Goal: Information Seeking & Learning: Find contact information

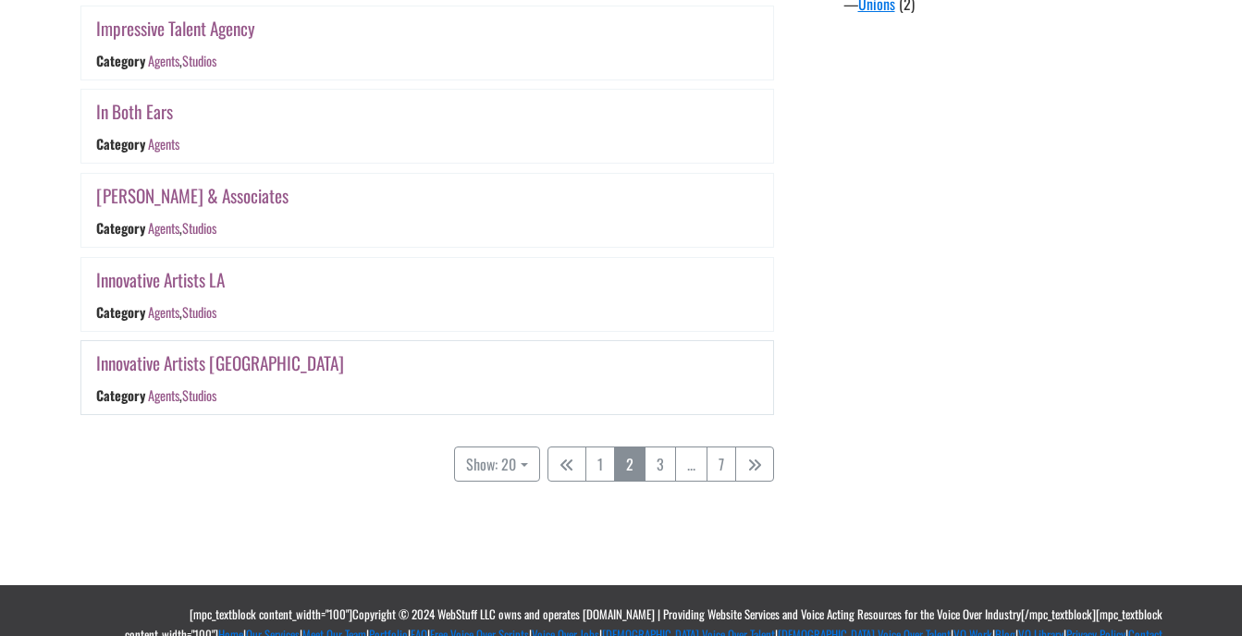
scroll to position [1876, 0]
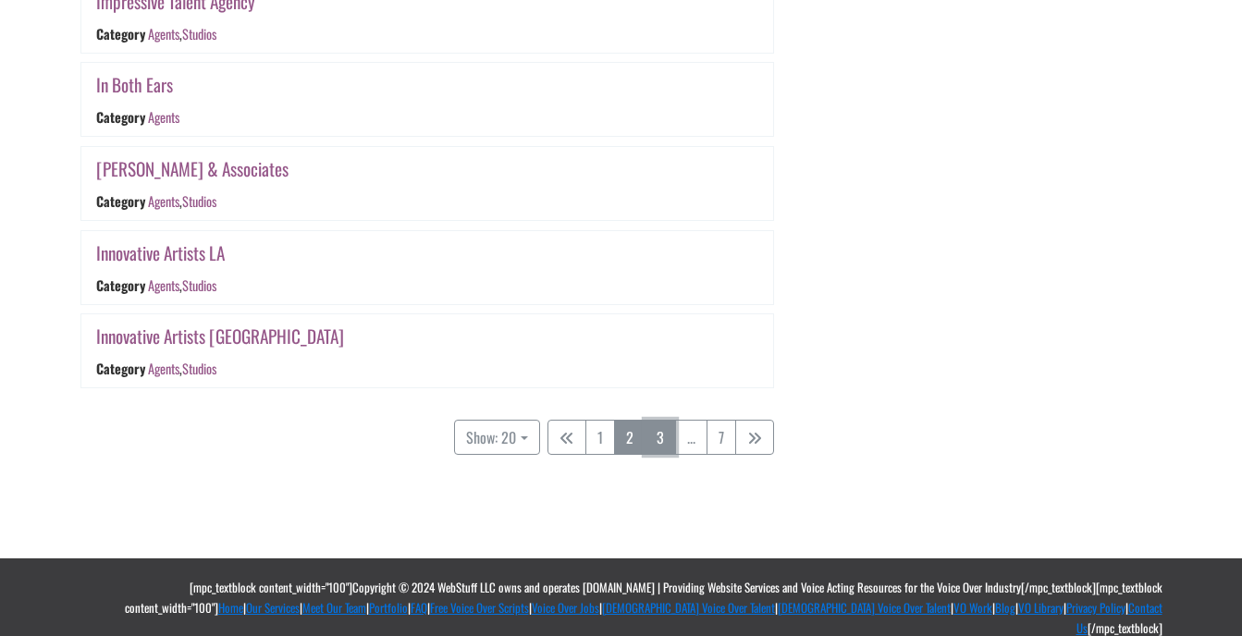
click at [658, 439] on link "3" at bounding box center [659, 437] width 31 height 35
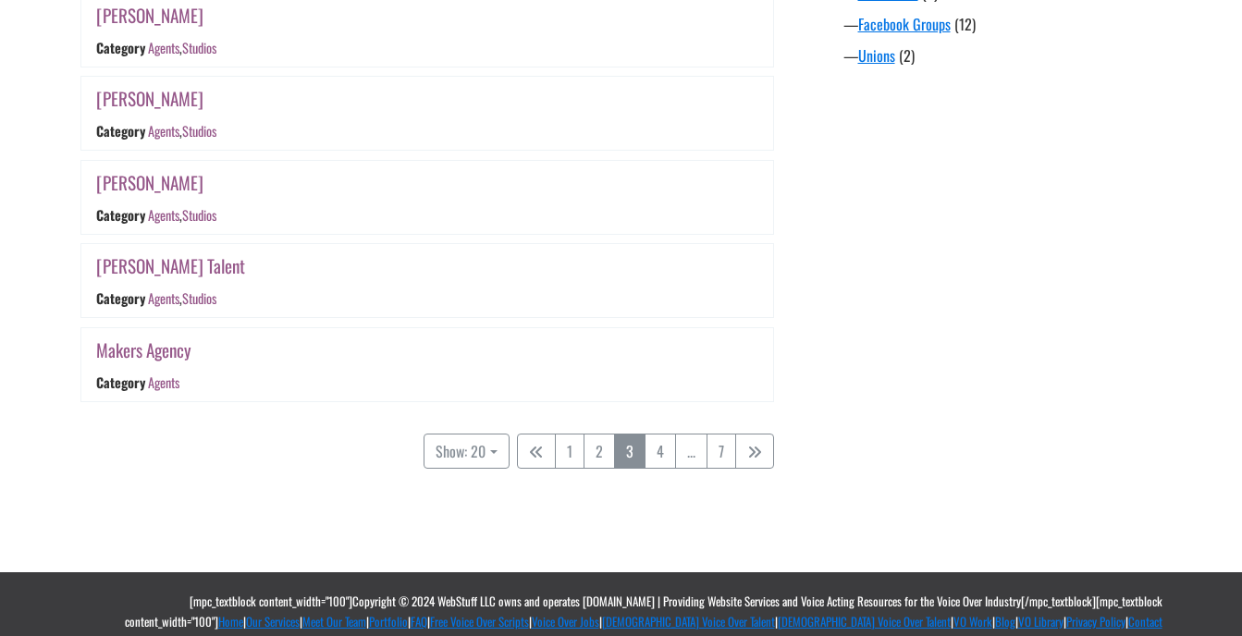
scroll to position [1811, 0]
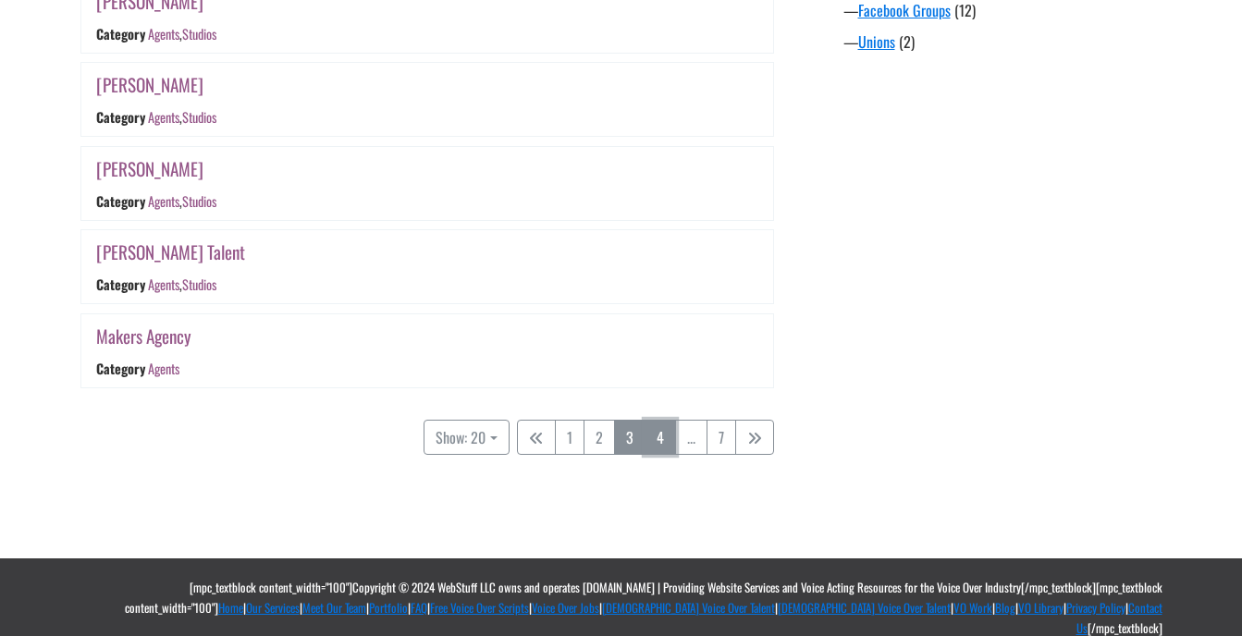
click at [651, 428] on link "4" at bounding box center [659, 437] width 31 height 35
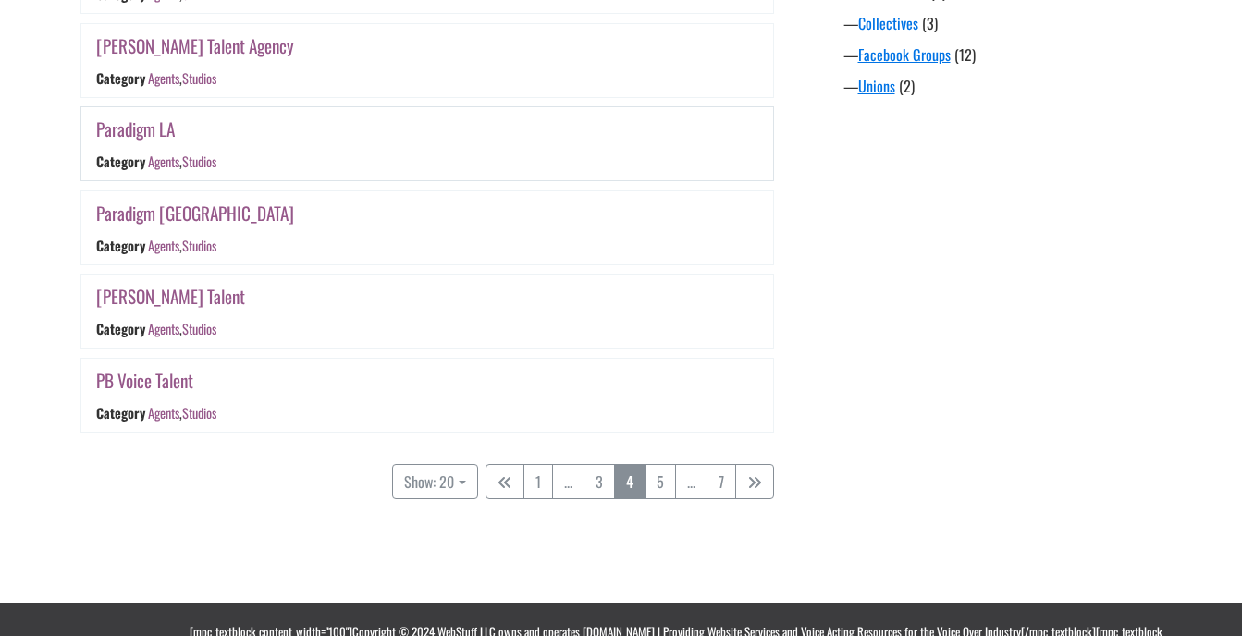
scroll to position [1770, 0]
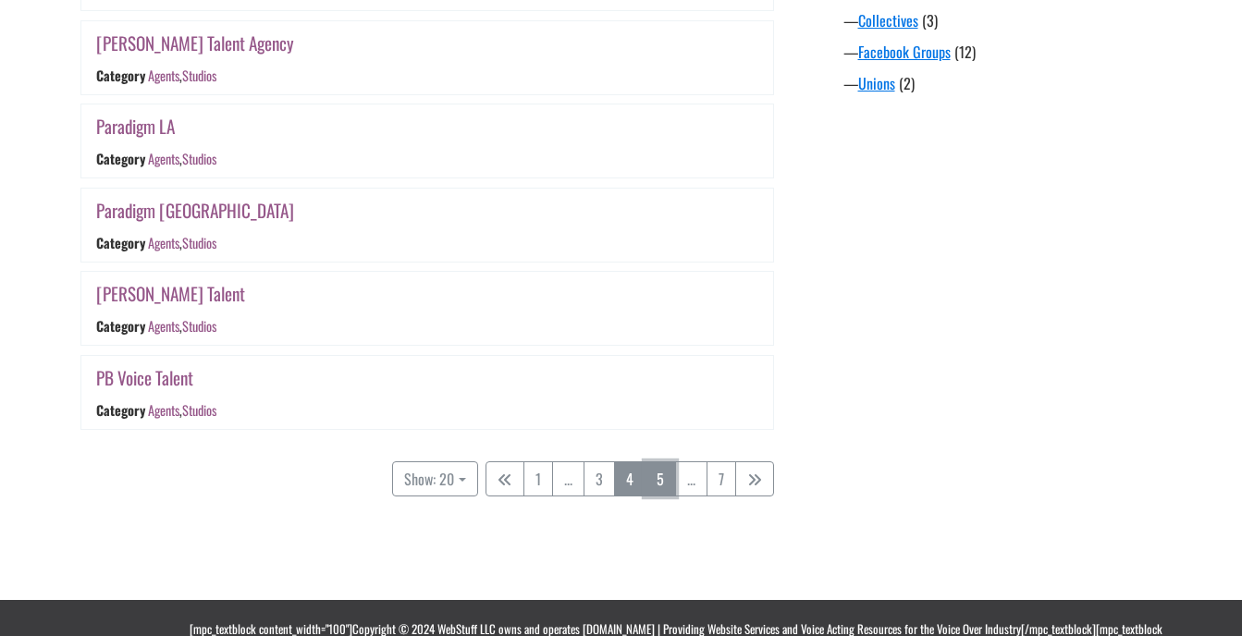
click at [670, 485] on link "5" at bounding box center [659, 478] width 31 height 35
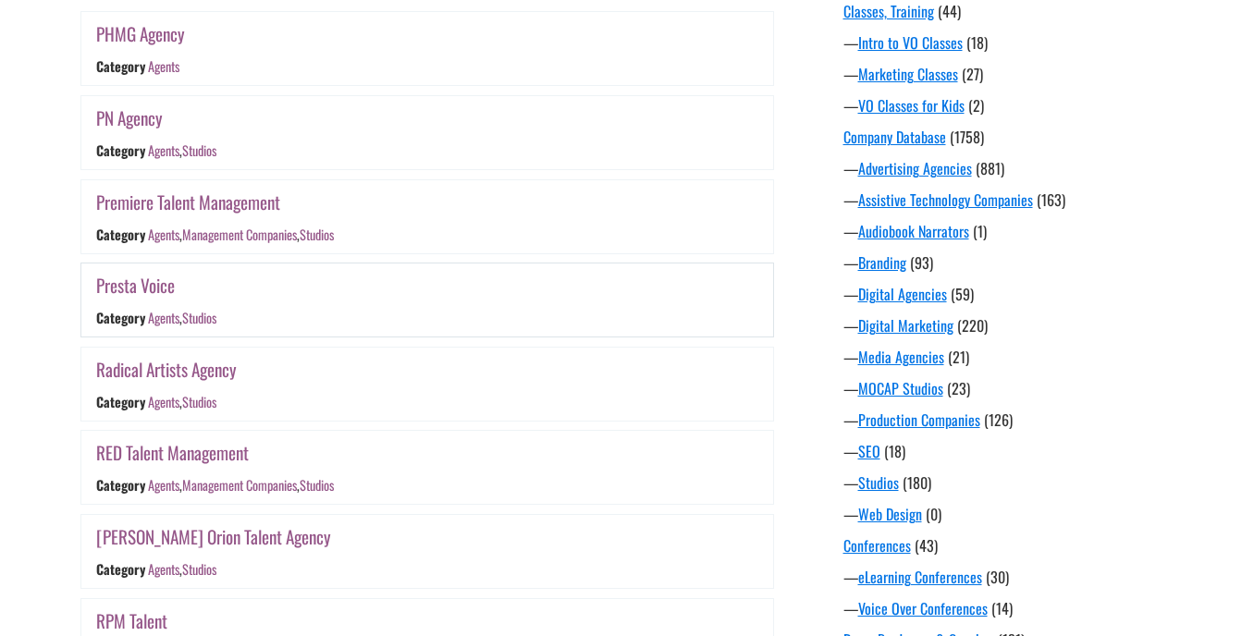
scroll to position [568, 0]
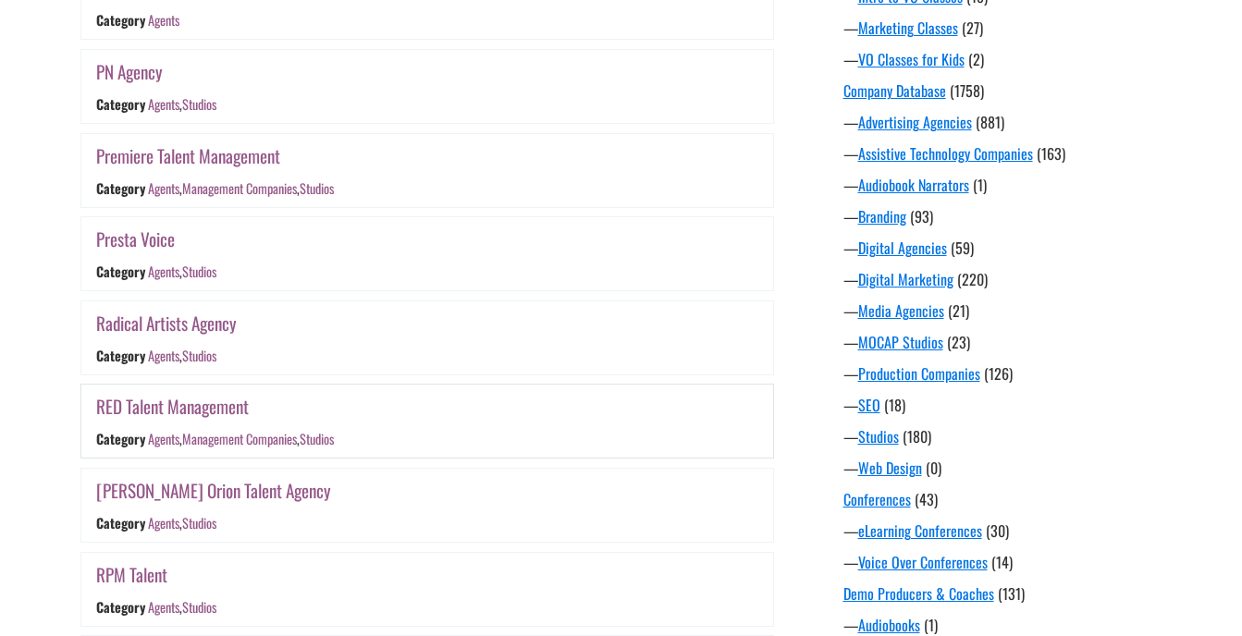
click at [222, 411] on link "RED Talent Management" at bounding box center [172, 406] width 153 height 27
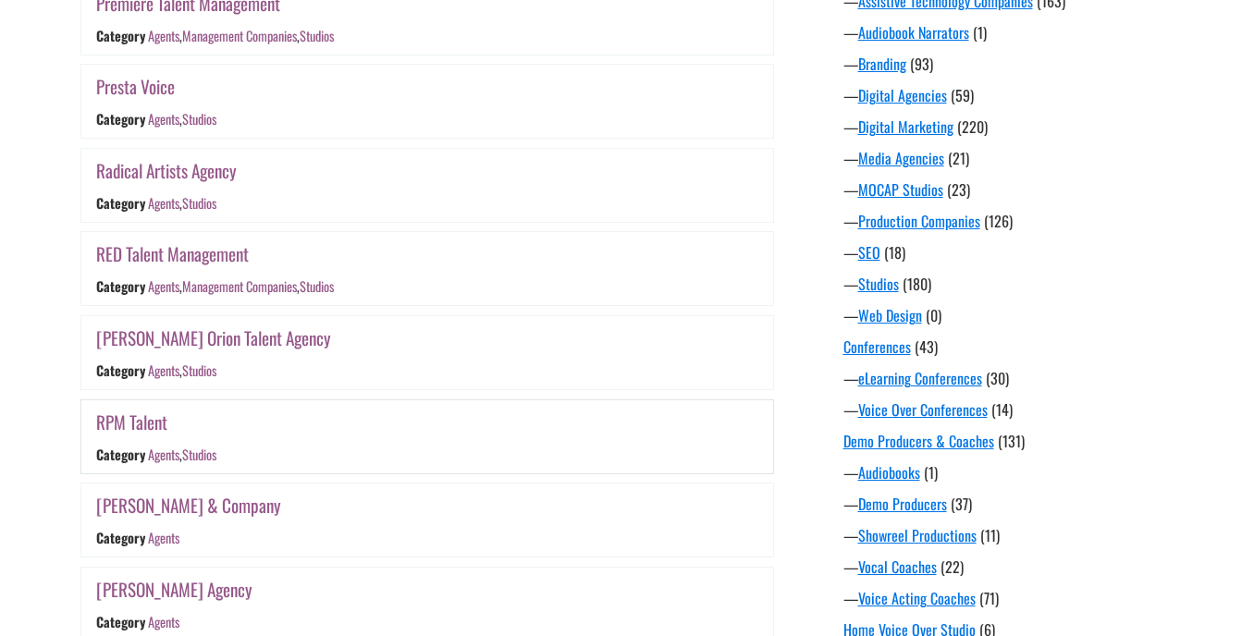
scroll to position [753, 0]
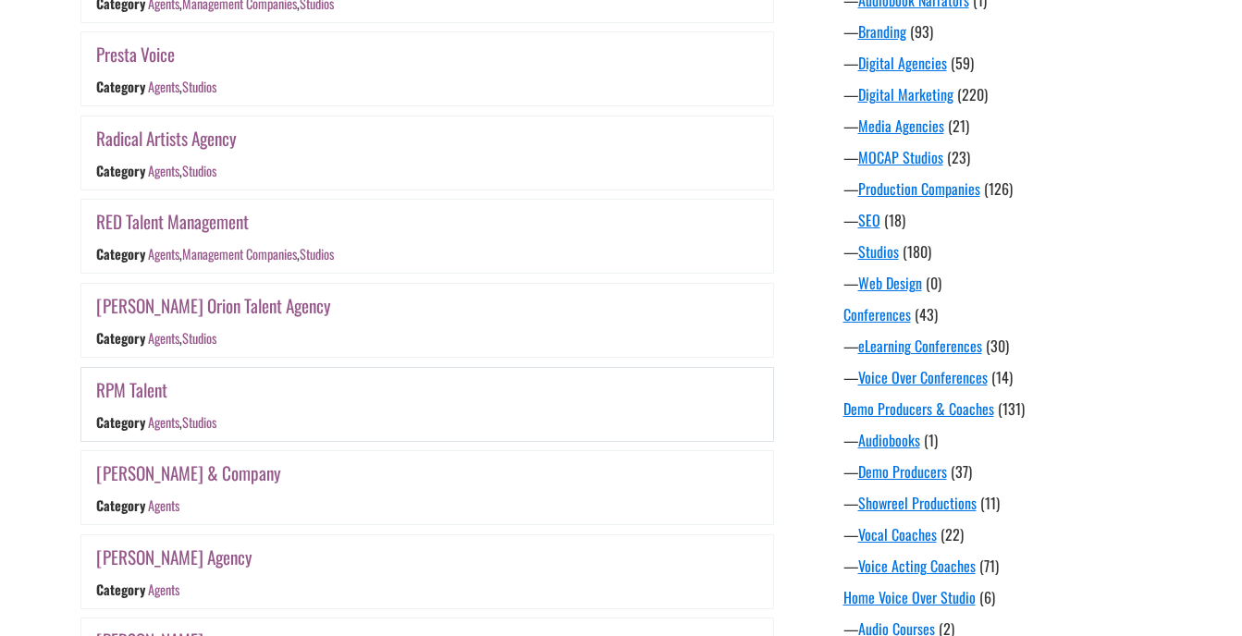
click at [152, 392] on link "RPM Talent" at bounding box center [131, 389] width 71 height 27
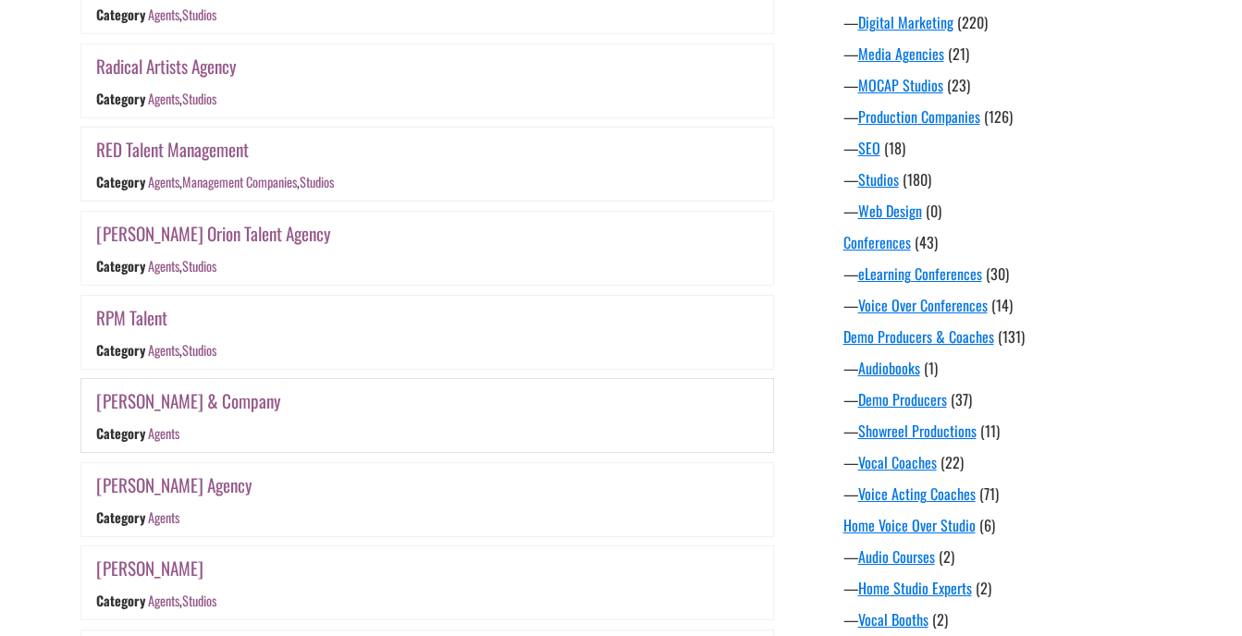
scroll to position [938, 0]
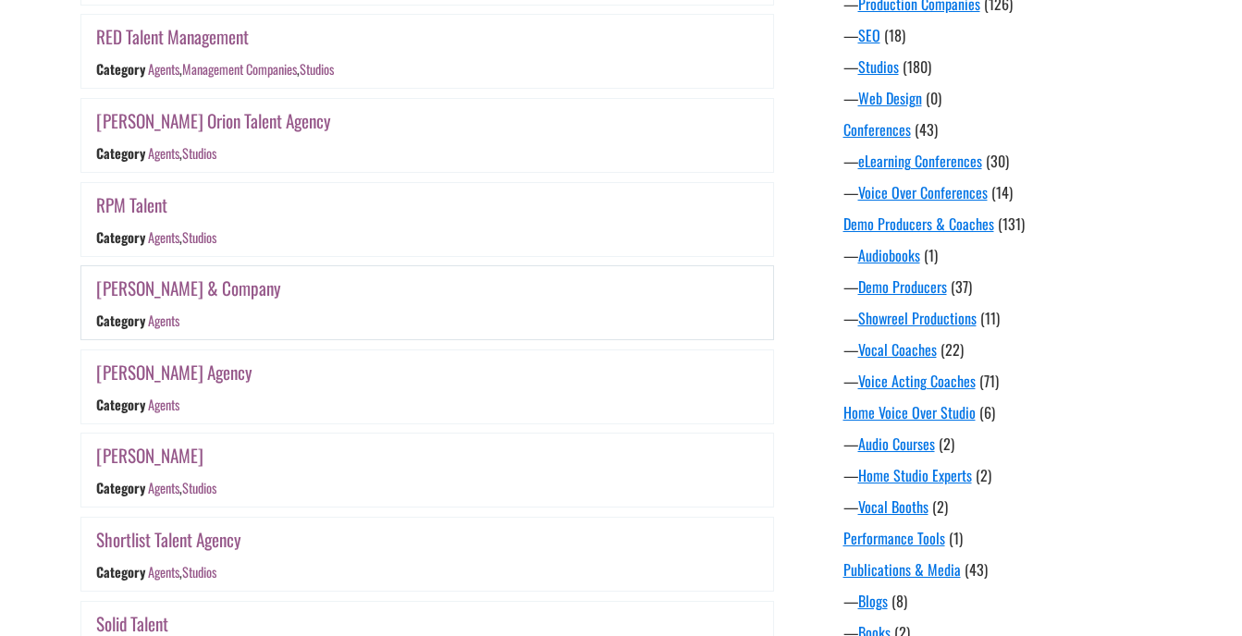
click at [229, 285] on link "Scott Linder & Company" at bounding box center [188, 288] width 185 height 27
click at [170, 460] on link "Shirley Hamilton" at bounding box center [149, 455] width 107 height 27
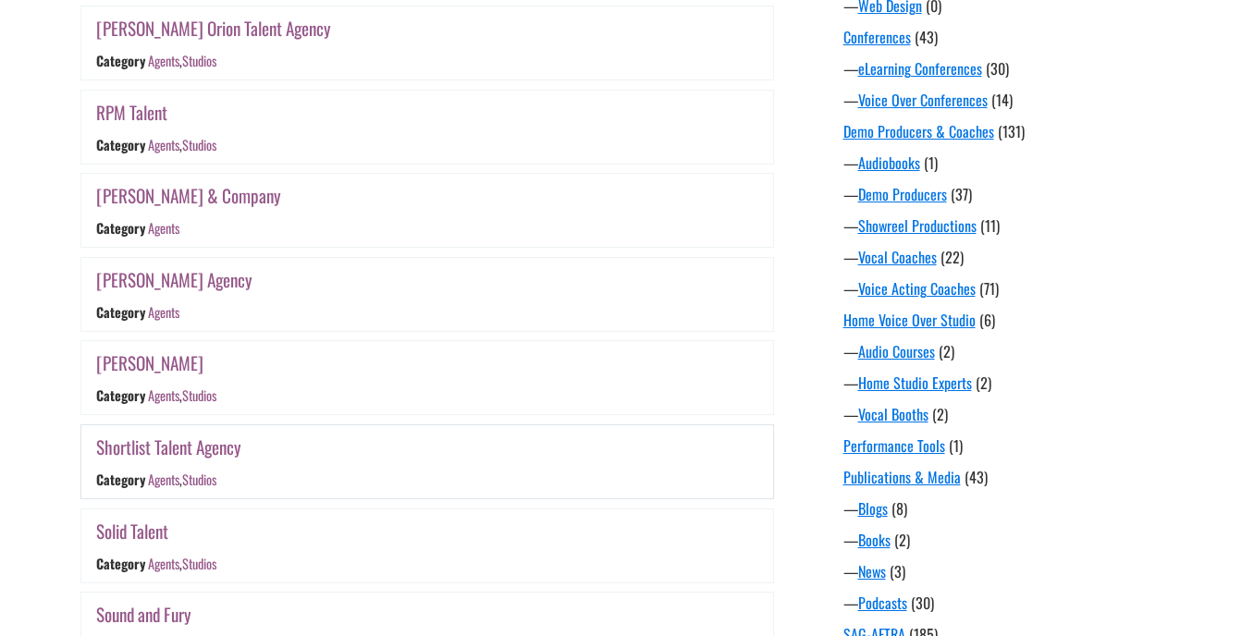
click at [216, 446] on link "Shortlist Talent Agency" at bounding box center [168, 447] width 145 height 27
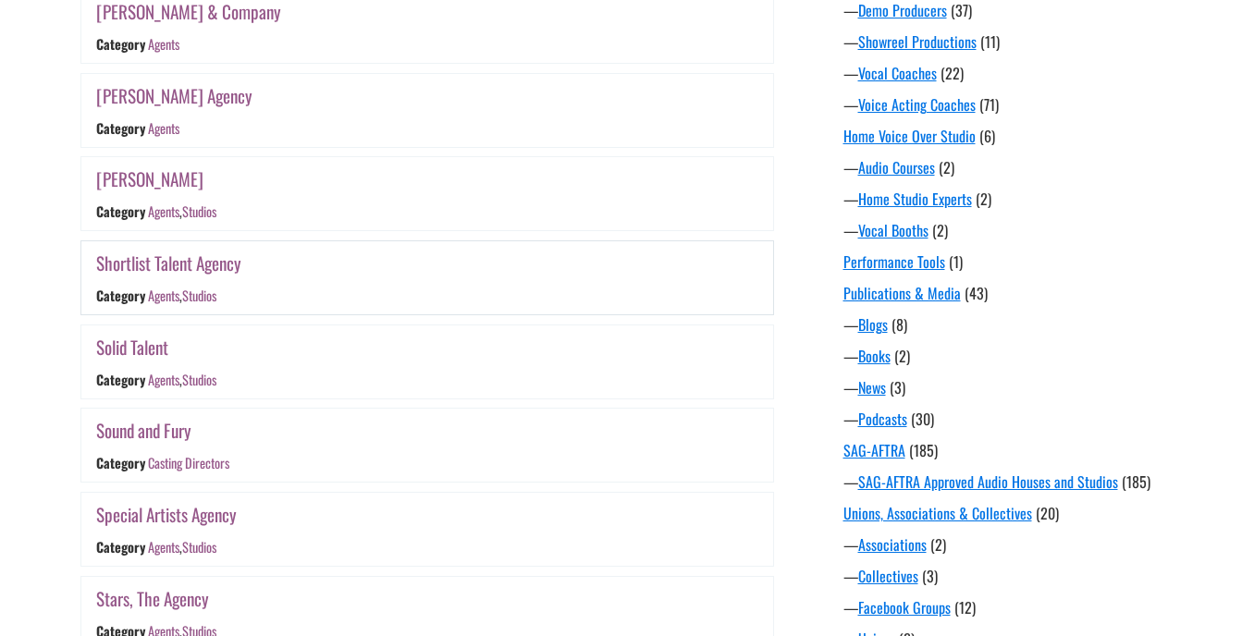
scroll to position [1215, 0]
click at [159, 342] on link "Solid Talent" at bounding box center [132, 346] width 72 height 27
click at [166, 430] on link "Sound and Fury" at bounding box center [143, 429] width 95 height 27
click at [181, 517] on link "Special Artists Agency" at bounding box center [166, 513] width 141 height 27
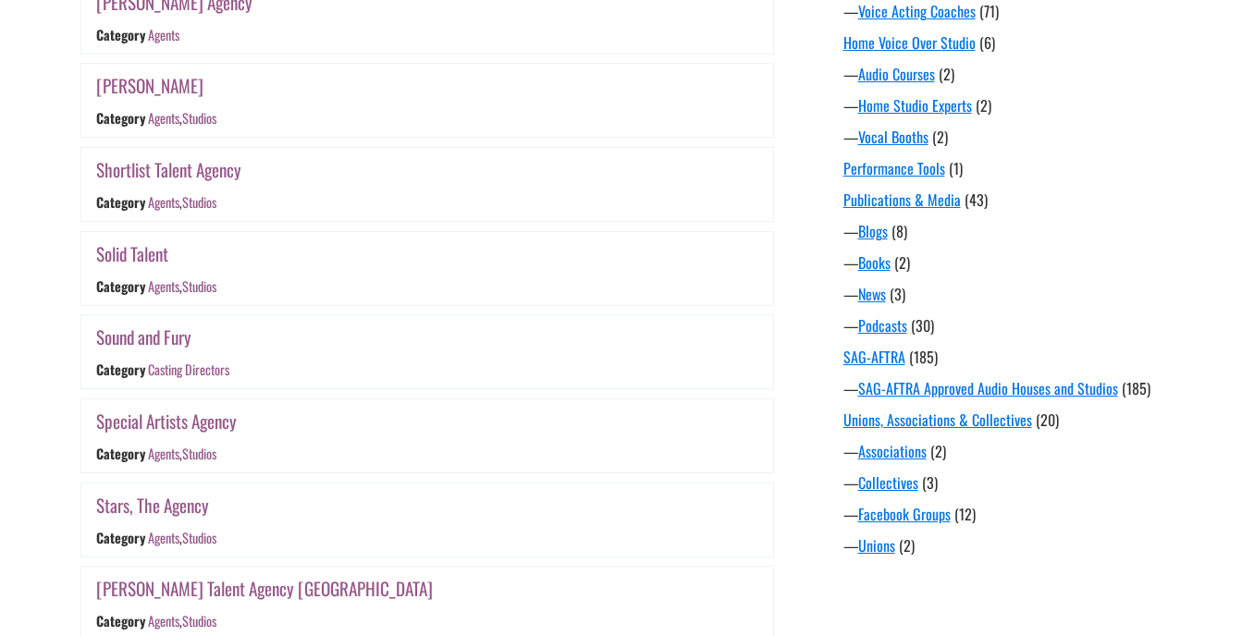
scroll to position [1400, 0]
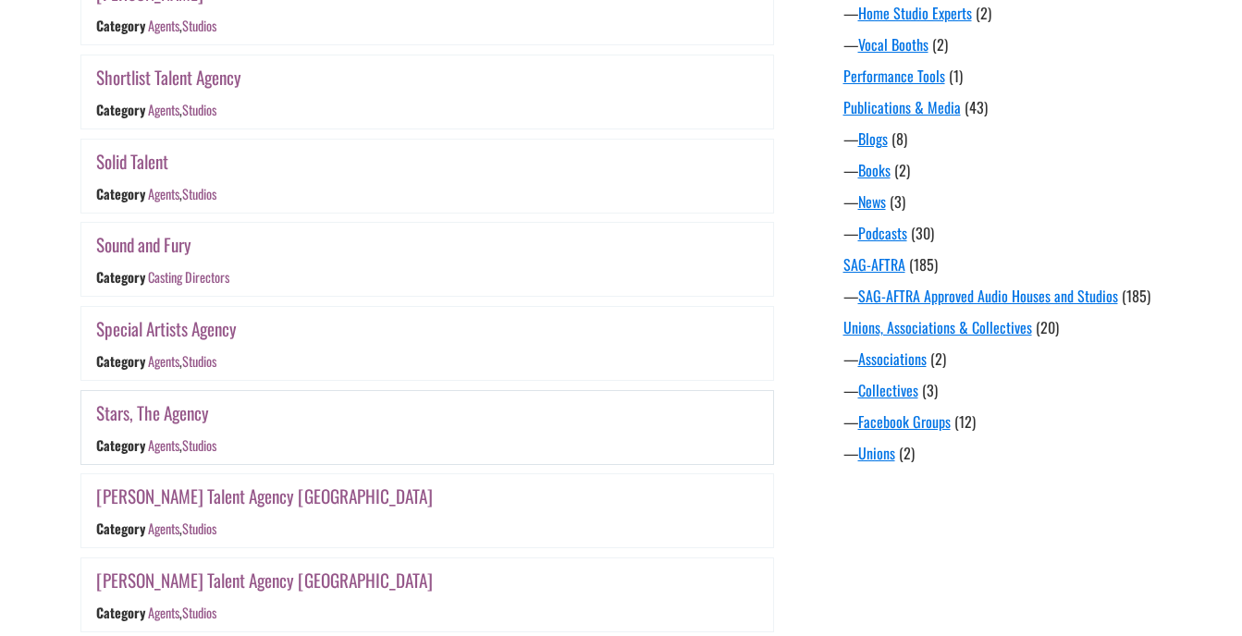
click at [201, 413] on link "Stars, The Agency" at bounding box center [152, 412] width 113 height 27
click at [262, 491] on link "Stewart Talent Agency Chicago" at bounding box center [264, 496] width 337 height 27
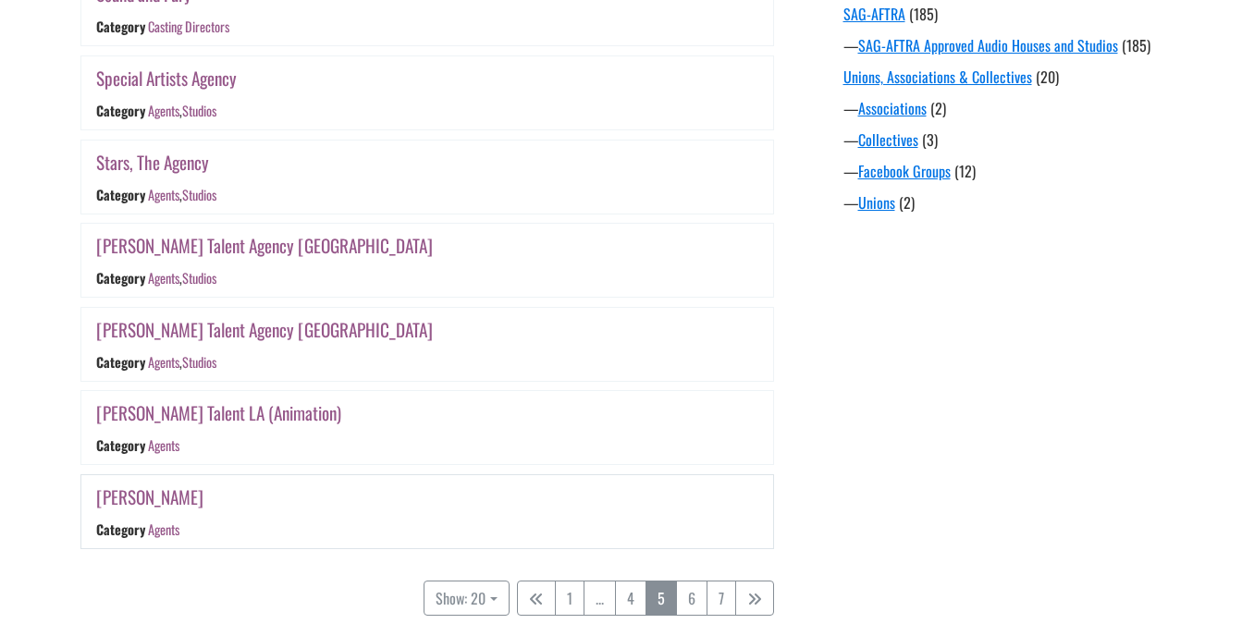
scroll to position [1677, 0]
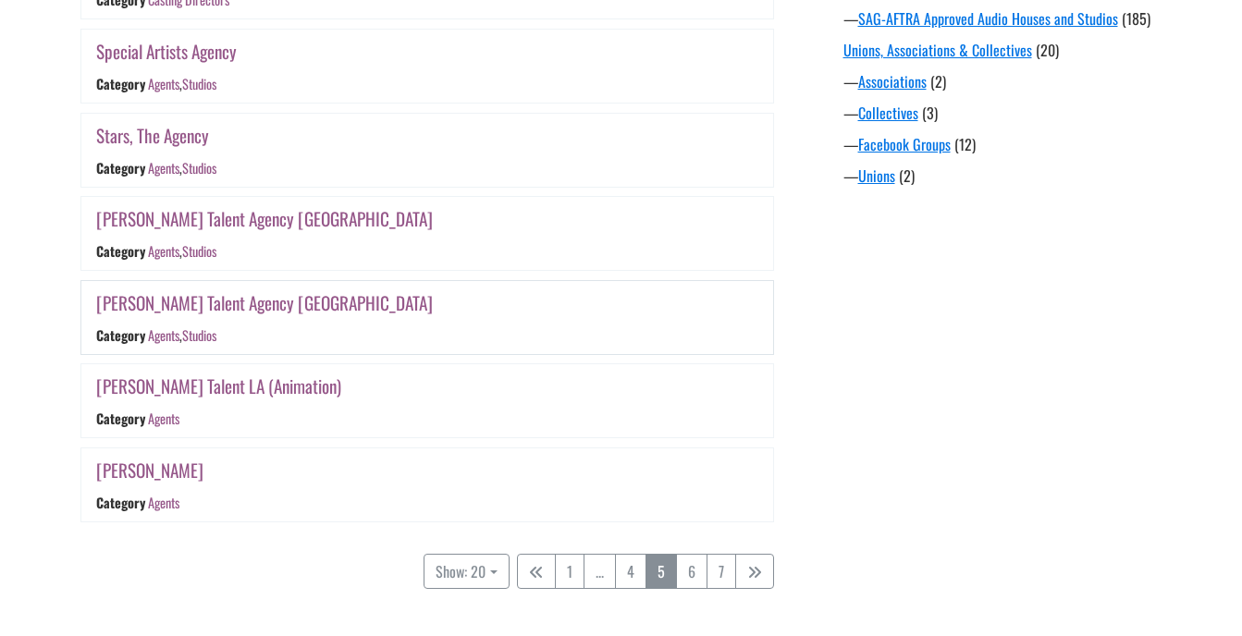
click at [215, 307] on link "Stewart Talent Agency NY" at bounding box center [264, 302] width 337 height 27
click at [192, 473] on link "Suzanne Spaziani" at bounding box center [149, 470] width 107 height 27
click at [689, 575] on link "6" at bounding box center [691, 571] width 31 height 35
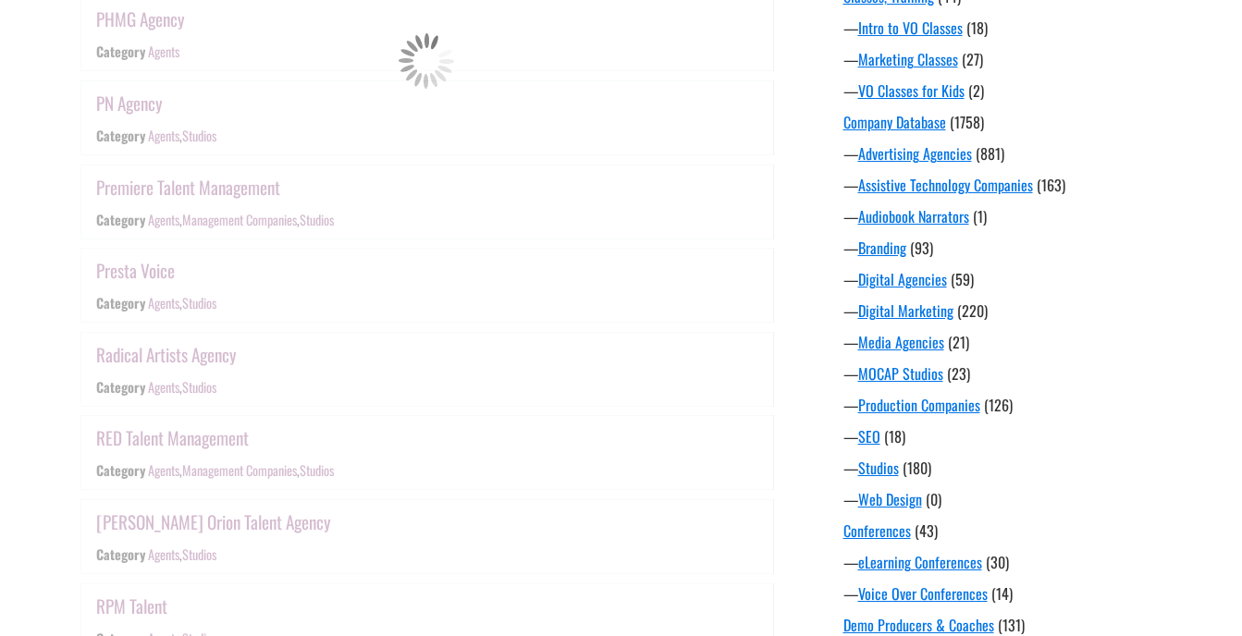
scroll to position [475, 0]
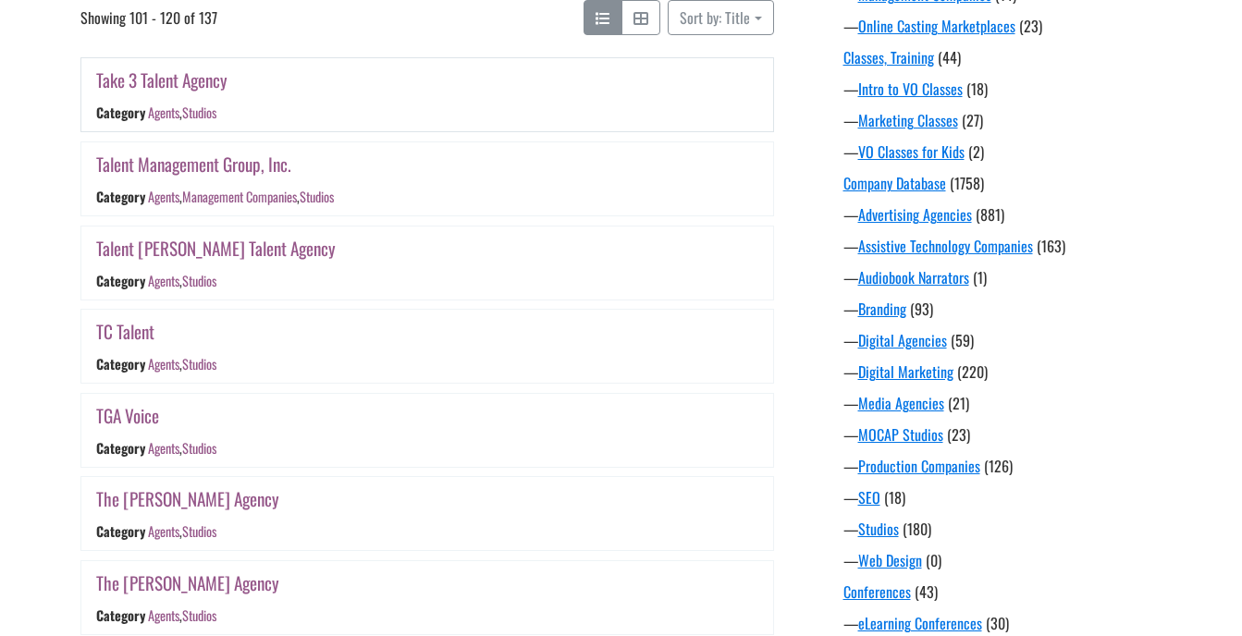
click at [210, 79] on link "Take 3 Talent Agency" at bounding box center [161, 80] width 131 height 27
click at [255, 159] on link "Talent Management Group, Inc." at bounding box center [193, 164] width 195 height 27
click at [253, 257] on link "Talent Poole Talent Agency" at bounding box center [215, 248] width 239 height 27
click at [247, 256] on link "Talent Poole Talent Agency" at bounding box center [215, 248] width 239 height 27
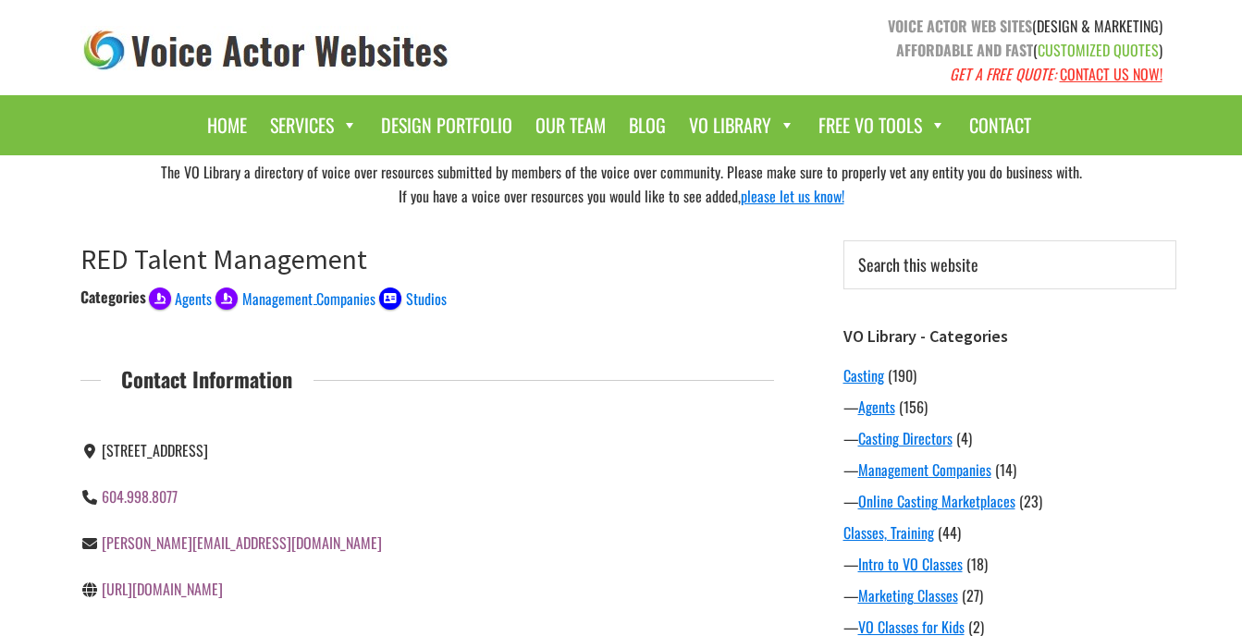
click at [194, 595] on link "http://www.red-mgmt.com" at bounding box center [162, 589] width 121 height 22
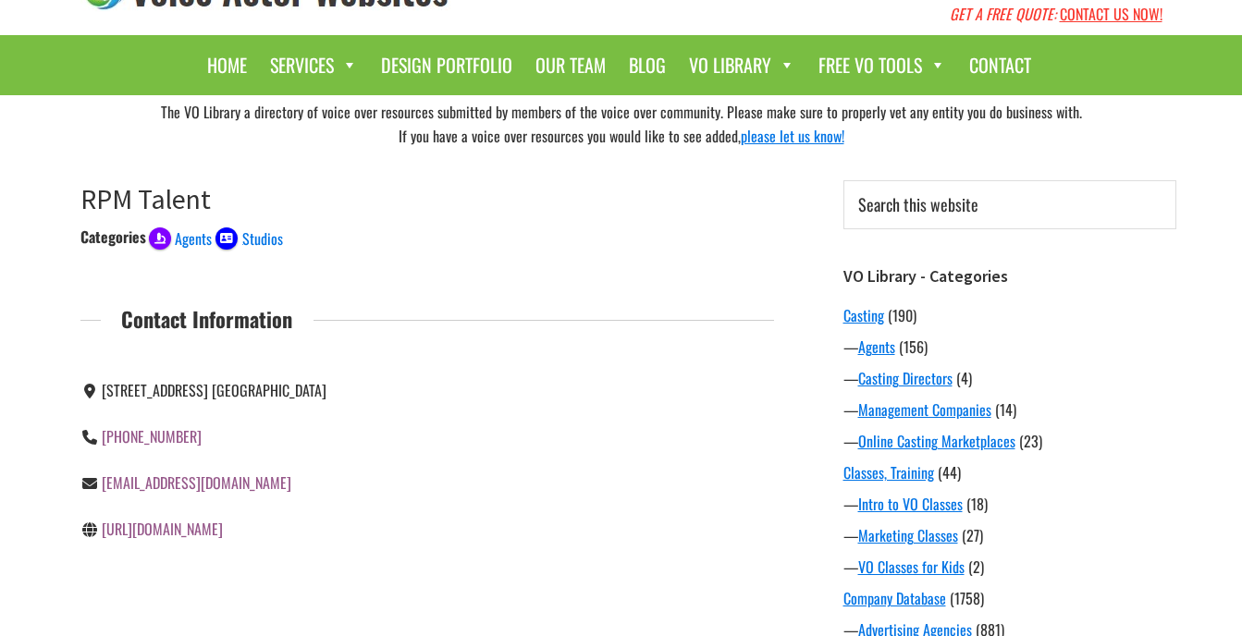
scroll to position [92, 0]
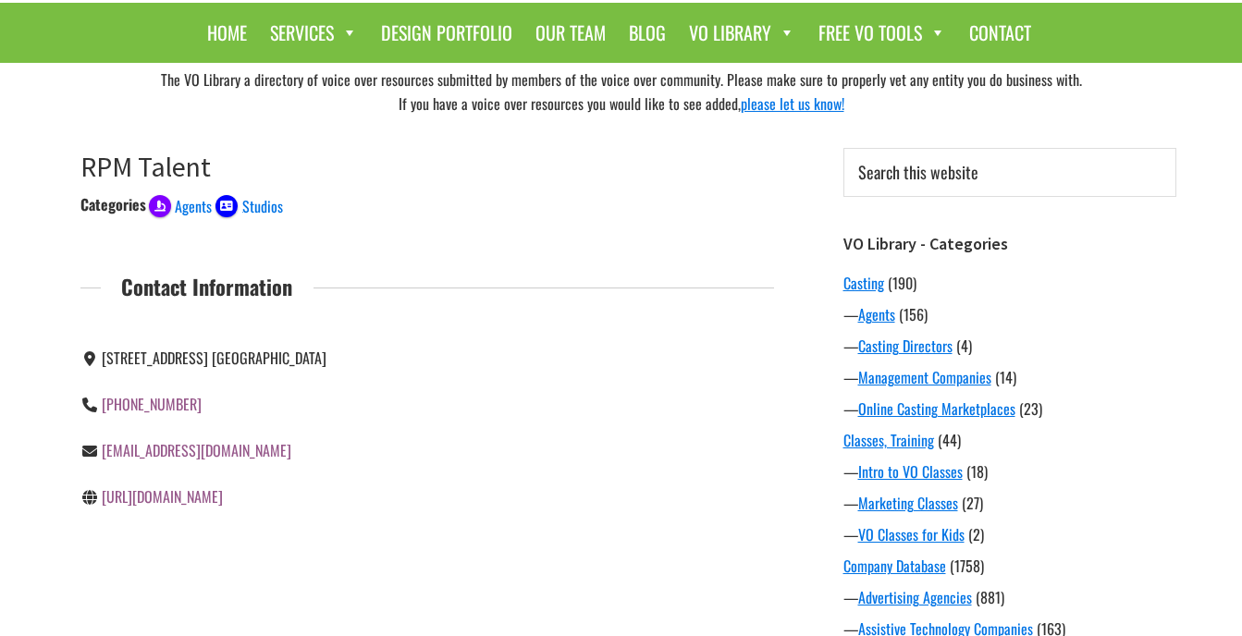
click at [211, 497] on link "[URL][DOMAIN_NAME]" at bounding box center [162, 496] width 121 height 22
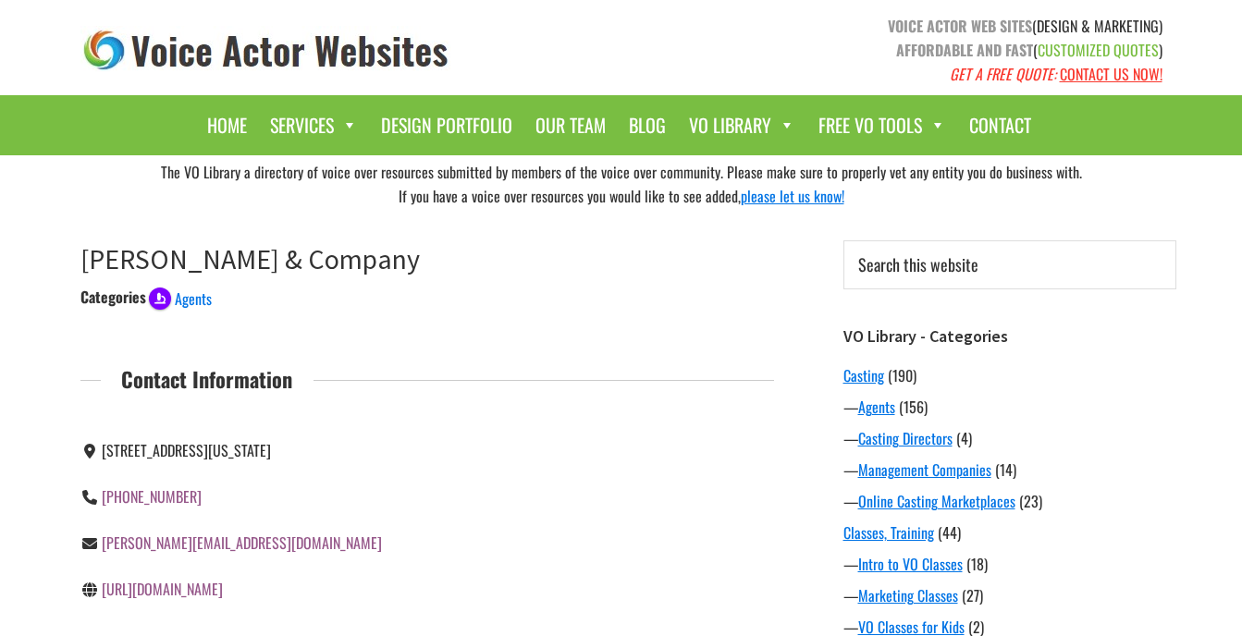
click at [202, 591] on link "http://linderandcompany.com/slc2/" at bounding box center [162, 589] width 121 height 22
click at [174, 595] on link "http://www.shirleyhamiltontalent.com" at bounding box center [162, 589] width 121 height 22
click at [195, 584] on link "[URL][DOMAIN_NAME]" at bounding box center [162, 589] width 121 height 22
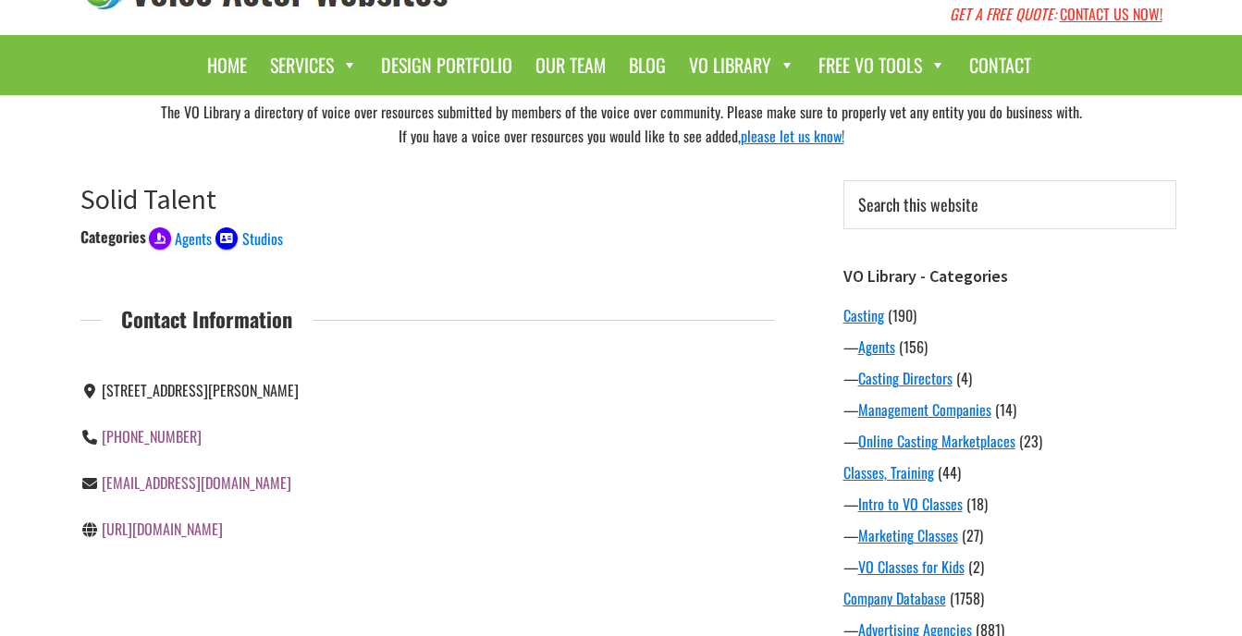
scroll to position [92, 0]
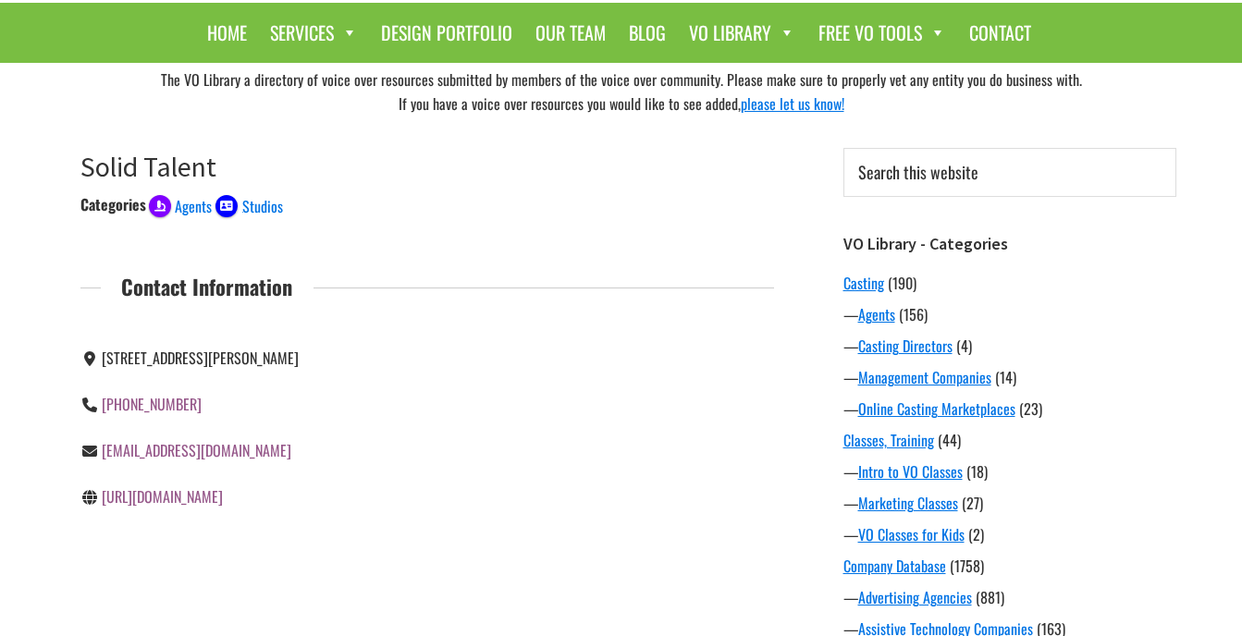
click at [193, 497] on link "[URL][DOMAIN_NAME]" at bounding box center [162, 496] width 121 height 22
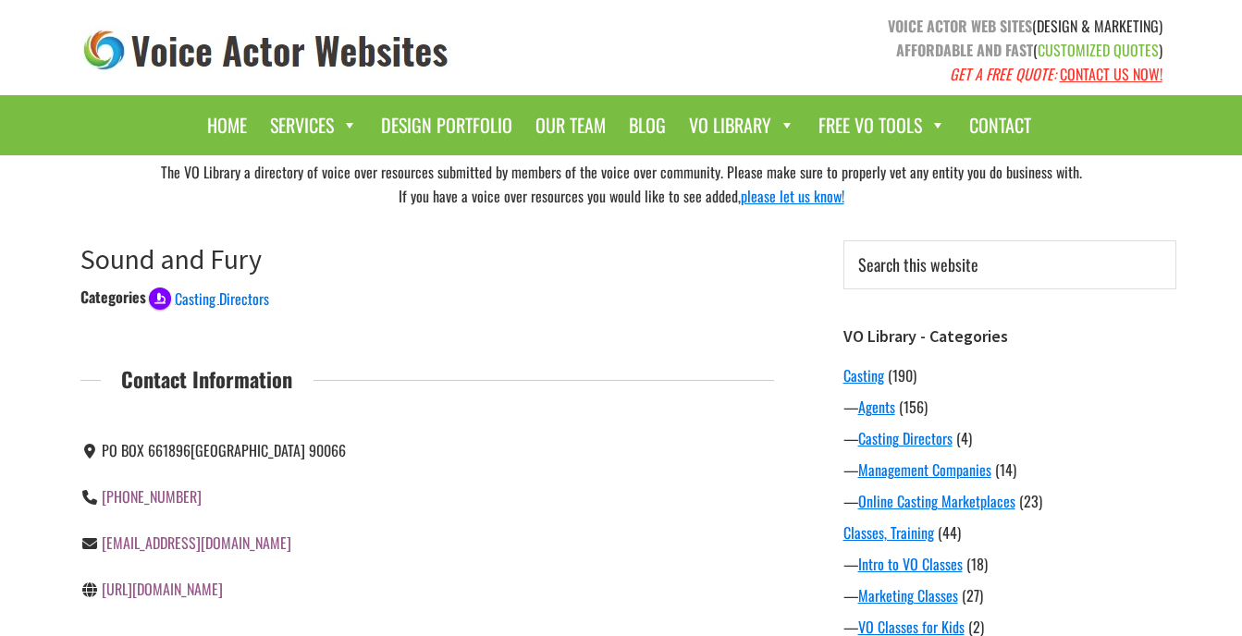
click at [223, 590] on link "[URL][DOMAIN_NAME]" at bounding box center [162, 589] width 121 height 22
drag, startPoint x: 276, startPoint y: 546, endPoint x: 92, endPoint y: 554, distance: 185.1
click at [92, 554] on div "[EMAIL_ADDRESS][DOMAIN_NAME]" at bounding box center [246, 543] width 333 height 24
drag, startPoint x: 92, startPoint y: 554, endPoint x: 115, endPoint y: 547, distance: 24.0
copy div "info@soundandfurycasting.com"
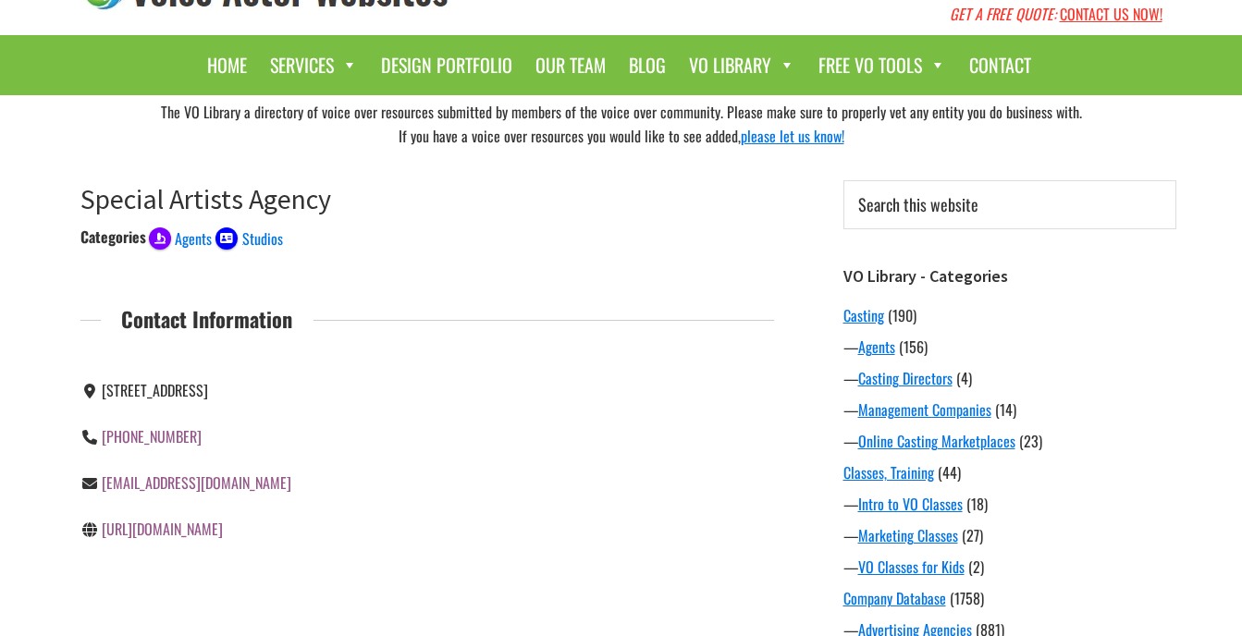
scroll to position [92, 0]
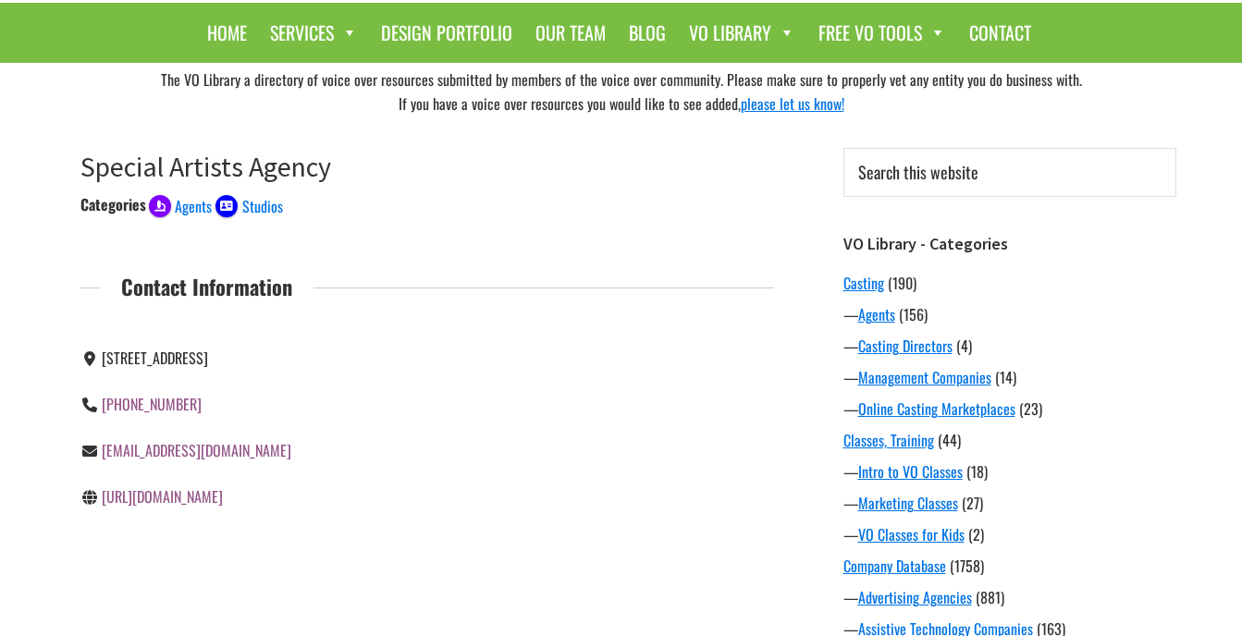
click at [223, 508] on link "[URL][DOMAIN_NAME]" at bounding box center [162, 496] width 121 height 22
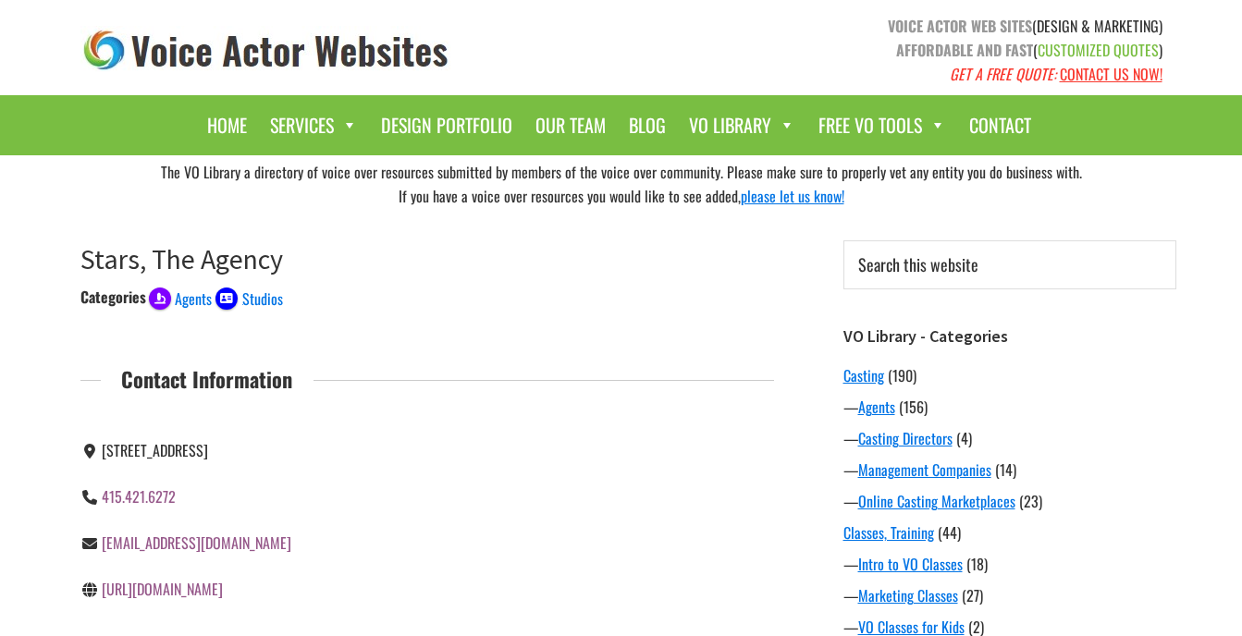
click at [217, 590] on link "http://www.starsagency.com" at bounding box center [162, 589] width 121 height 22
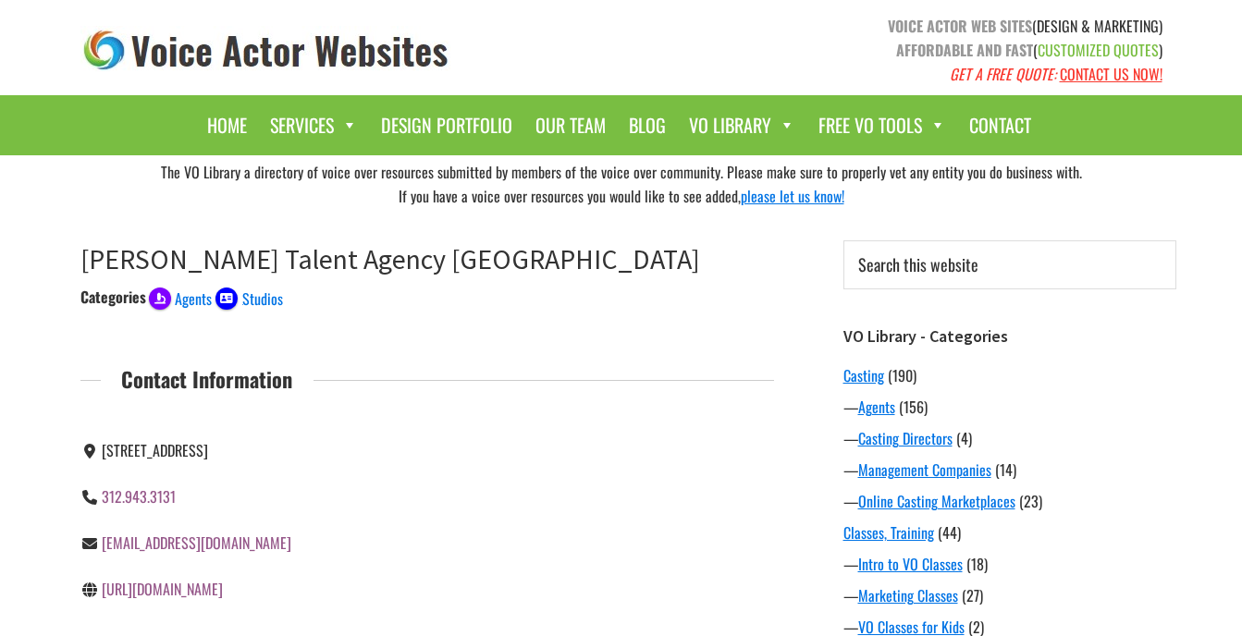
click at [223, 585] on link "[URL][DOMAIN_NAME]" at bounding box center [162, 589] width 121 height 22
click at [223, 593] on link "[URL][DOMAIN_NAME]" at bounding box center [162, 589] width 121 height 22
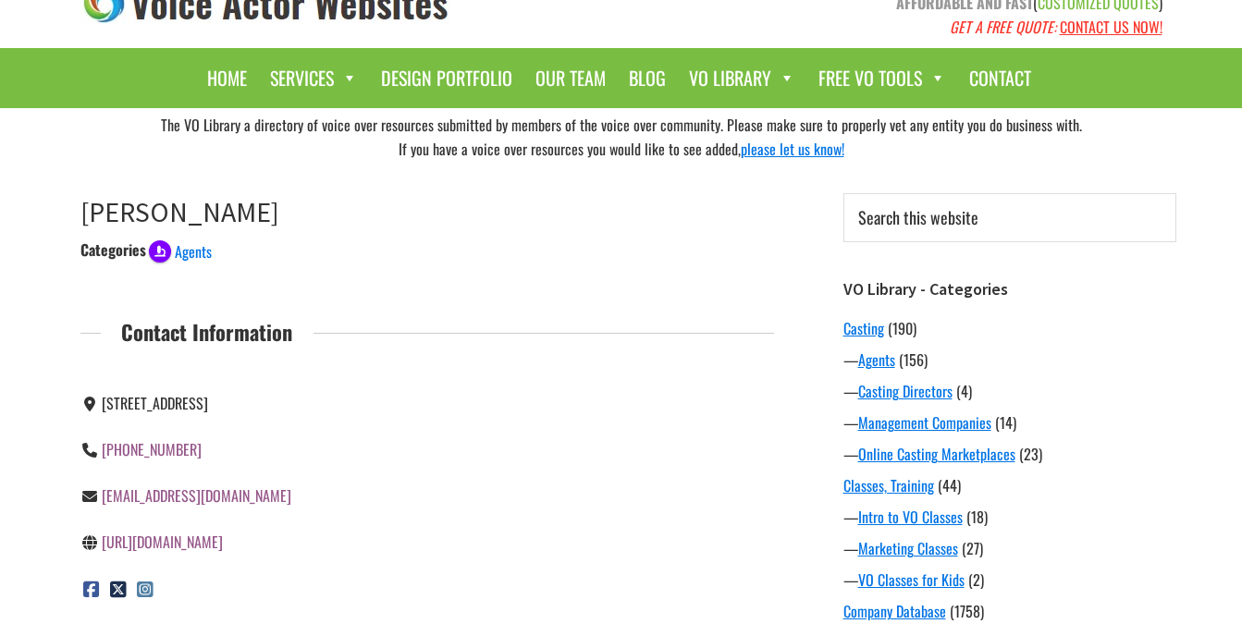
scroll to position [92, 0]
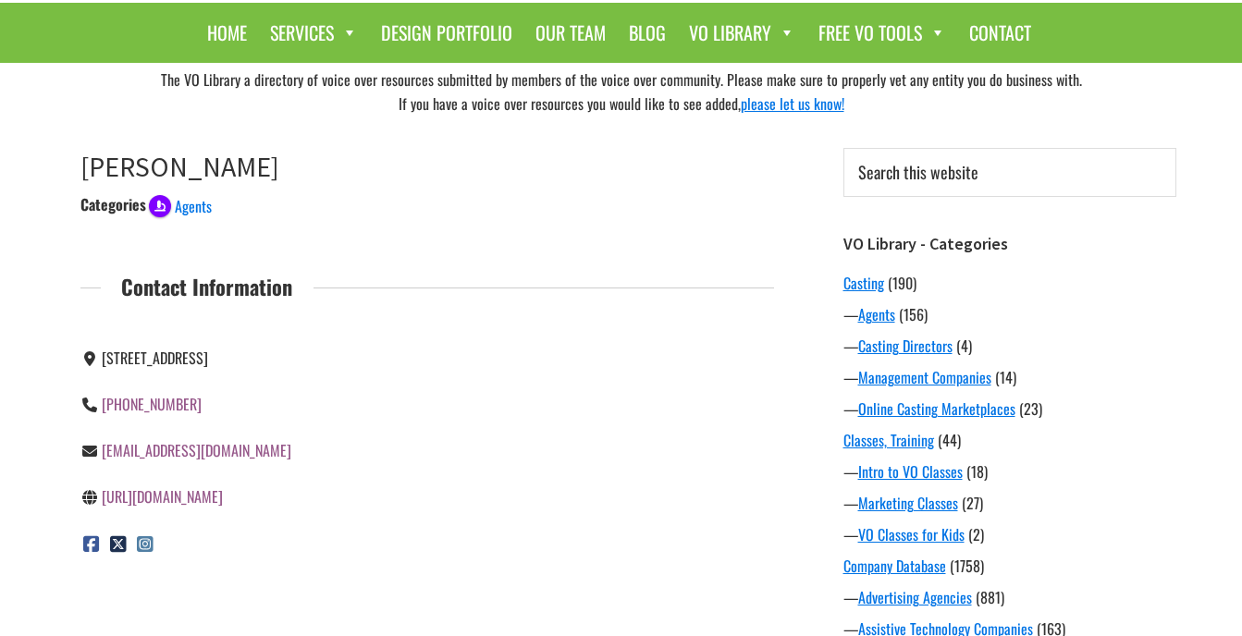
click at [173, 502] on link "https://aspvo.com/" at bounding box center [162, 496] width 121 height 22
drag, startPoint x: 226, startPoint y: 499, endPoint x: 244, endPoint y: 520, distance: 27.5
click at [244, 520] on div "825 C Merrimon Ave #396, Asheville, NC 28804 828-348-0500 vo@aspvo.com https://…" at bounding box center [246, 450] width 333 height 231
drag, startPoint x: 204, startPoint y: 461, endPoint x: 102, endPoint y: 469, distance: 102.9
click at [102, 469] on div "vo@aspvo.com" at bounding box center [246, 450] width 333 height 46
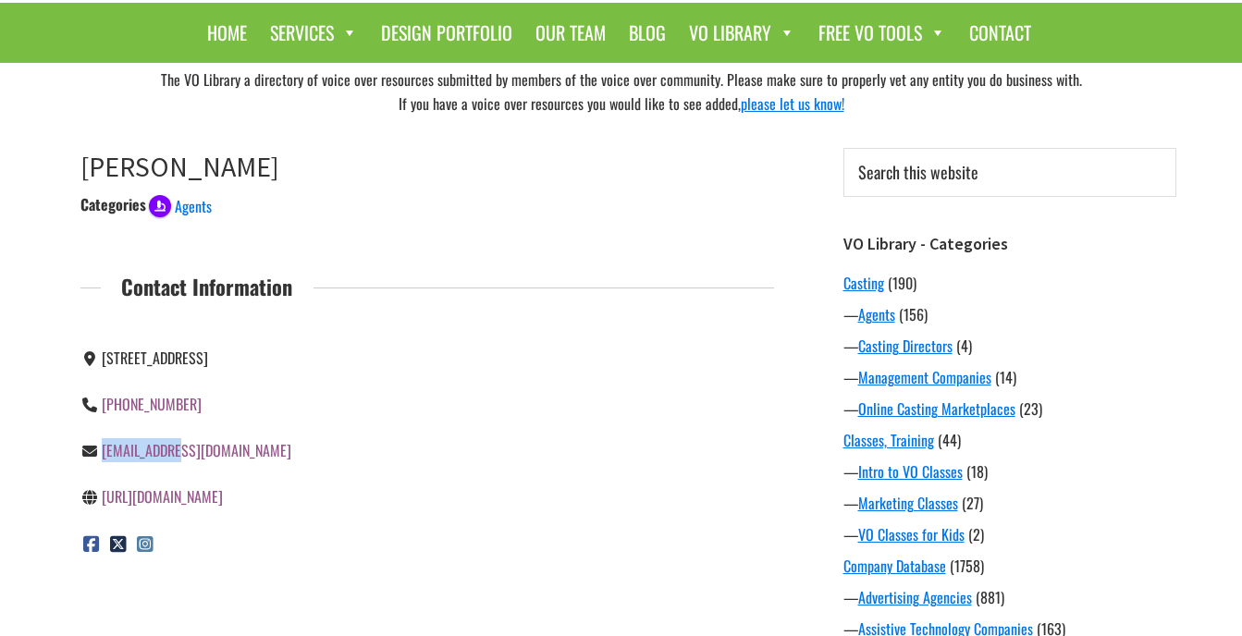
drag, startPoint x: 102, startPoint y: 469, endPoint x: 113, endPoint y: 460, distance: 14.4
copy link "vo@aspvo.com"
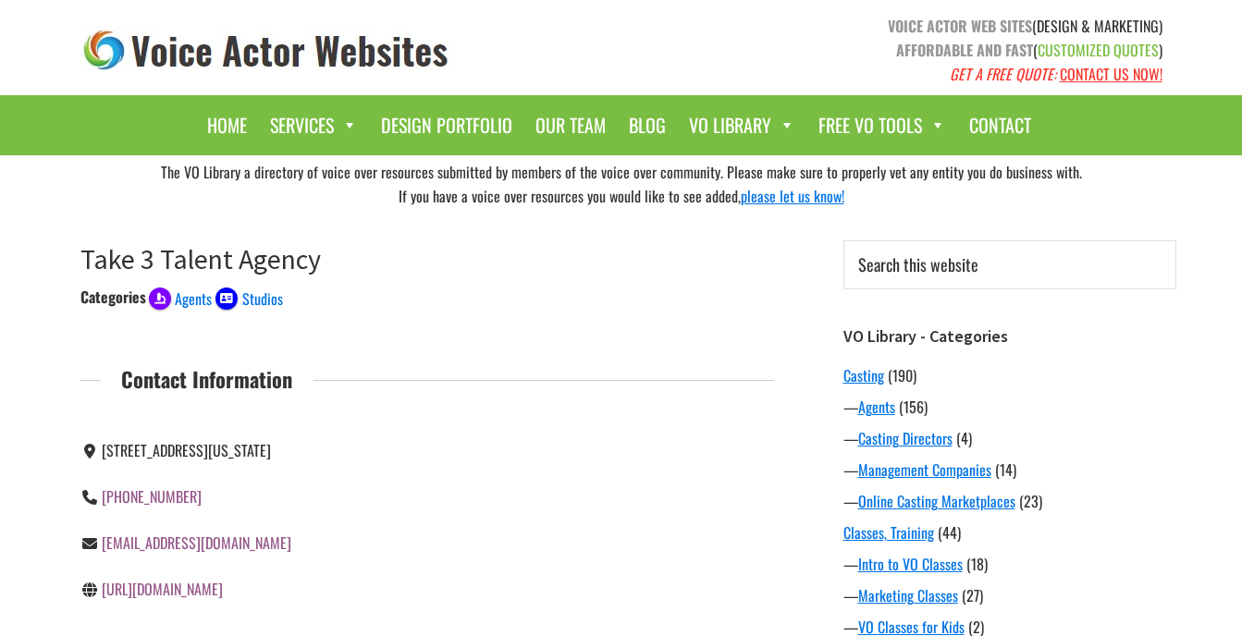
click at [223, 584] on link "[URL][DOMAIN_NAME]" at bounding box center [162, 589] width 121 height 22
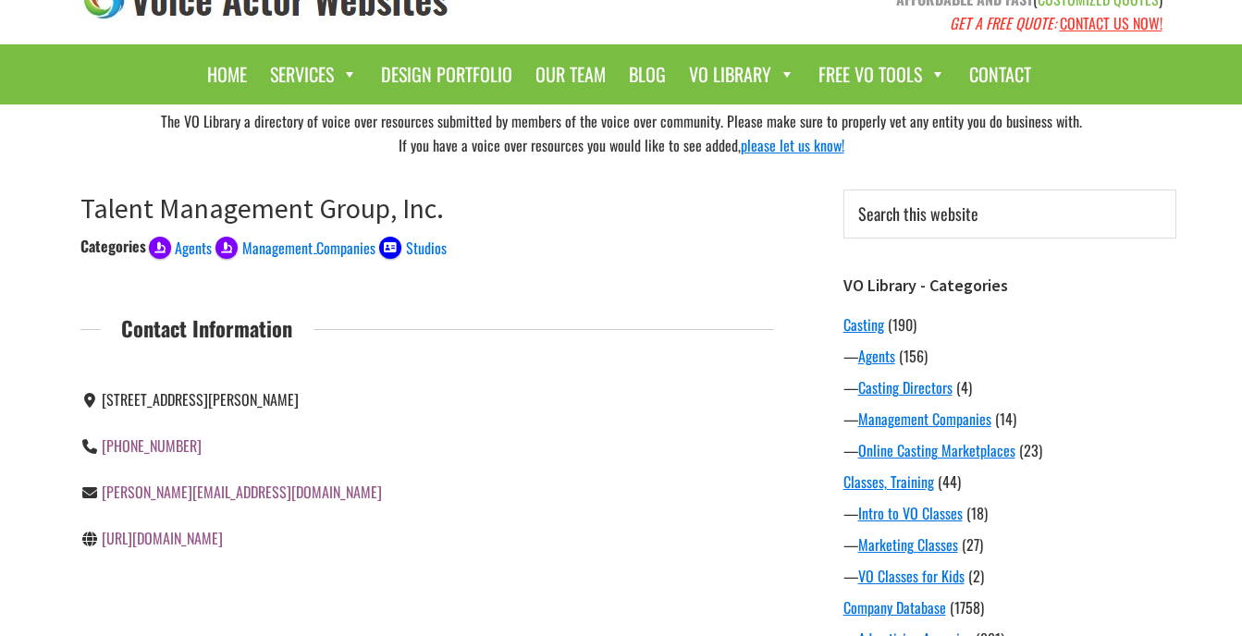
scroll to position [92, 0]
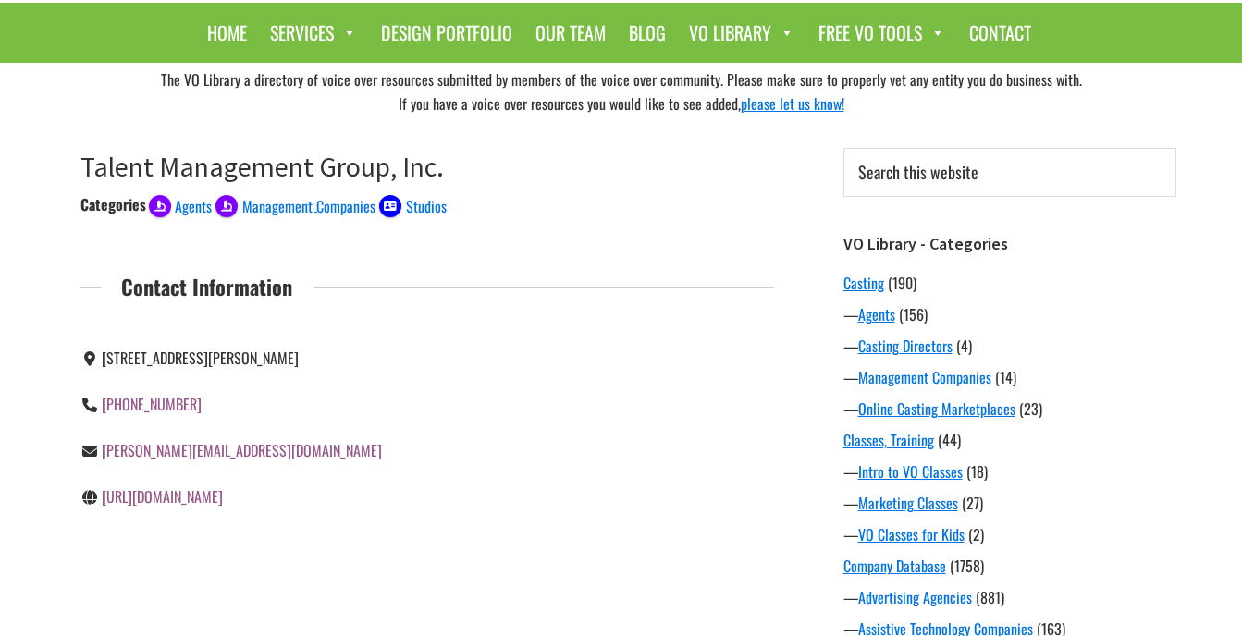
click at [188, 499] on link "[URL][DOMAIN_NAME]" at bounding box center [162, 496] width 121 height 22
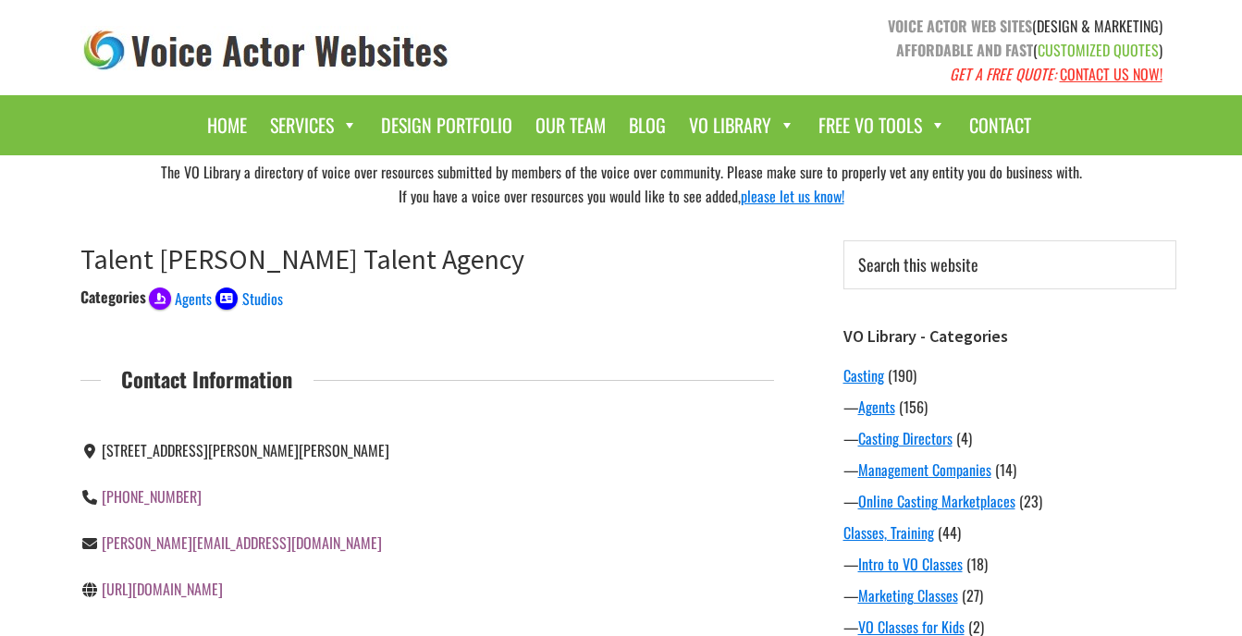
scroll to position [92, 0]
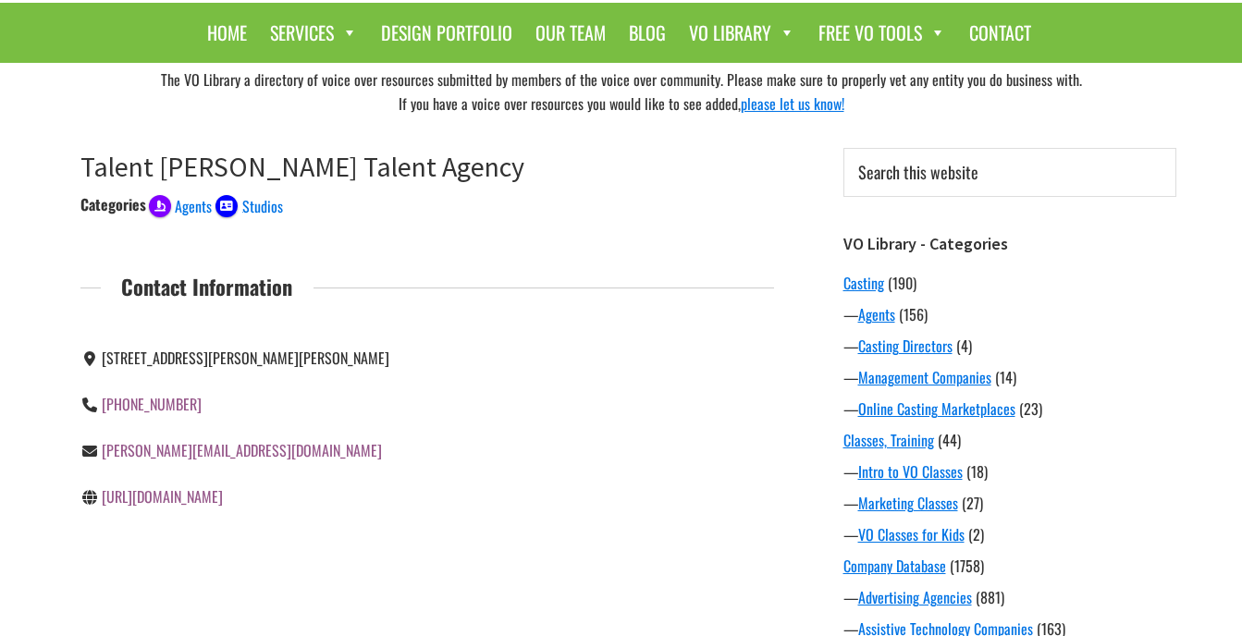
click at [200, 508] on link "[URL][DOMAIN_NAME]" at bounding box center [162, 496] width 121 height 22
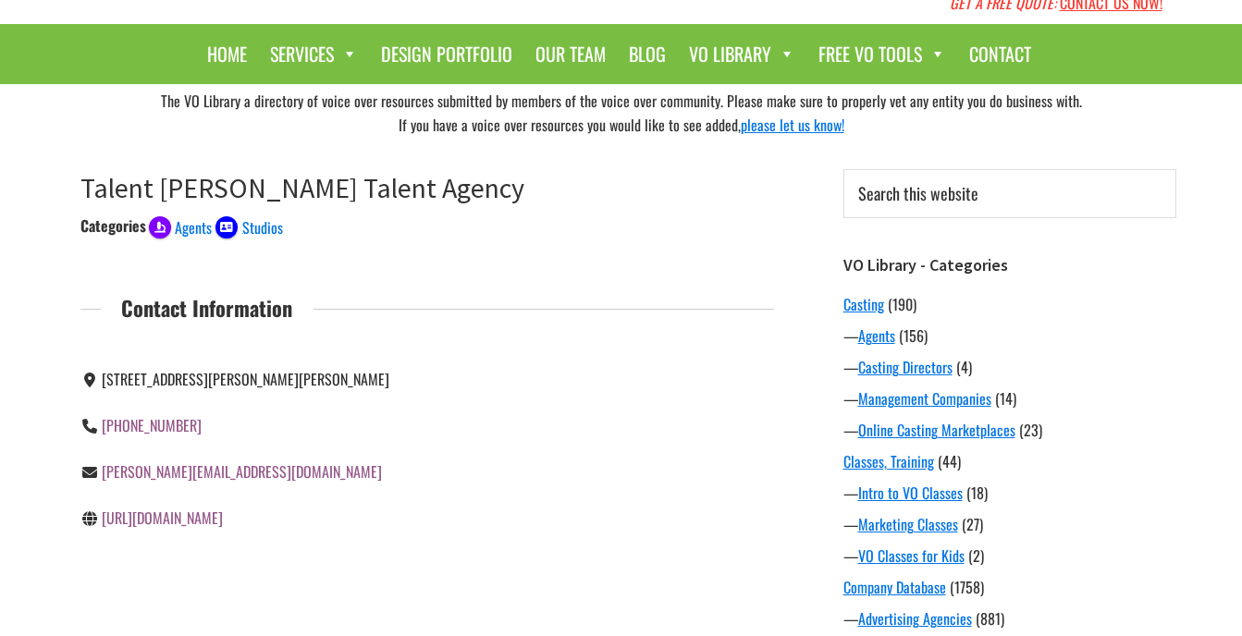
scroll to position [92, 0]
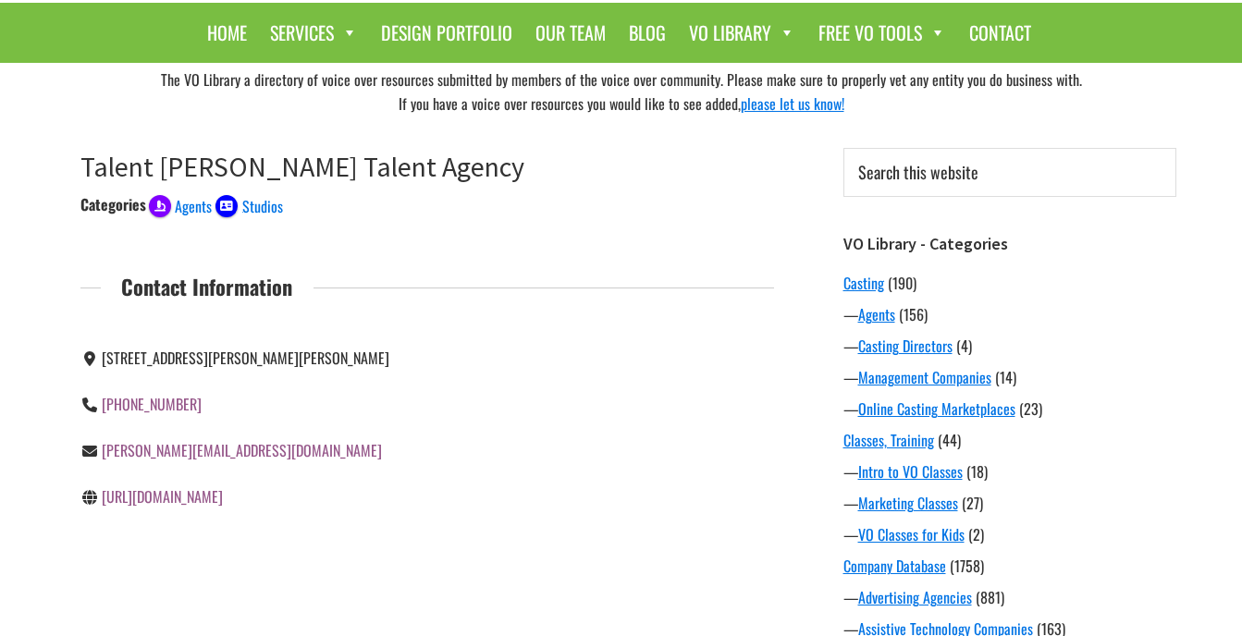
click at [175, 508] on link "http://www.talentpoole.com" at bounding box center [162, 496] width 121 height 22
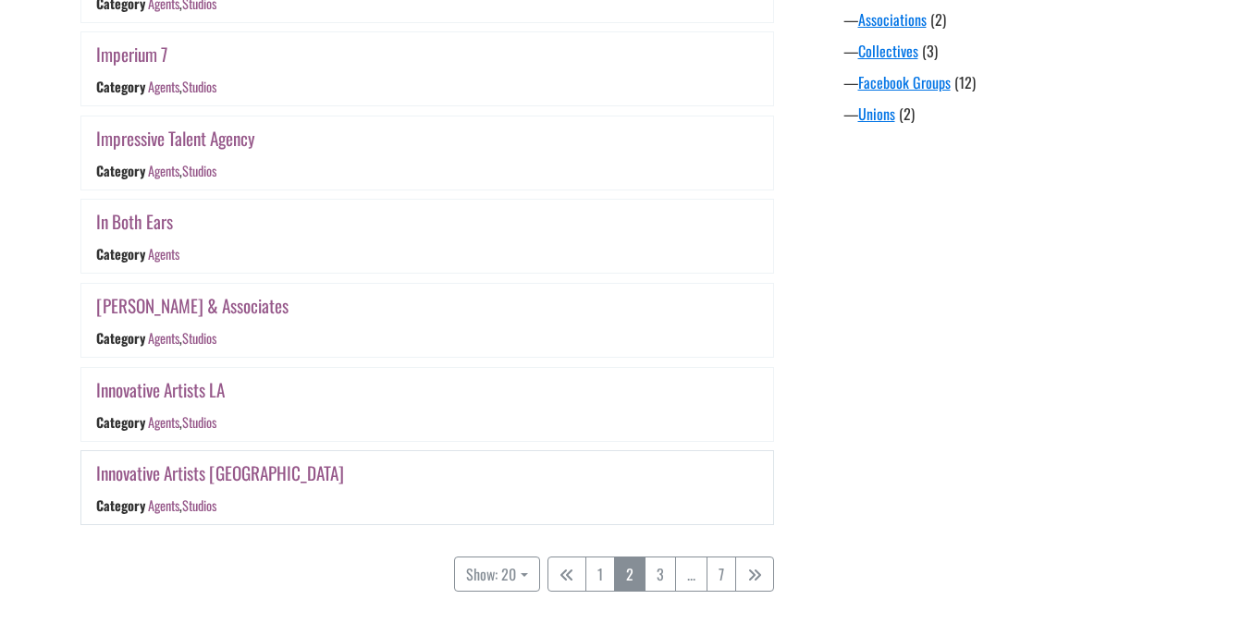
scroll to position [1876, 0]
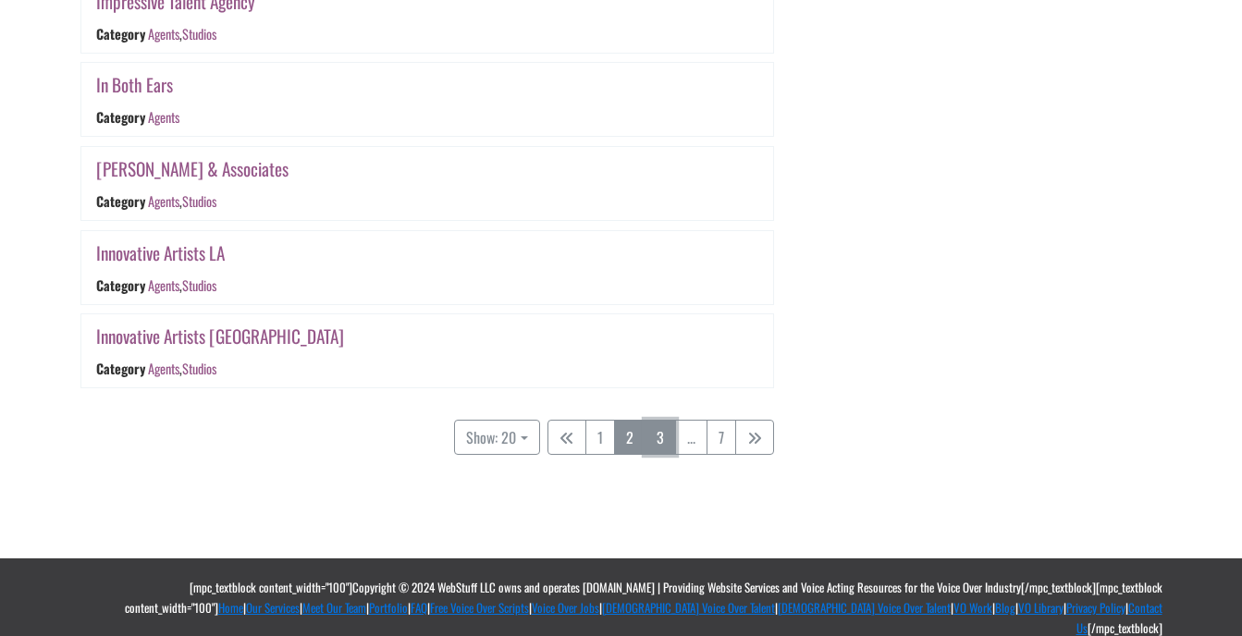
click at [664, 440] on link "3" at bounding box center [659, 437] width 31 height 35
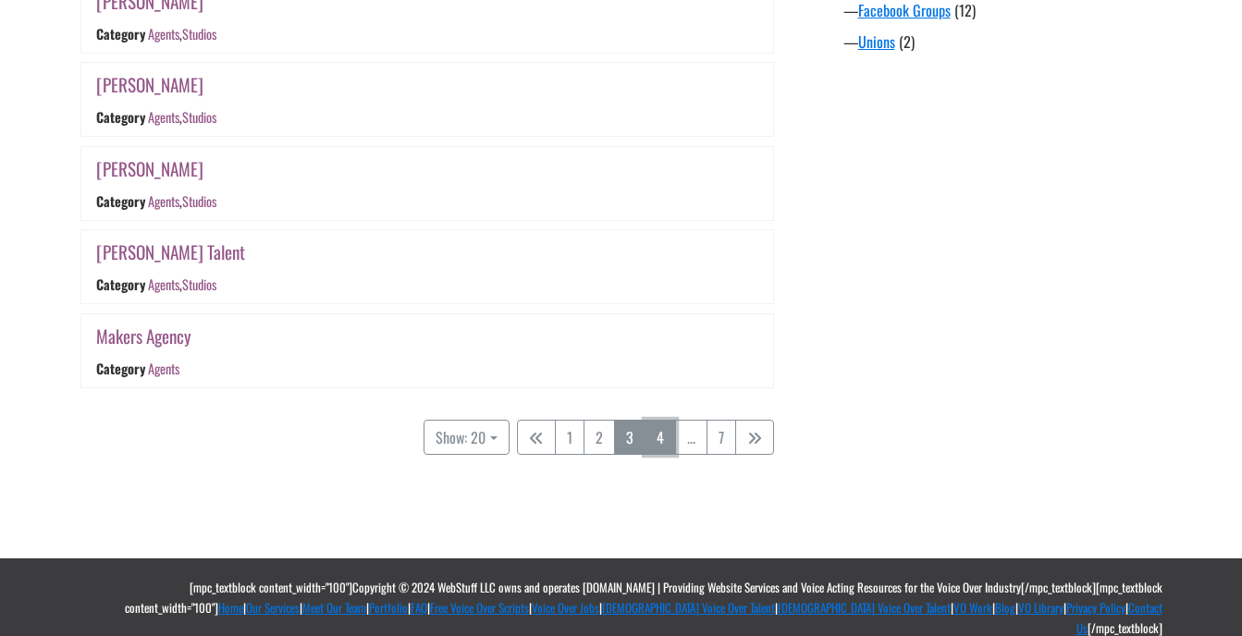
click at [667, 448] on link "4" at bounding box center [659, 437] width 31 height 35
click at [669, 441] on link "5" at bounding box center [659, 437] width 31 height 35
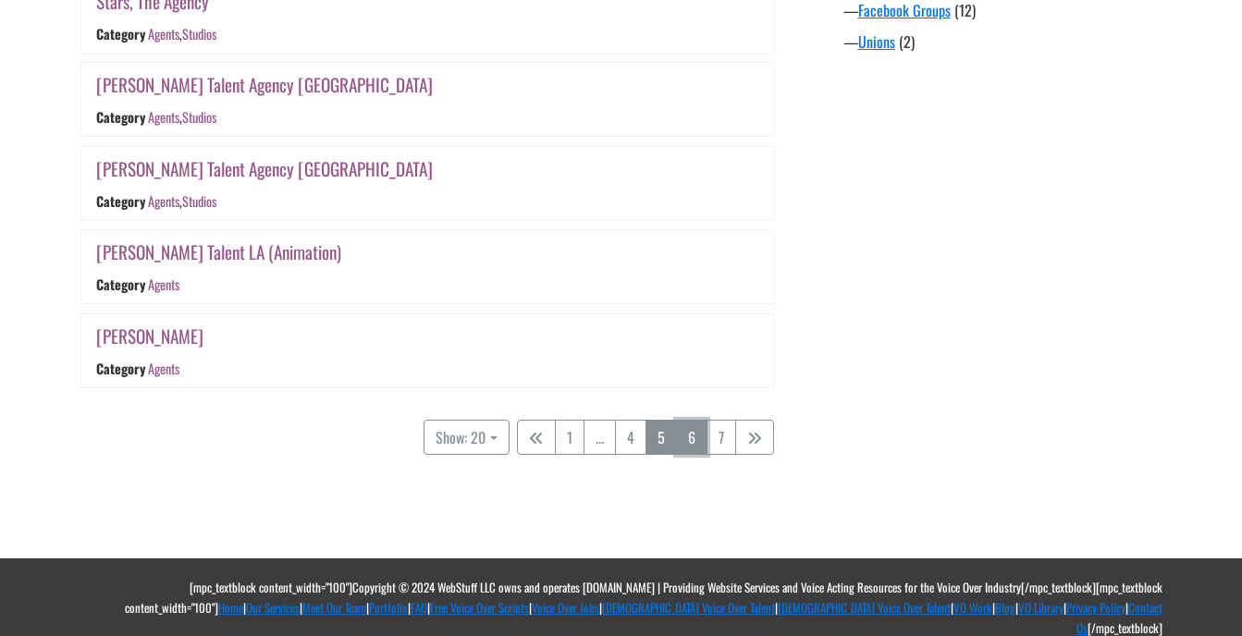
click at [683, 440] on link "6" at bounding box center [691, 437] width 31 height 35
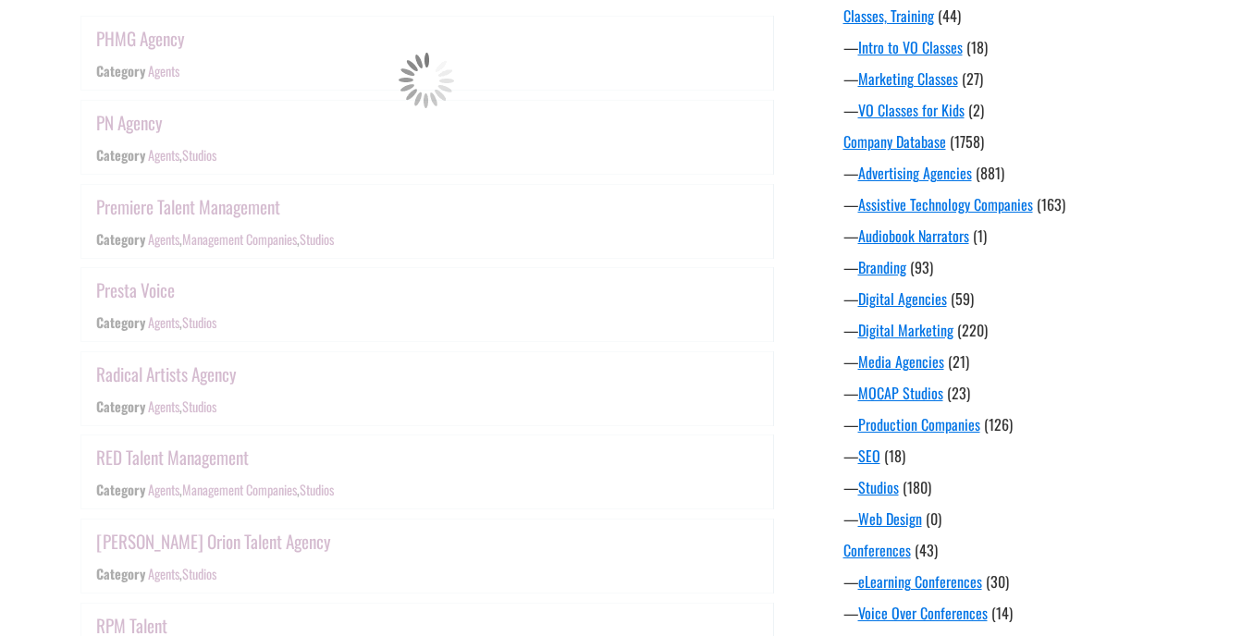
scroll to position [475, 0]
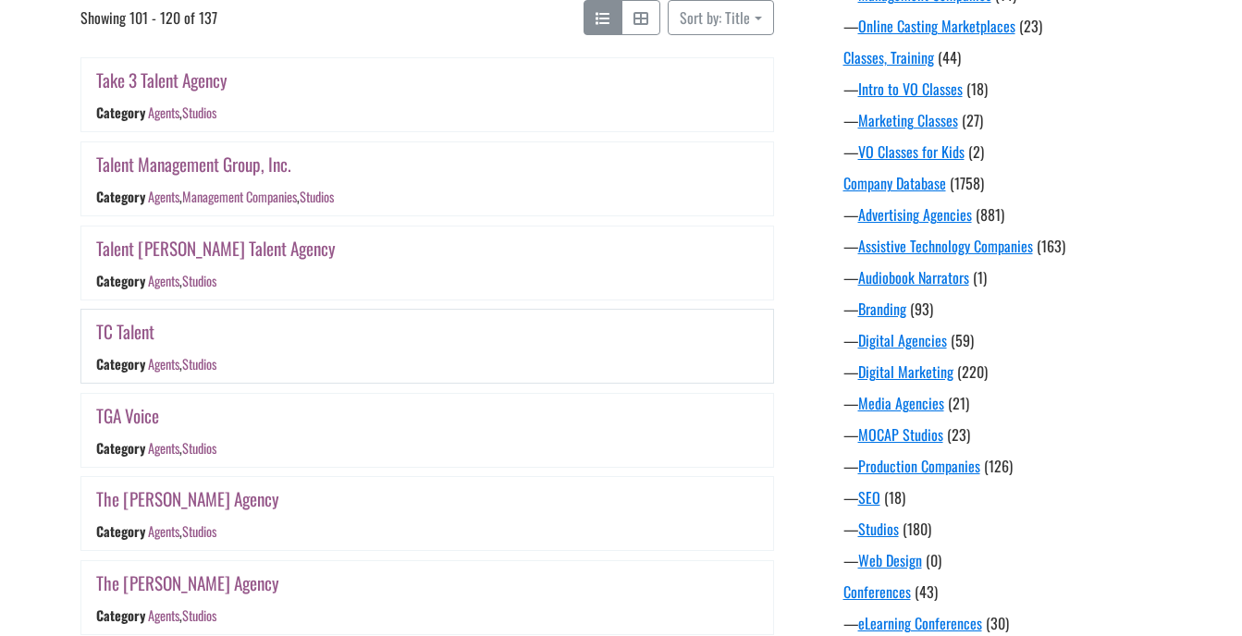
click at [108, 330] on link "TC Talent" at bounding box center [125, 331] width 58 height 27
click at [122, 406] on link "TGA Voice" at bounding box center [127, 415] width 63 height 27
click at [193, 497] on link "The Campbell Agency" at bounding box center [187, 498] width 183 height 27
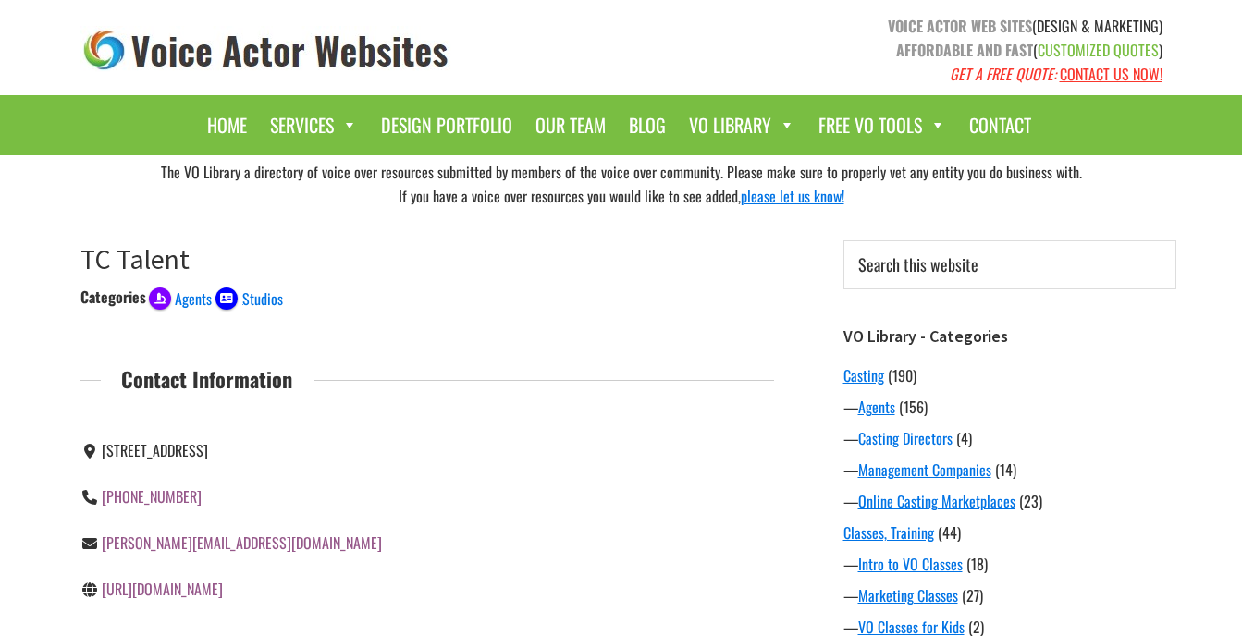
click at [161, 590] on link "http://tctalentagency.com/" at bounding box center [162, 589] width 121 height 22
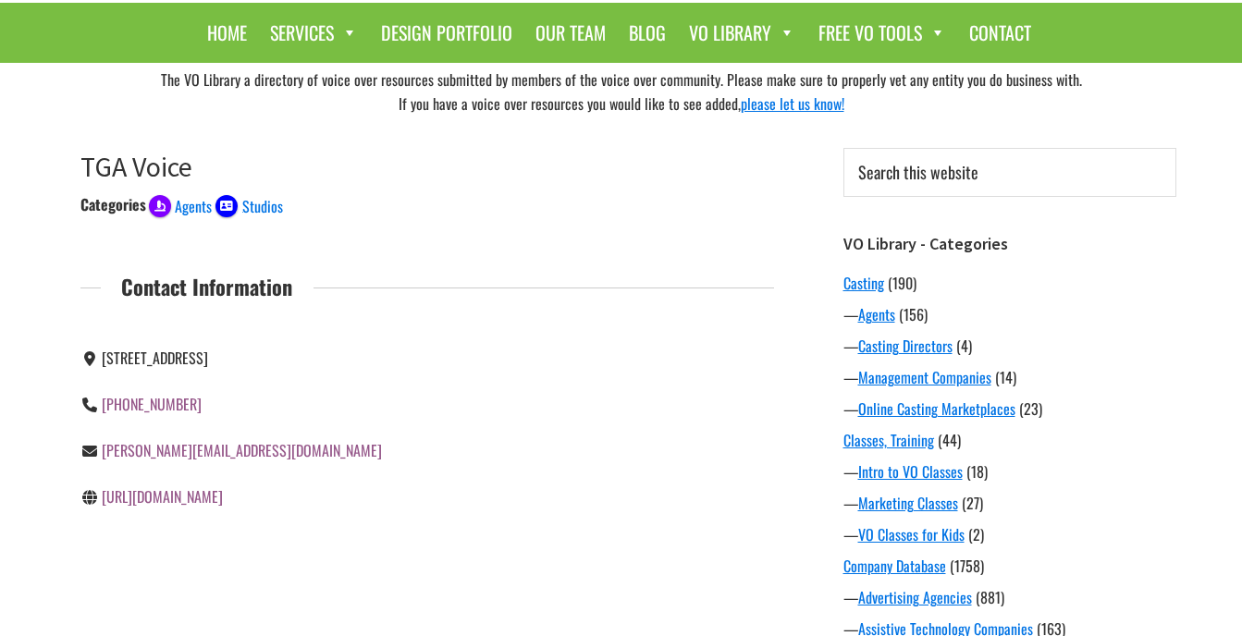
click at [190, 501] on link "[URL][DOMAIN_NAME]" at bounding box center [162, 496] width 121 height 22
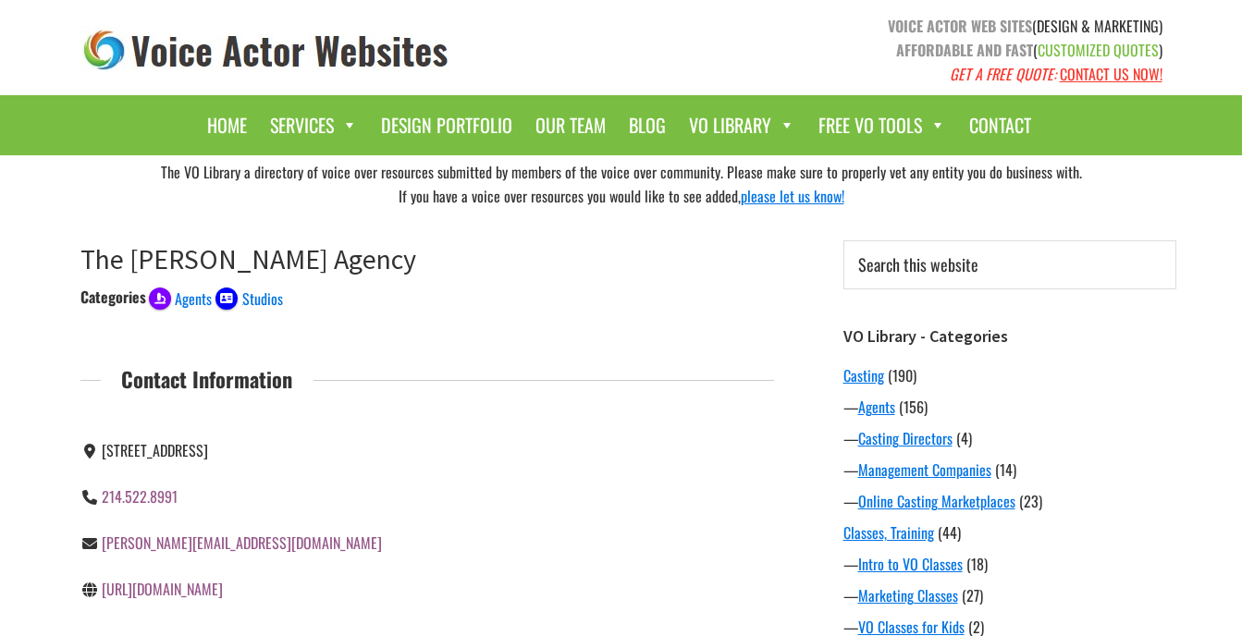
scroll to position [92, 0]
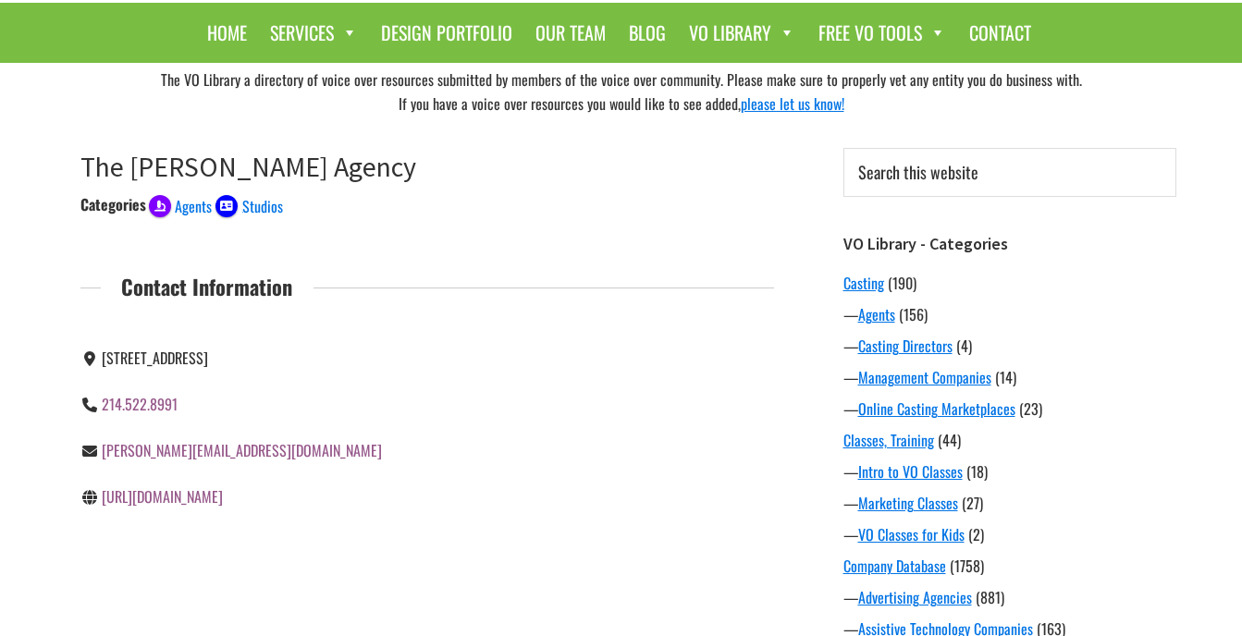
click at [223, 497] on link "http://www.thecampbellagency.com" at bounding box center [162, 496] width 121 height 22
click at [207, 498] on link "http://www.thecampbellagency.com" at bounding box center [162, 496] width 121 height 22
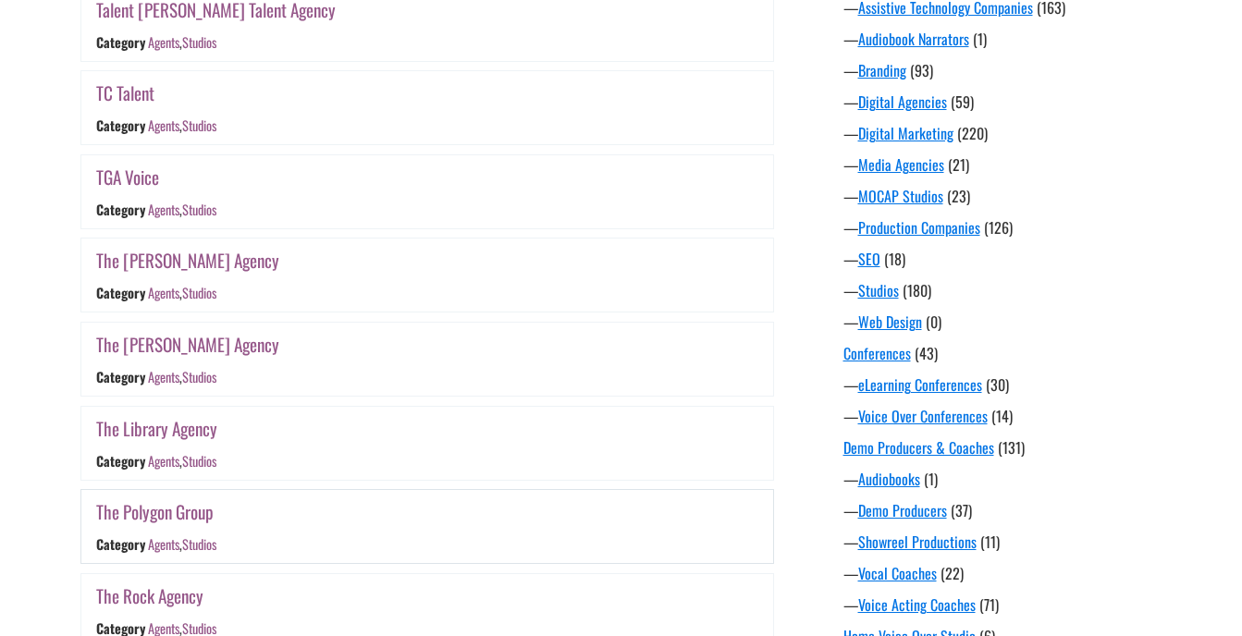
scroll to position [753, 0]
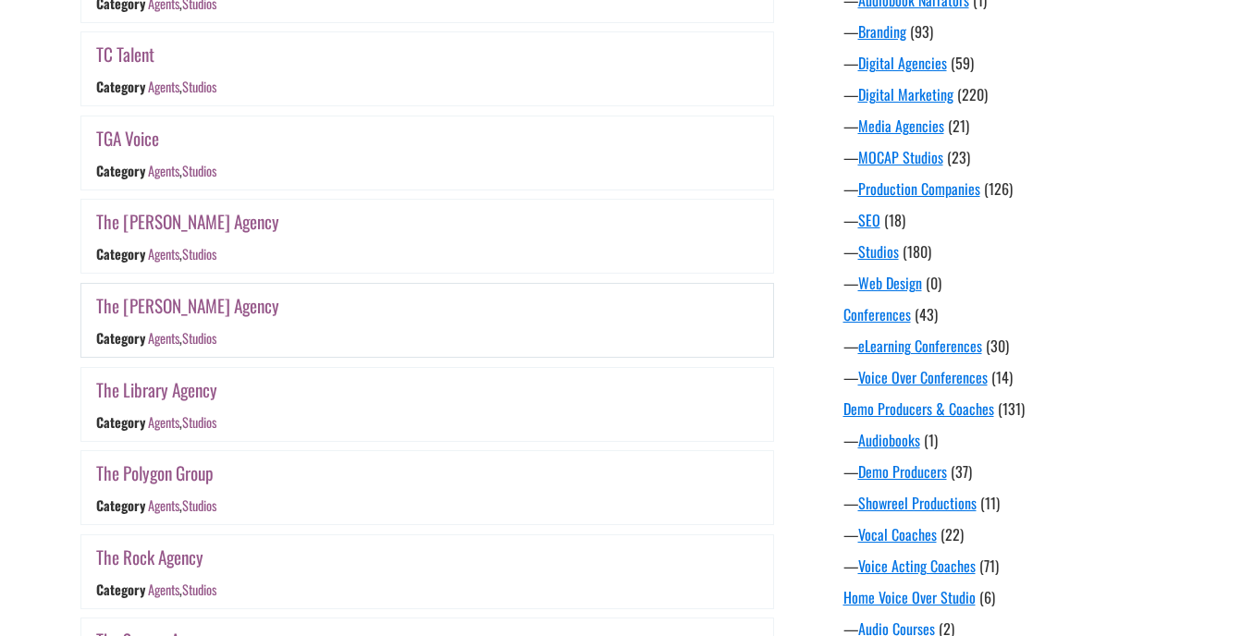
click at [201, 313] on link "The [PERSON_NAME] Agency" at bounding box center [187, 305] width 183 height 27
click at [202, 389] on link "The Library Agency" at bounding box center [156, 389] width 121 height 27
click at [169, 472] on link "The Polygon Group" at bounding box center [154, 473] width 117 height 27
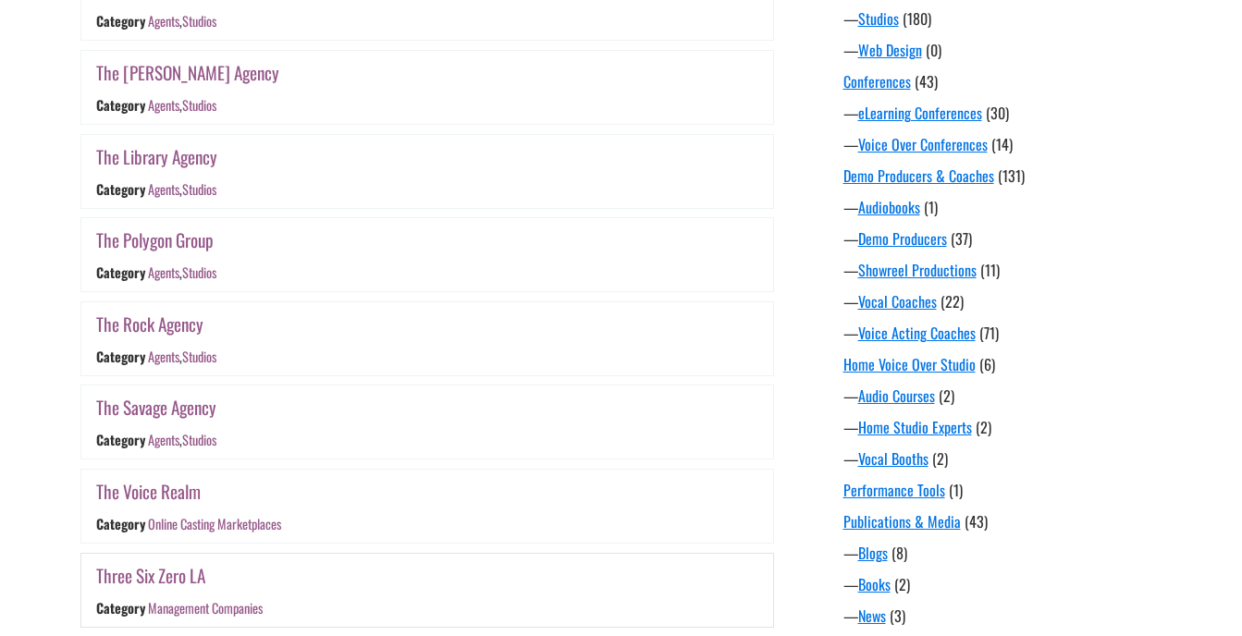
scroll to position [1030, 0]
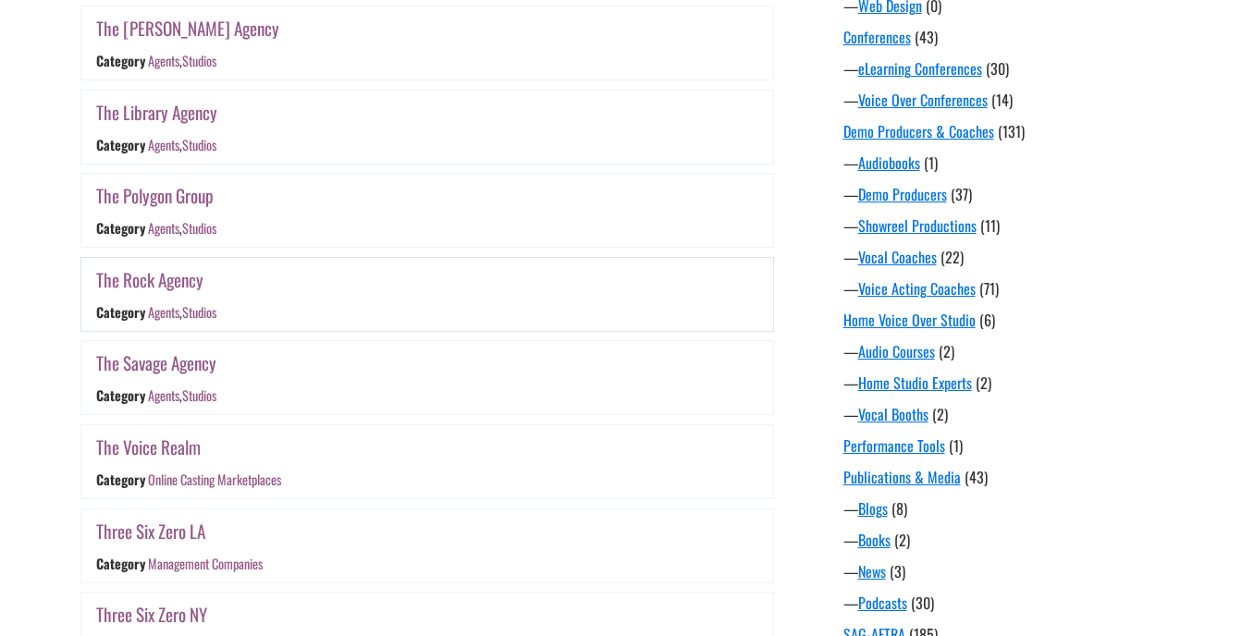
click at [165, 278] on link "The Rock Agency" at bounding box center [149, 279] width 107 height 27
click at [176, 369] on link "The Savage Agency" at bounding box center [156, 363] width 120 height 27
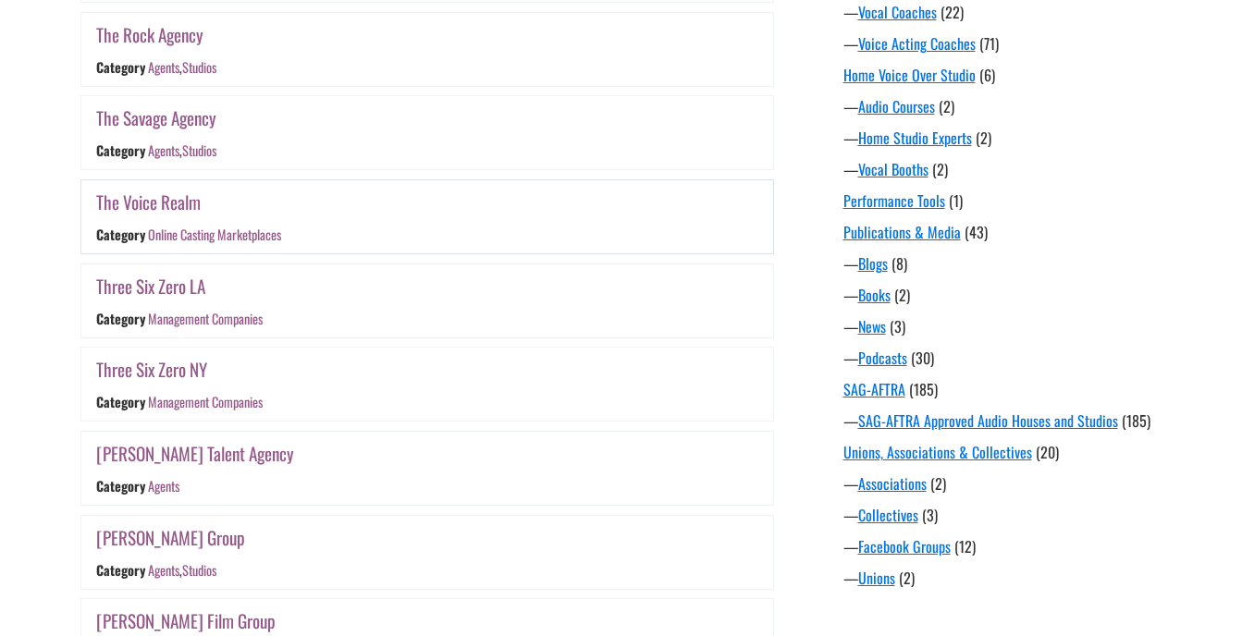
scroll to position [1307, 0]
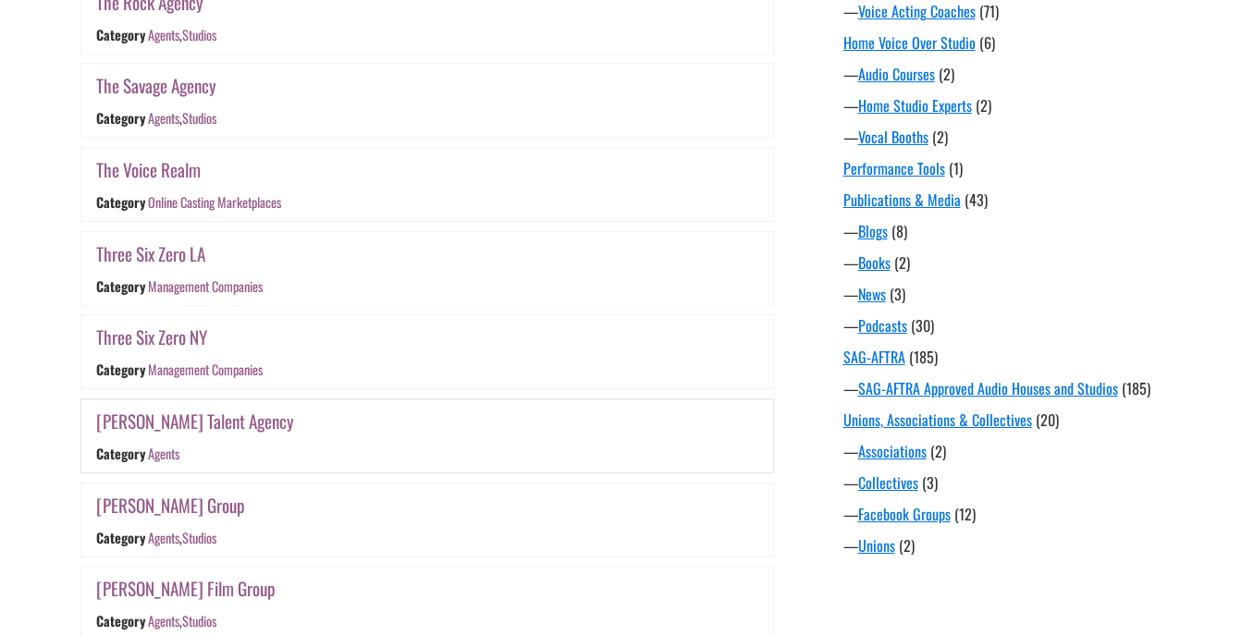
click at [183, 415] on link "Tiffany Talent Agency" at bounding box center [195, 421] width 198 height 27
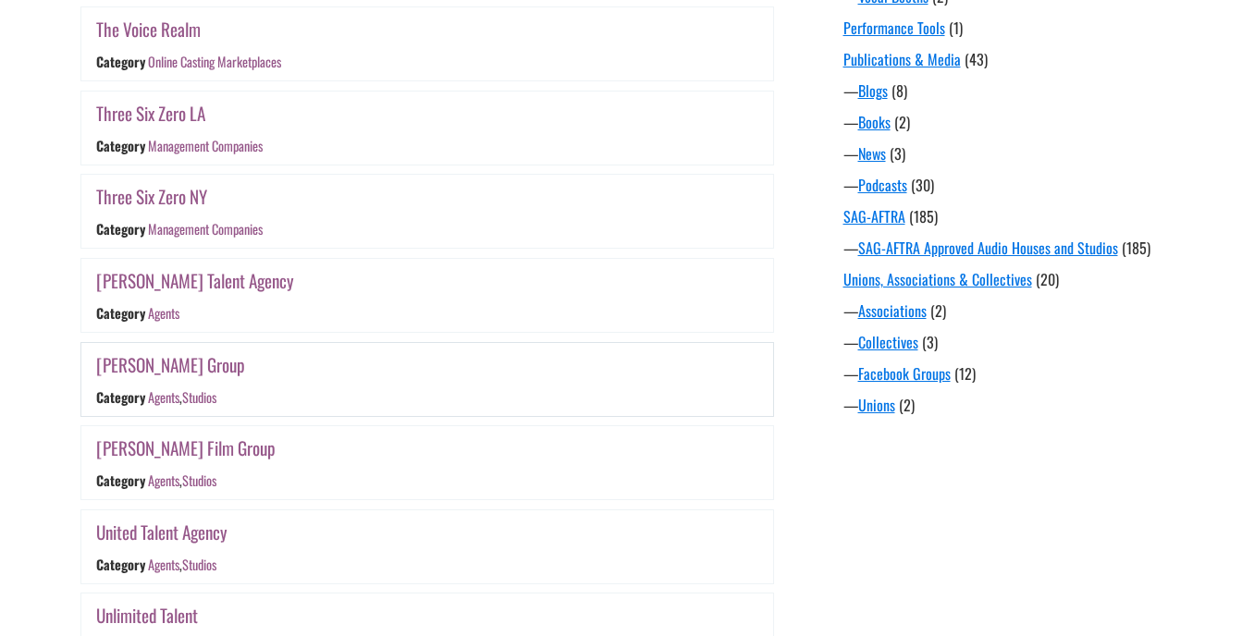
scroll to position [1492, 0]
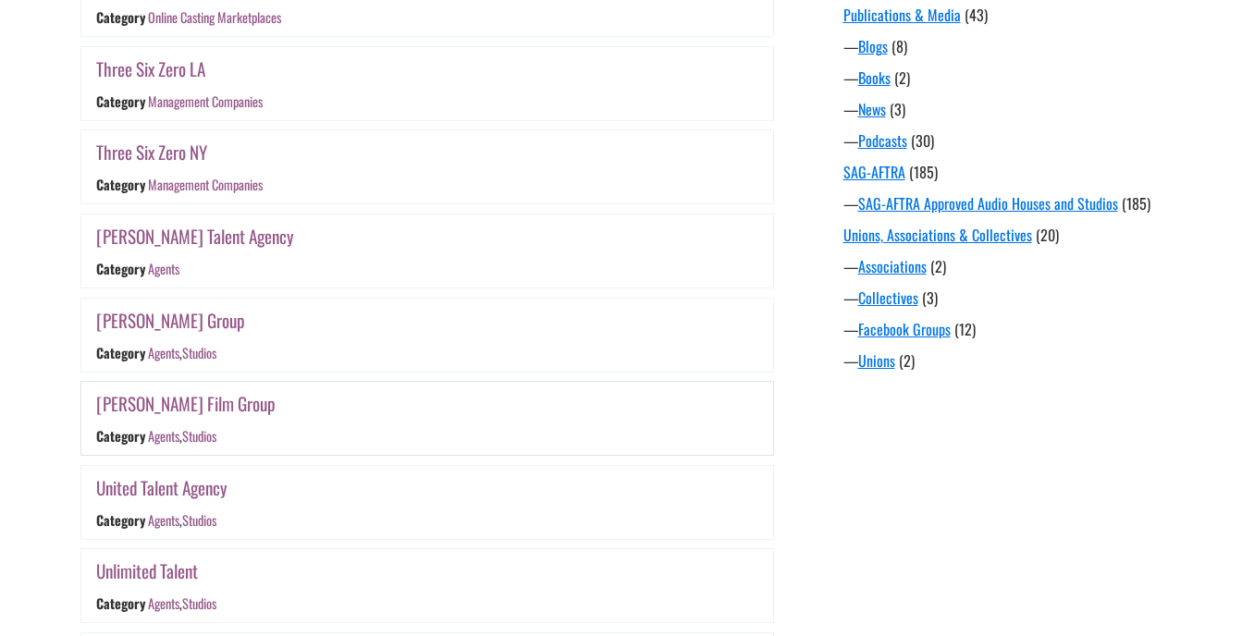
click at [181, 402] on link "Turner Film Group" at bounding box center [185, 403] width 179 height 27
click at [178, 482] on link "United Talent Agency" at bounding box center [161, 487] width 131 height 27
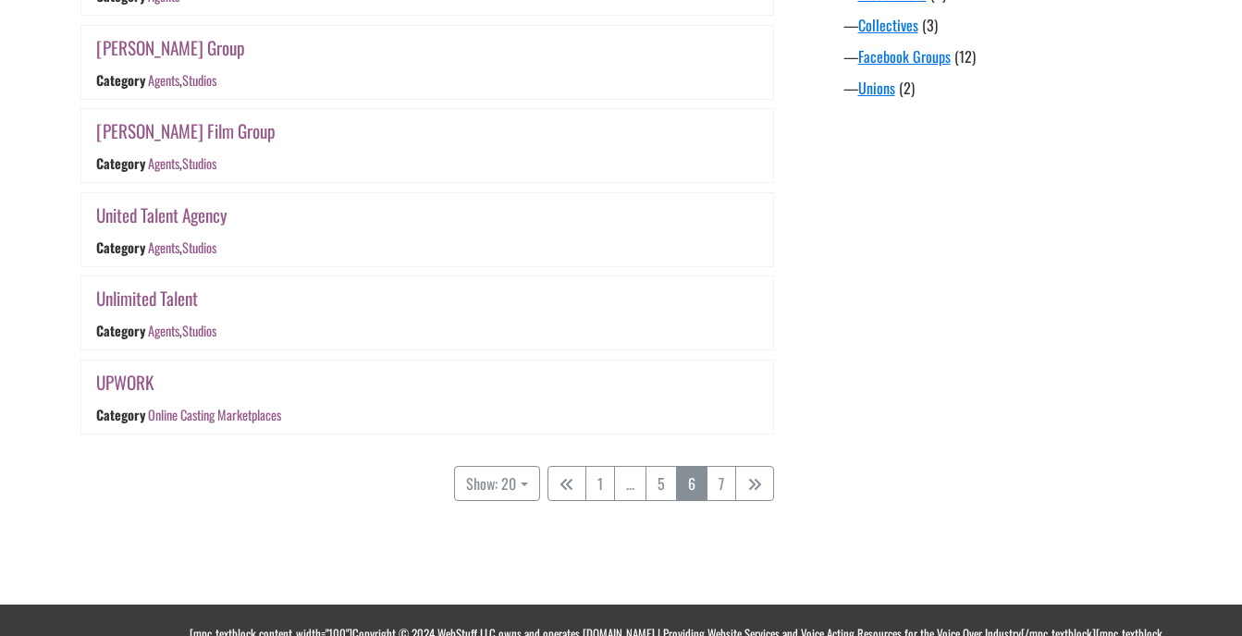
scroll to position [1770, 0]
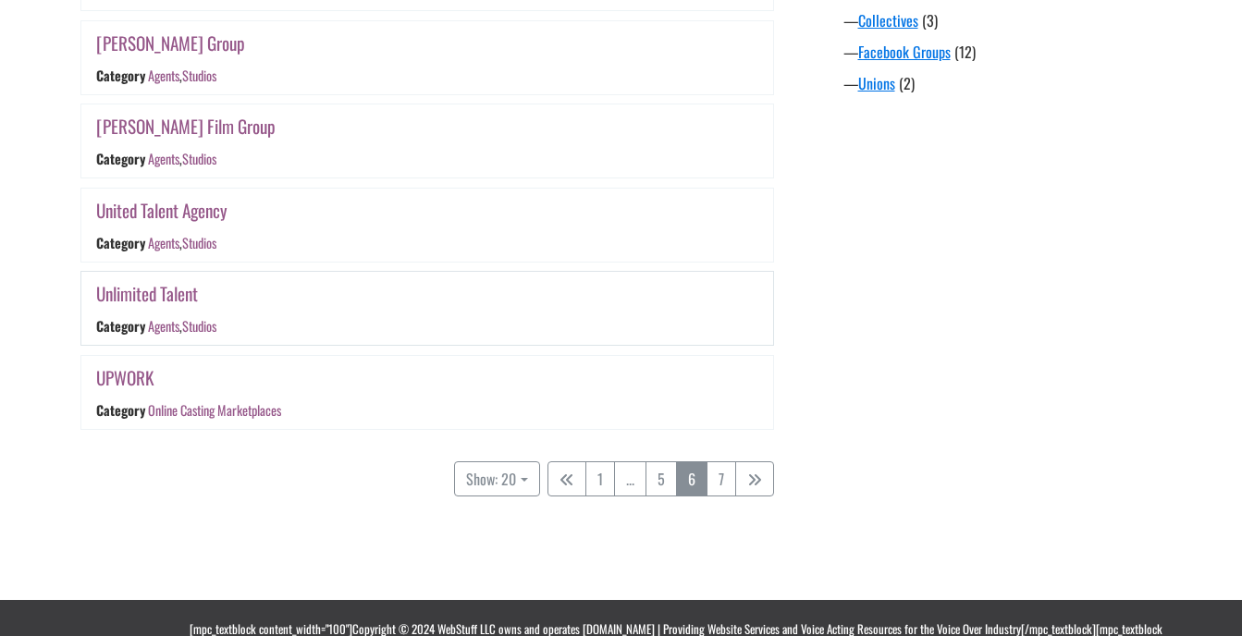
click at [155, 293] on link "Unlimited Talent" at bounding box center [147, 293] width 102 height 27
click at [715, 484] on link "7" at bounding box center [721, 478] width 30 height 35
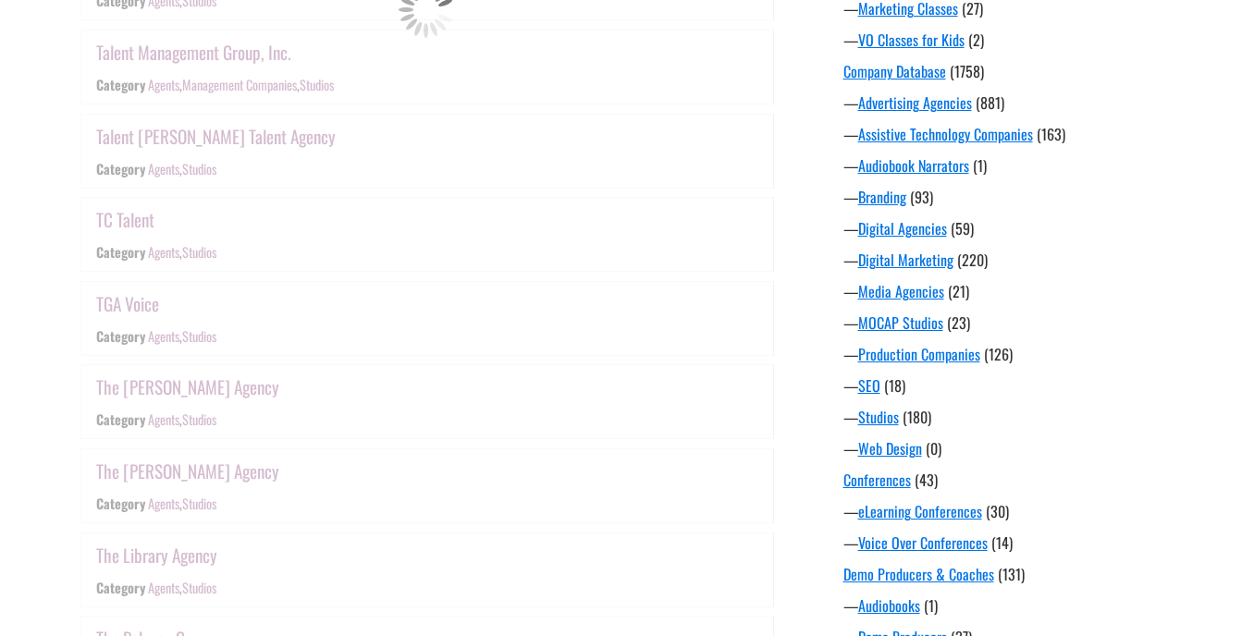
scroll to position [475, 0]
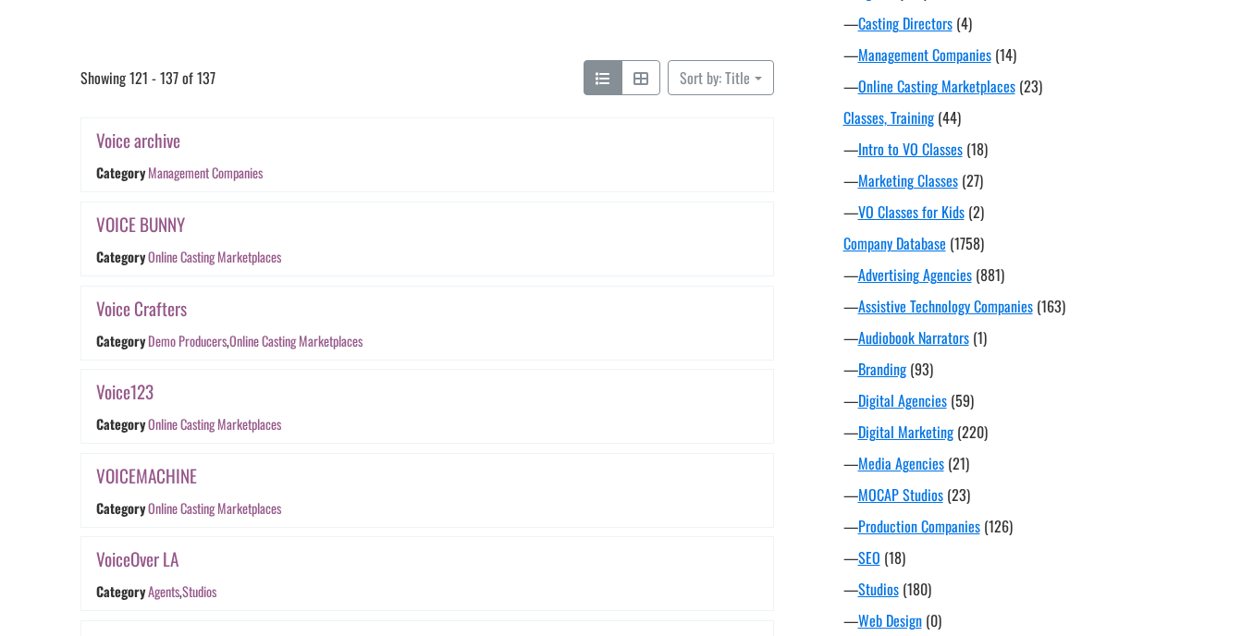
scroll to position [383, 0]
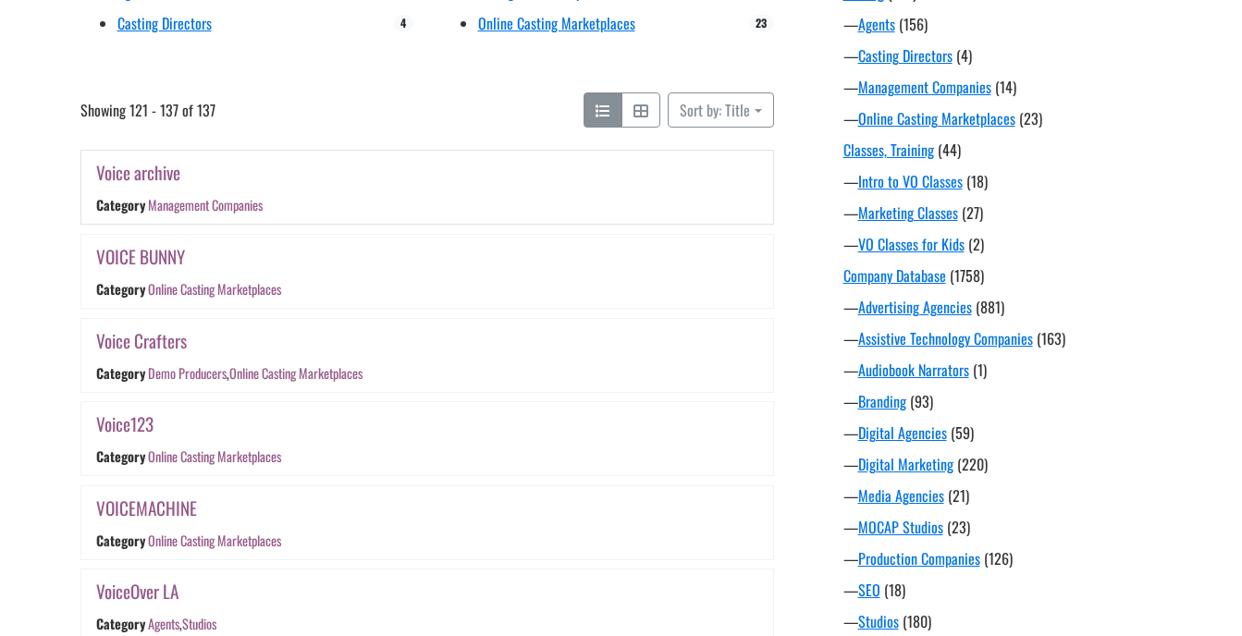
click at [160, 173] on link "Voice archive" at bounding box center [138, 172] width 84 height 27
click at [164, 347] on link "Voice Crafters" at bounding box center [141, 340] width 91 height 27
click at [139, 514] on link "VOICEMACHINE" at bounding box center [146, 508] width 101 height 27
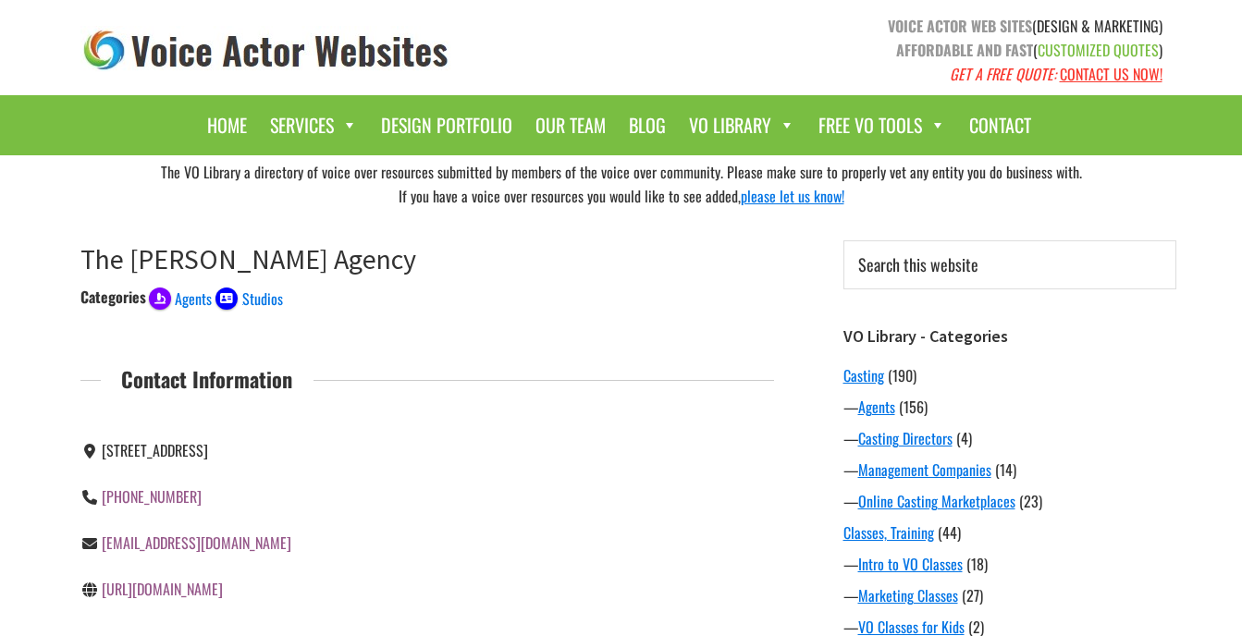
click at [223, 584] on link "[URL][DOMAIN_NAME]" at bounding box center [162, 589] width 121 height 22
click at [223, 585] on link "[URL][DOMAIN_NAME]" at bounding box center [162, 589] width 121 height 22
click at [223, 590] on link "[URL][DOMAIN_NAME]" at bounding box center [162, 589] width 121 height 22
click at [223, 592] on link "[URL][DOMAIN_NAME]" at bounding box center [162, 589] width 121 height 22
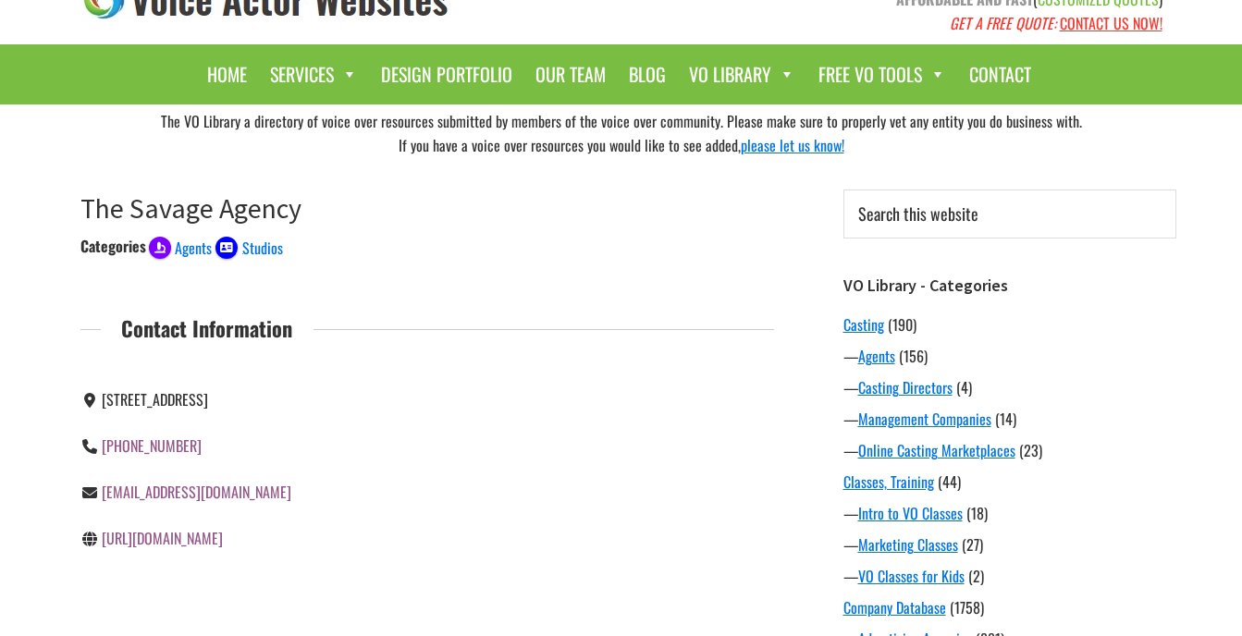
scroll to position [92, 0]
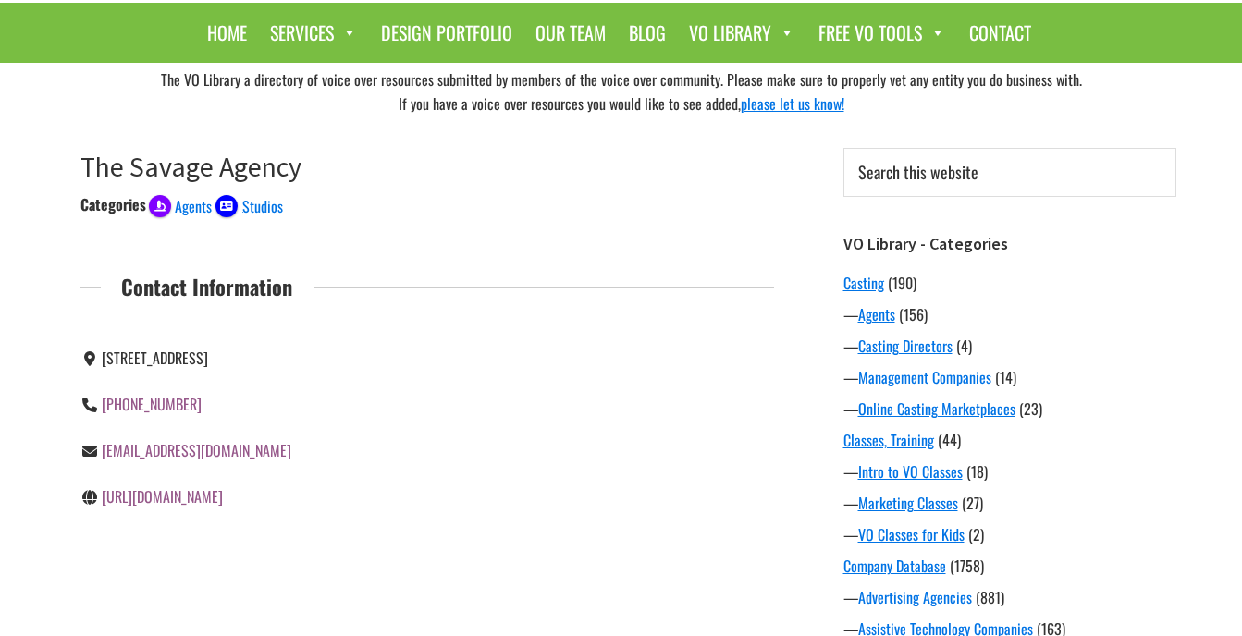
click at [218, 452] on link "info@thesavageagency.net" at bounding box center [197, 450] width 190 height 22
click at [183, 497] on link "http://savageagency.net" at bounding box center [162, 496] width 121 height 22
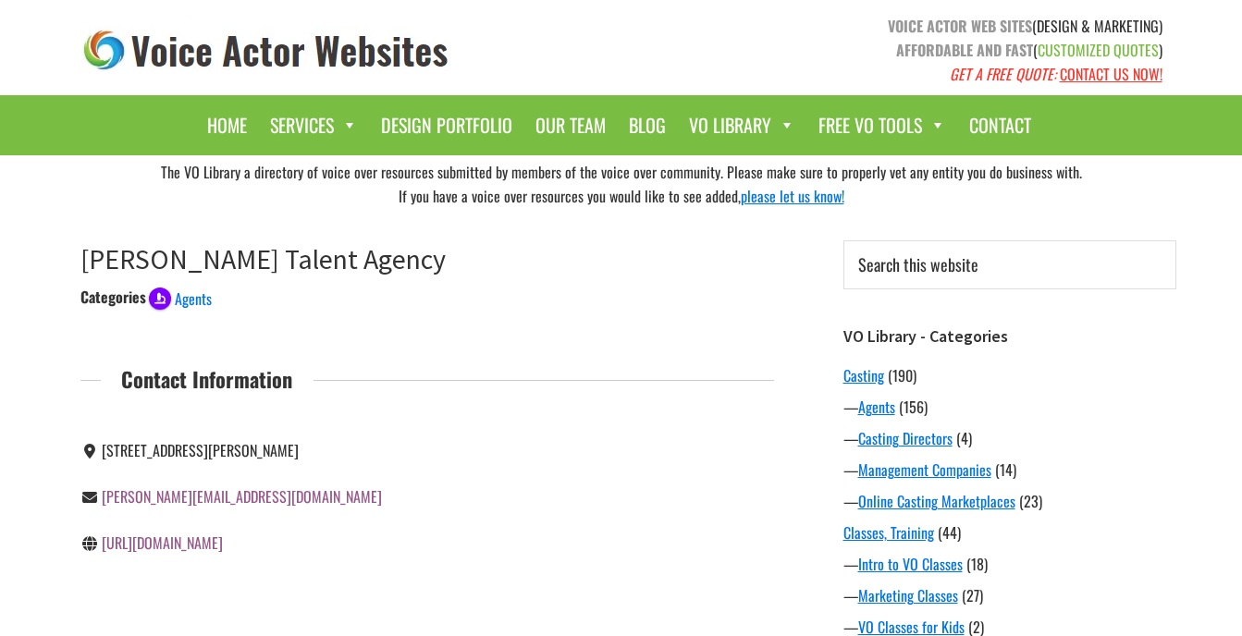
click at [170, 536] on link "[URL][DOMAIN_NAME]" at bounding box center [162, 543] width 121 height 22
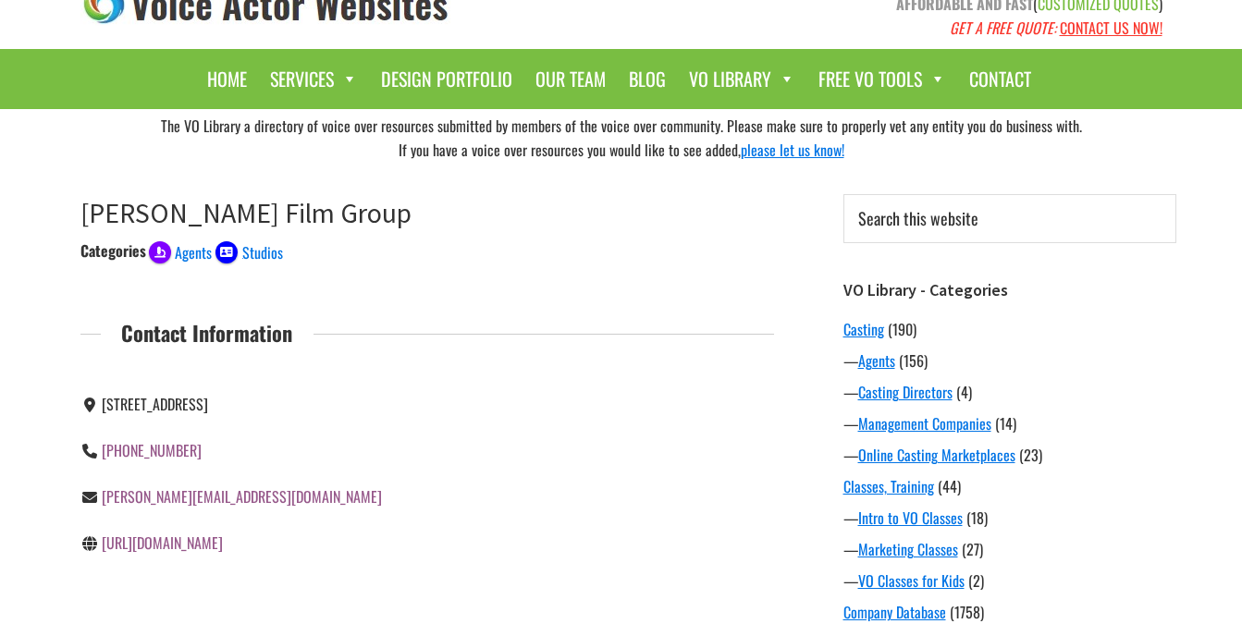
scroll to position [92, 0]
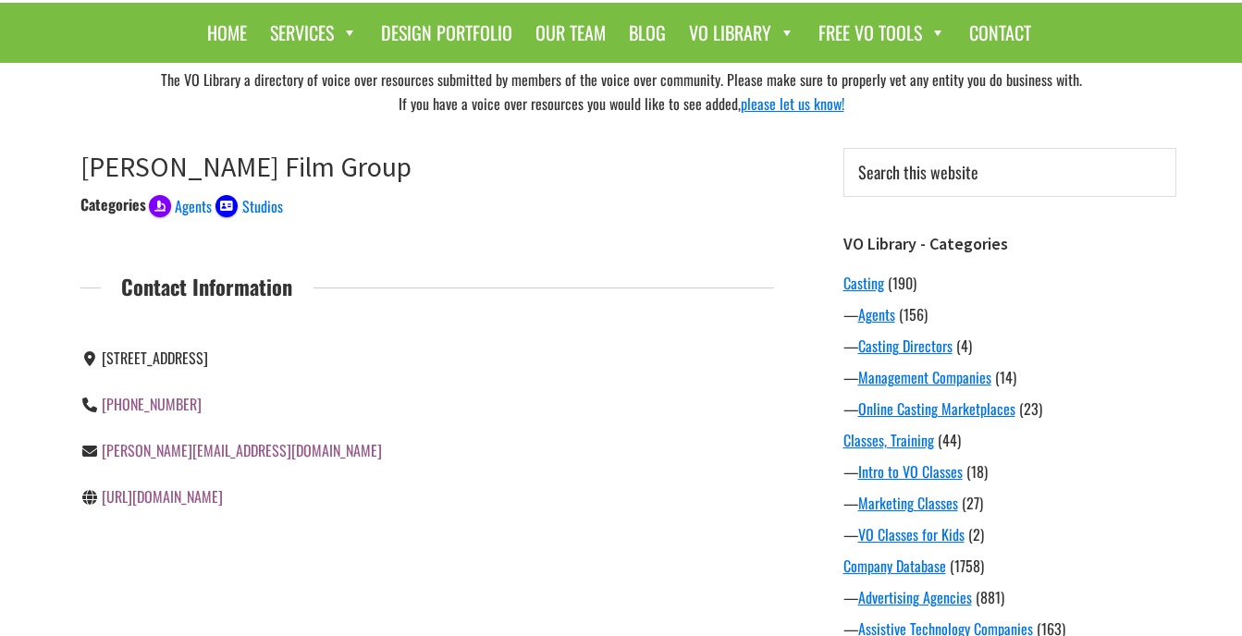
click at [214, 495] on link "http://turnerfilmgroup.com" at bounding box center [162, 496] width 121 height 22
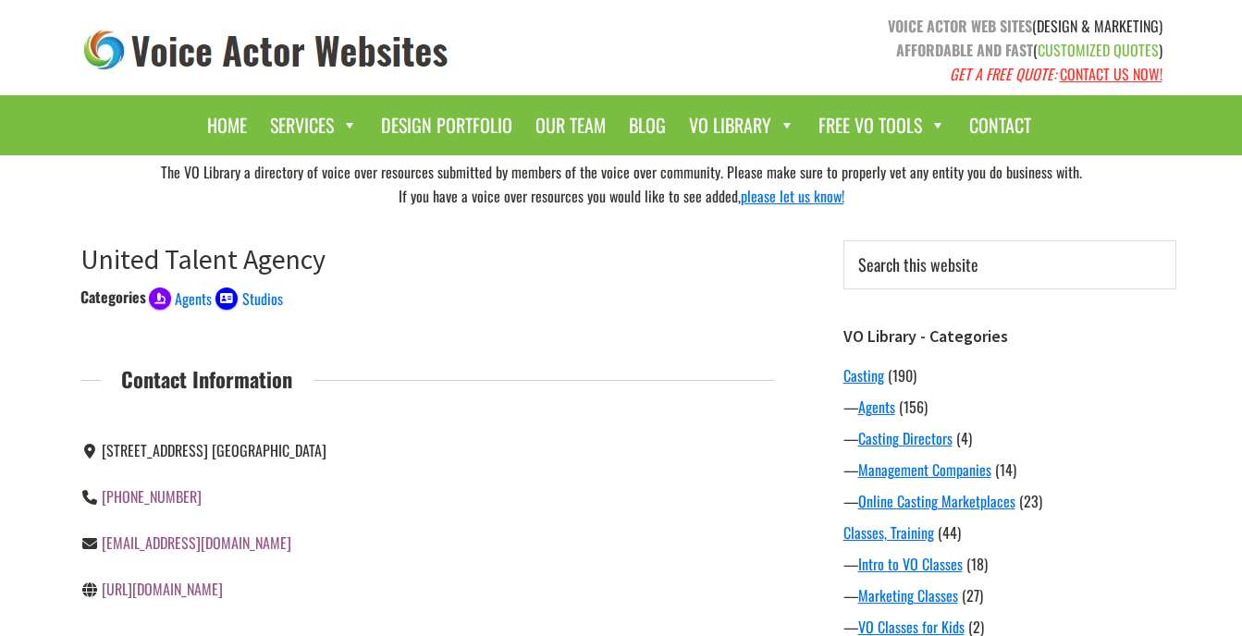
click at [223, 585] on link "http://www.unitedtalent.com/" at bounding box center [162, 589] width 121 height 22
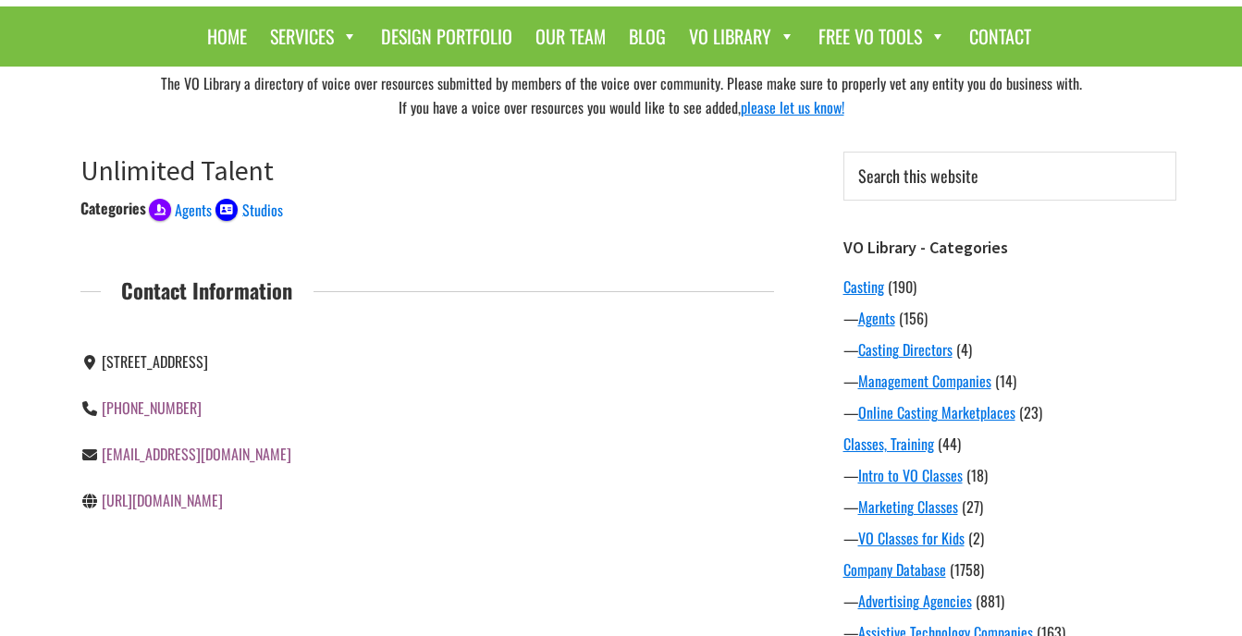
scroll to position [185, 0]
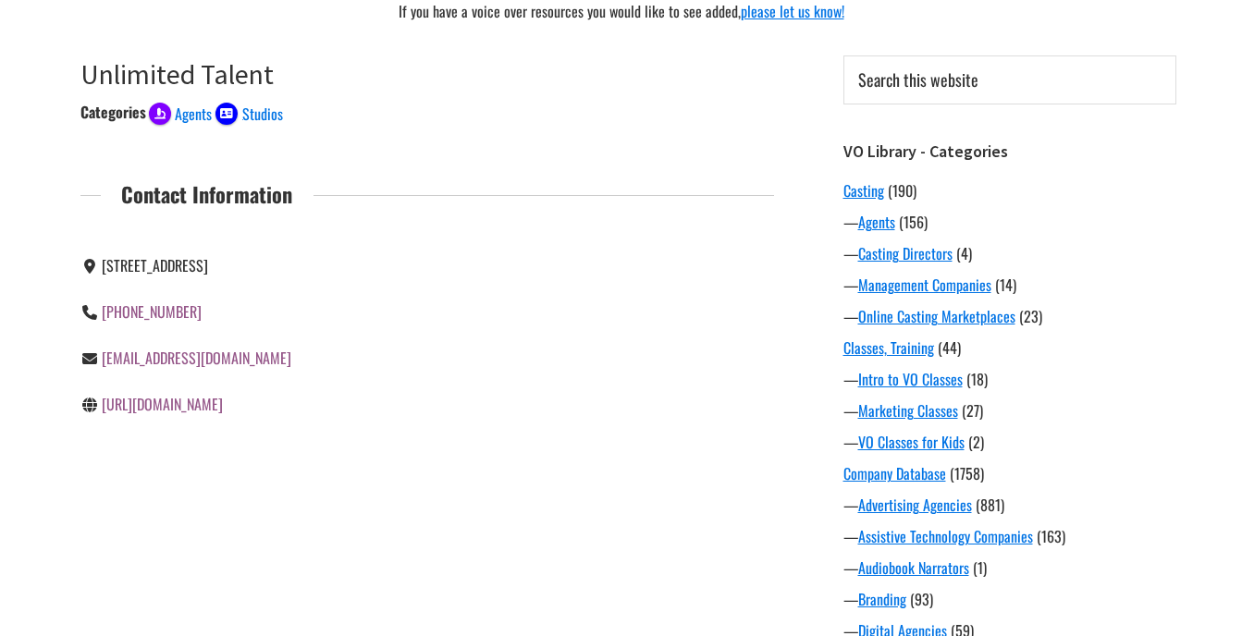
click at [207, 415] on link "http://www.unlimitedtalent.ca" at bounding box center [162, 404] width 121 height 22
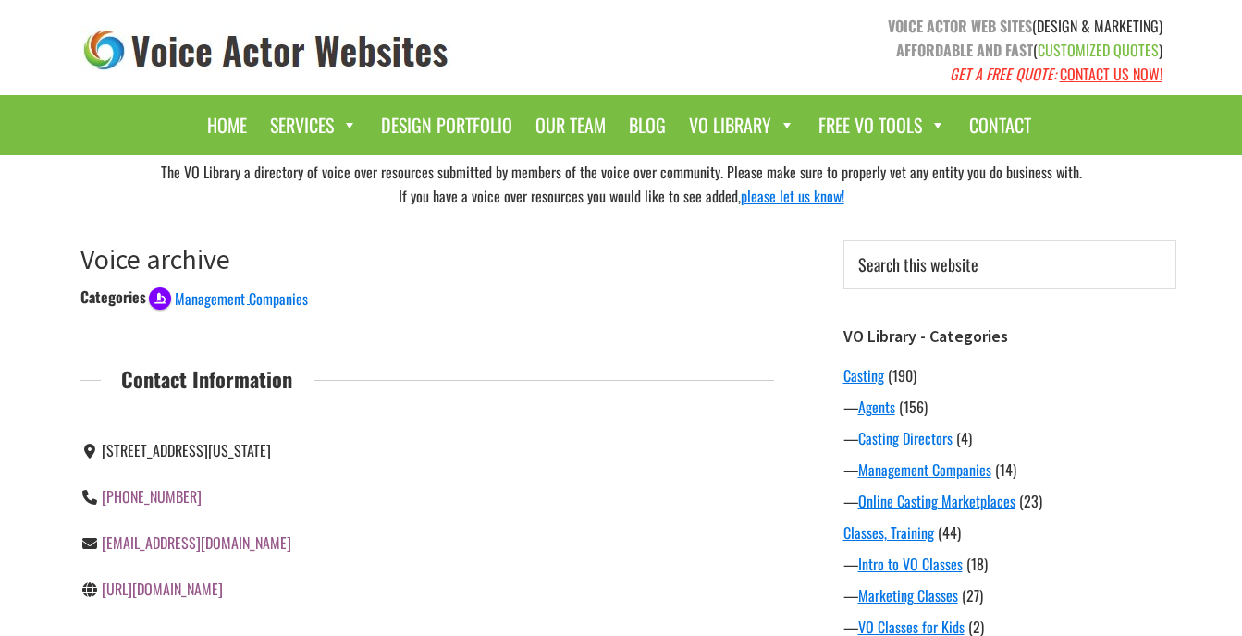
click at [200, 595] on link "[URL][DOMAIN_NAME]" at bounding box center [162, 589] width 121 height 22
click at [174, 590] on link "[URL][DOMAIN_NAME]" at bounding box center [162, 589] width 121 height 22
click at [223, 585] on link "https://www.voicemachine.com/" at bounding box center [162, 589] width 121 height 22
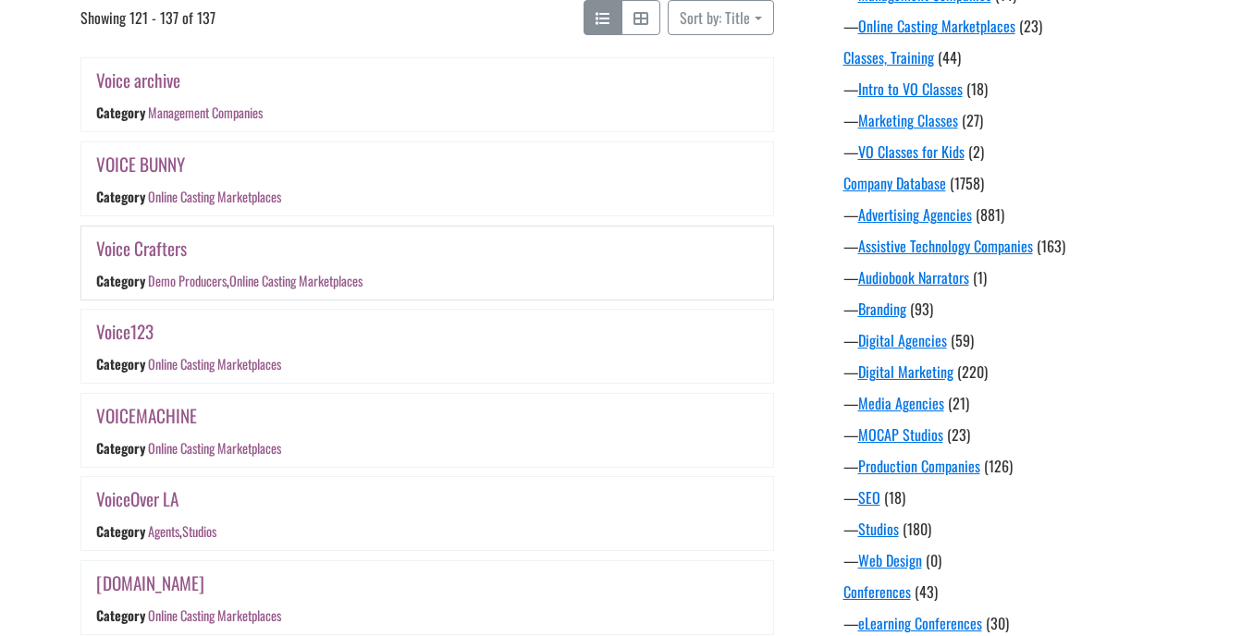
scroll to position [568, 0]
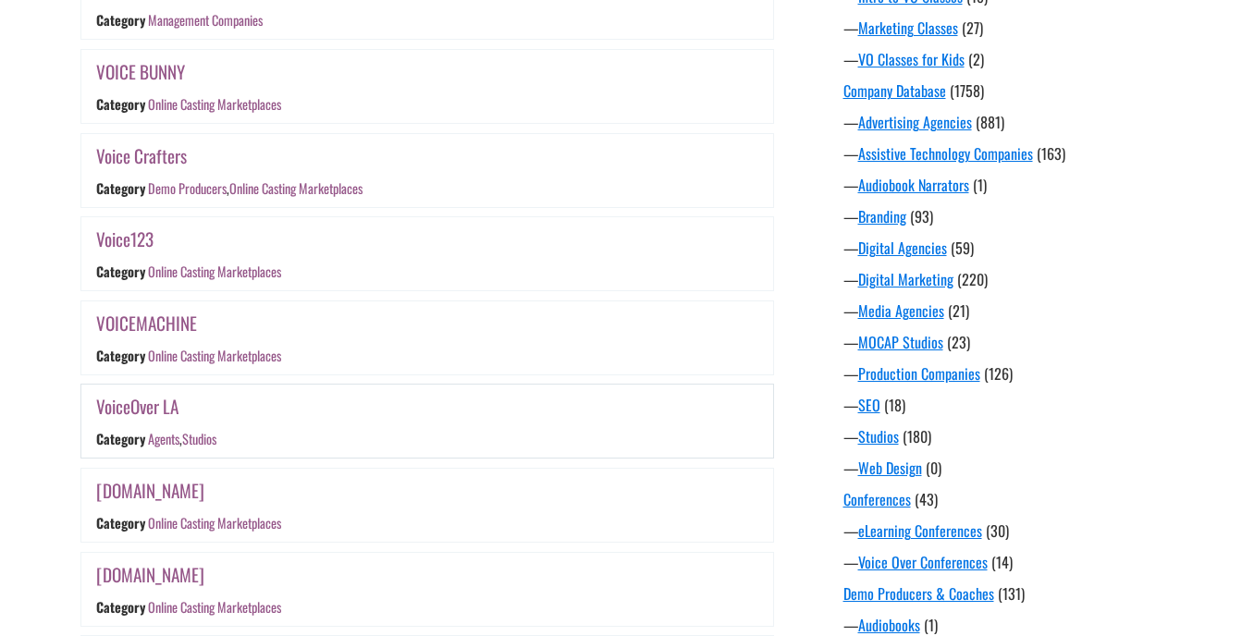
click at [166, 405] on link "VoiceOver LA" at bounding box center [137, 406] width 82 height 27
click at [177, 491] on link "[DOMAIN_NAME]" at bounding box center [150, 490] width 108 height 27
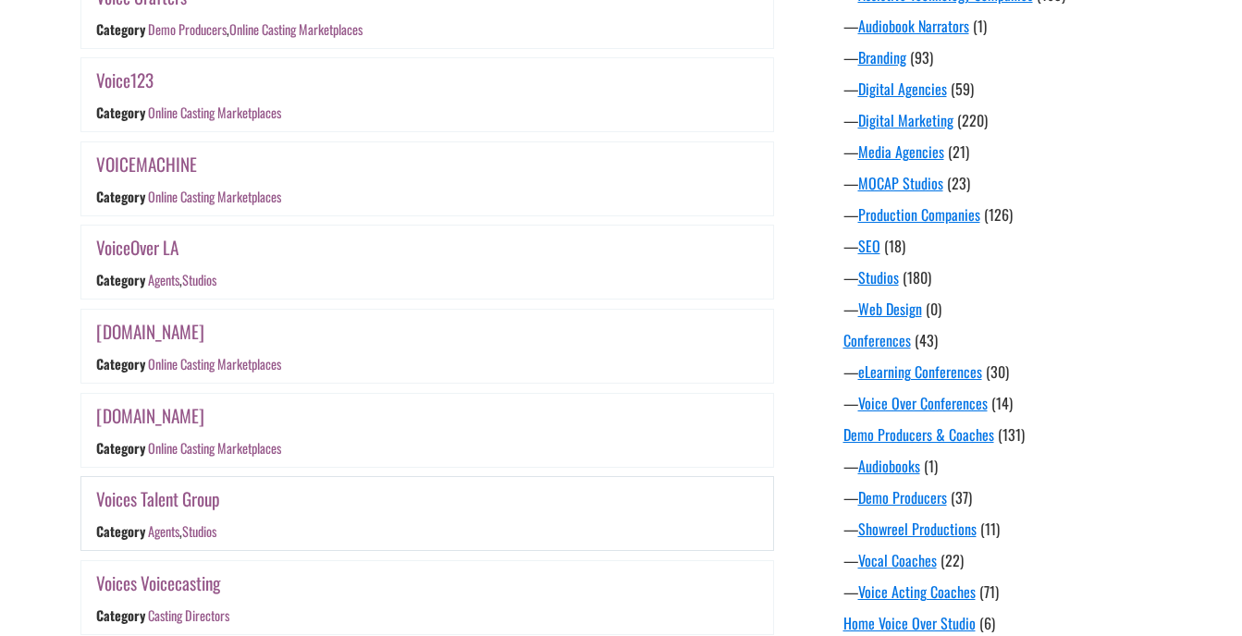
scroll to position [753, 0]
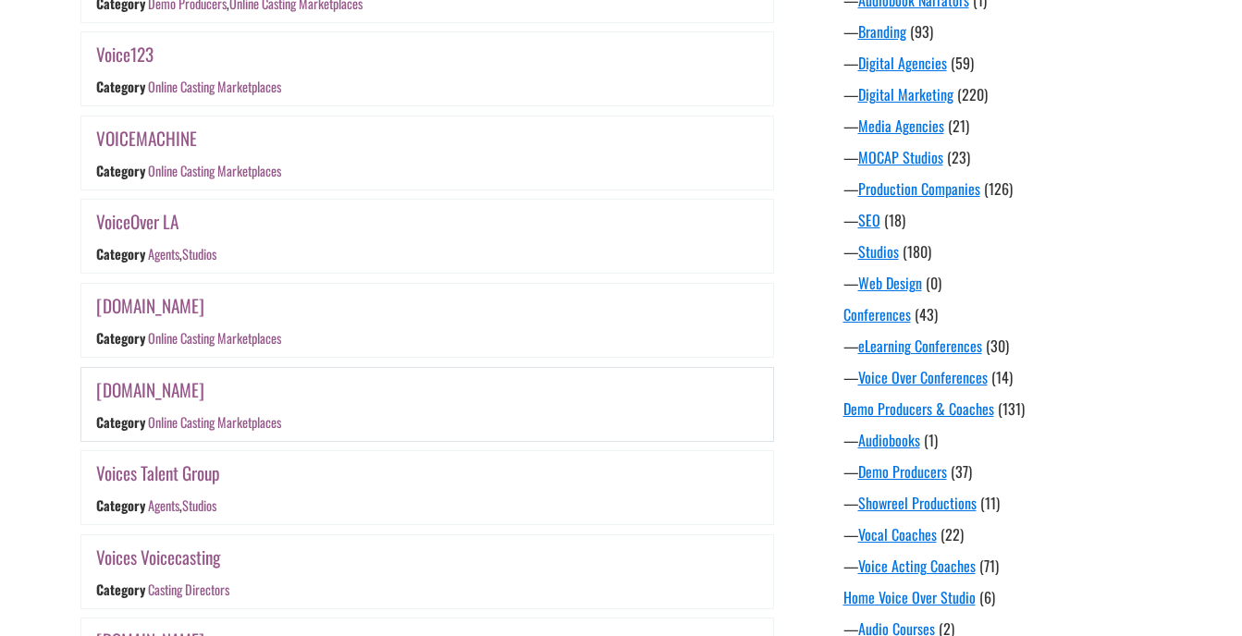
click at [134, 392] on link "Voiceovers.com" at bounding box center [150, 389] width 108 height 27
click at [196, 475] on link "Voices Talent Group" at bounding box center [158, 473] width 124 height 27
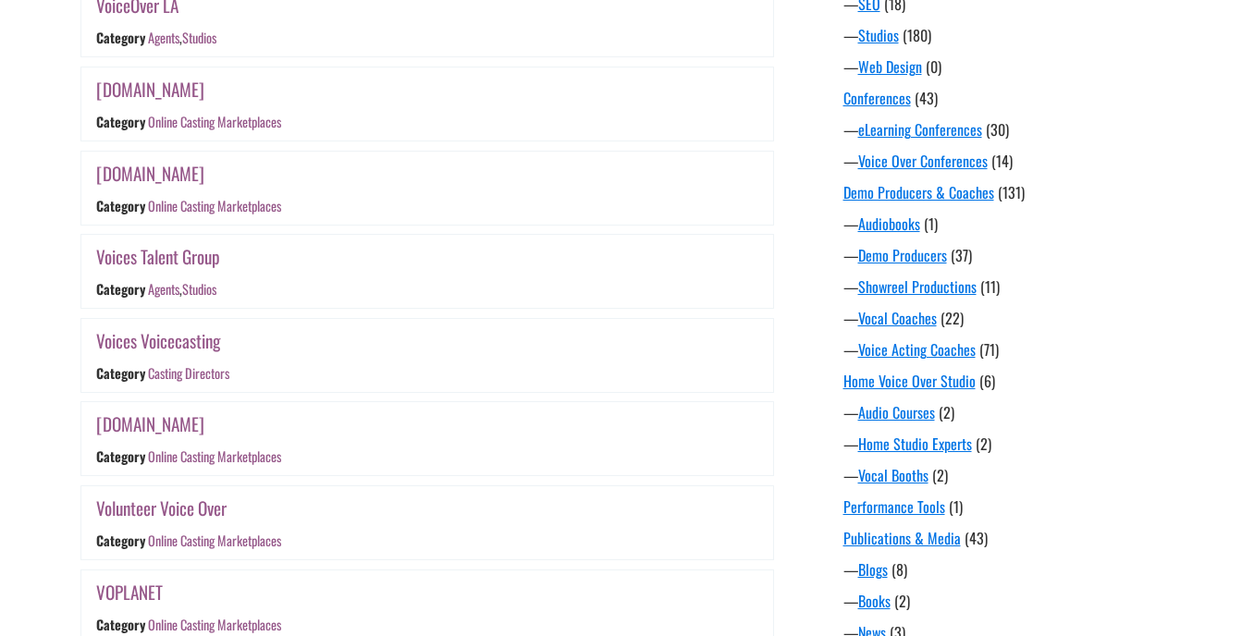
scroll to position [1030, 0]
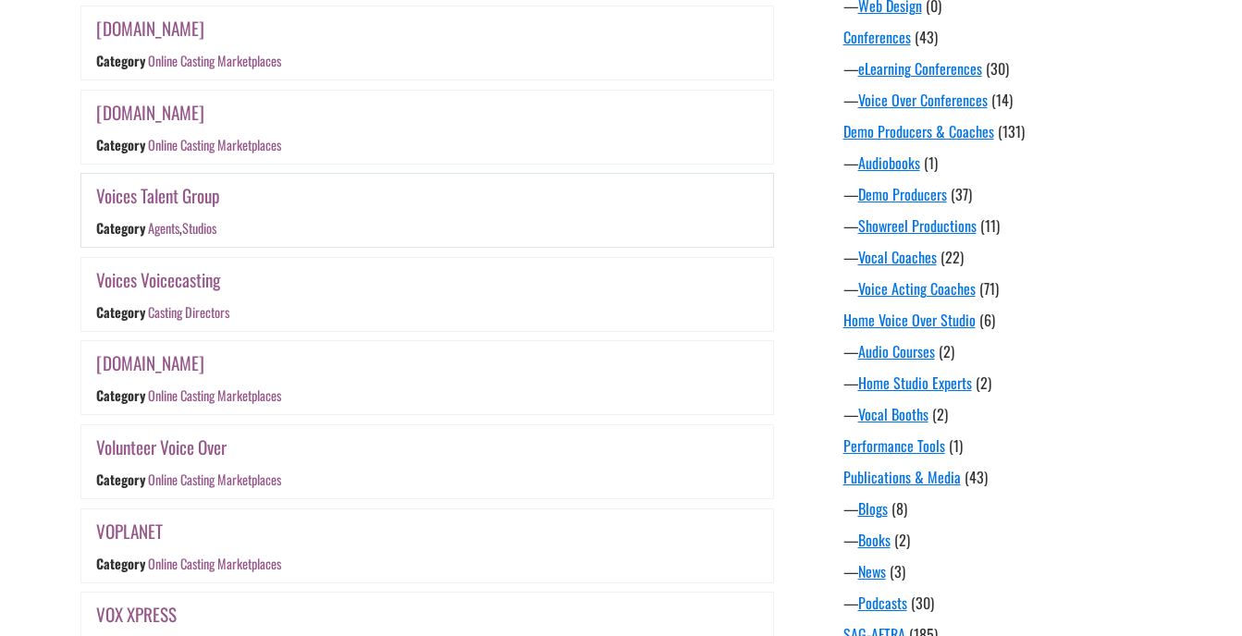
click at [212, 183] on link "Voices Talent Group" at bounding box center [158, 195] width 124 height 27
click at [175, 279] on link "Voices Voicecasting" at bounding box center [158, 279] width 124 height 27
click at [189, 448] on link "Volunteer Voice Over" at bounding box center [161, 447] width 130 height 27
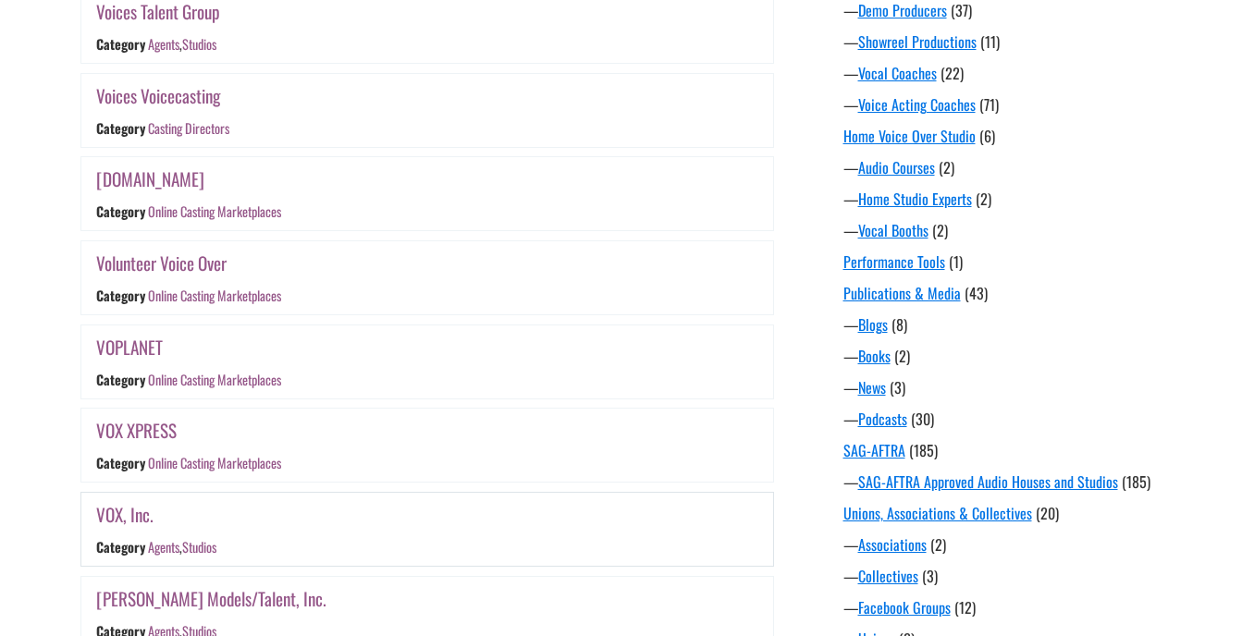
scroll to position [1215, 0]
click at [158, 432] on link "VOX XPRESS" at bounding box center [136, 429] width 80 height 27
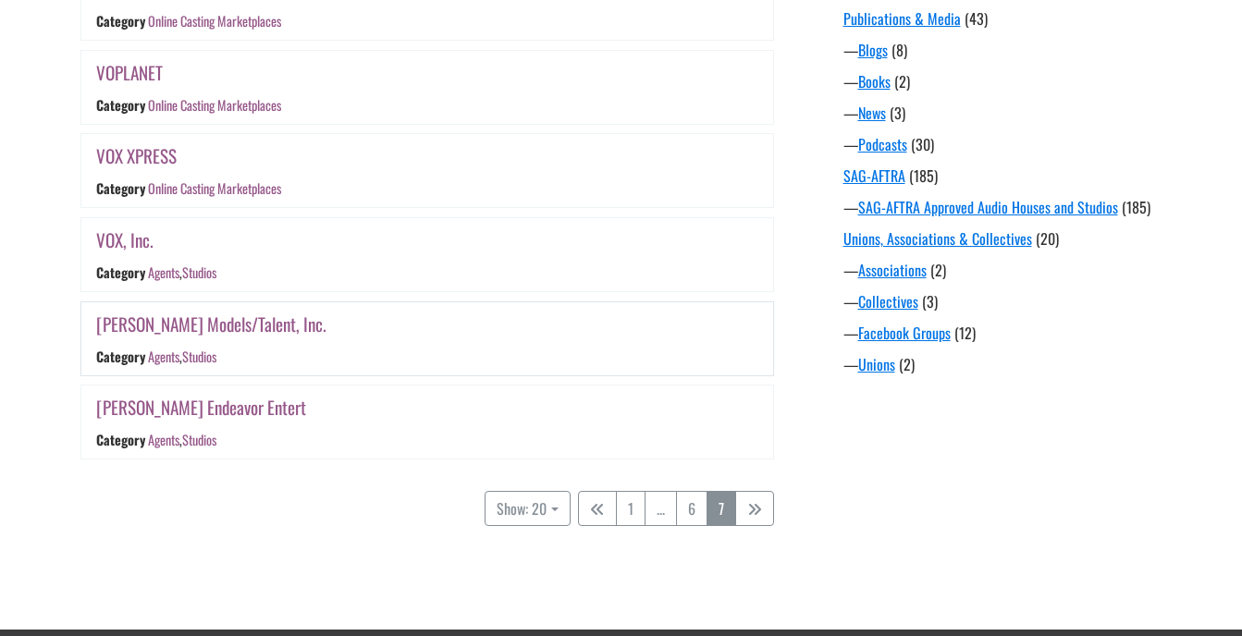
scroll to position [1492, 0]
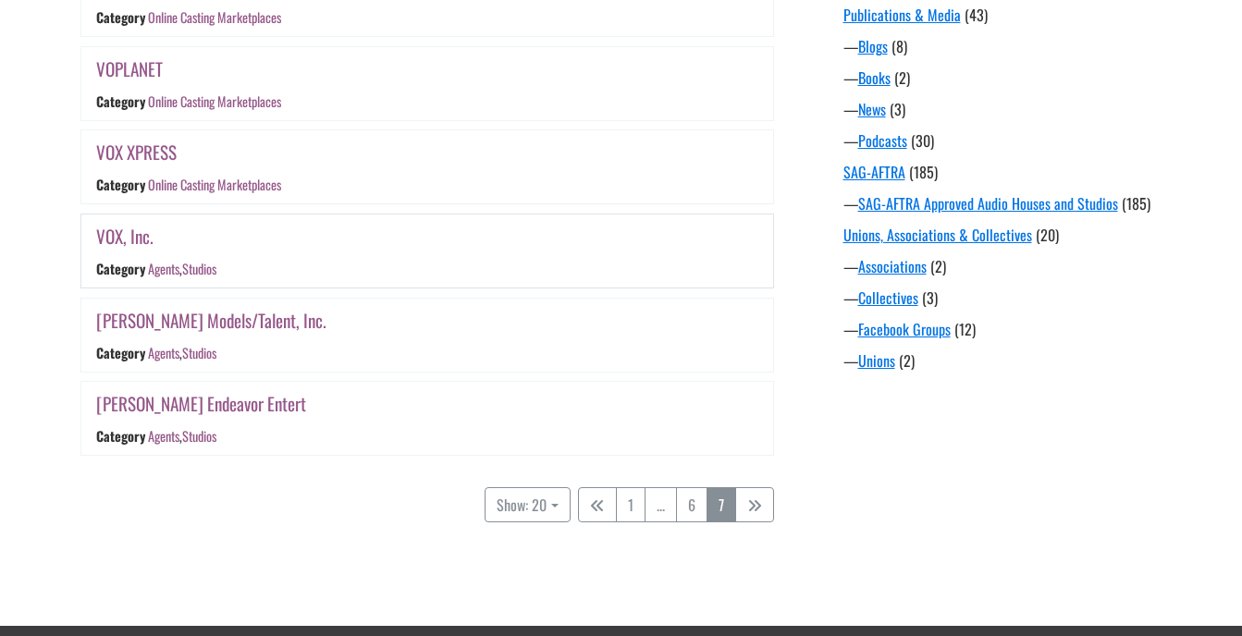
click at [117, 237] on link "VOX, Inc." at bounding box center [124, 236] width 57 height 27
click at [680, 508] on link "6" at bounding box center [691, 504] width 31 height 35
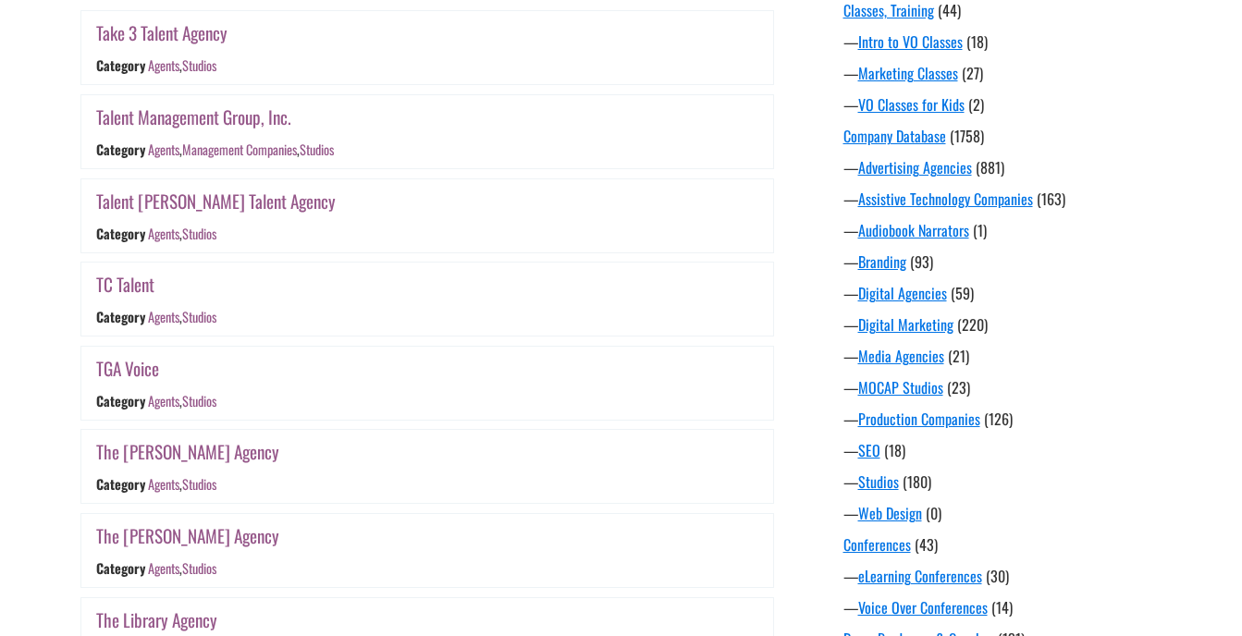
scroll to position [475, 0]
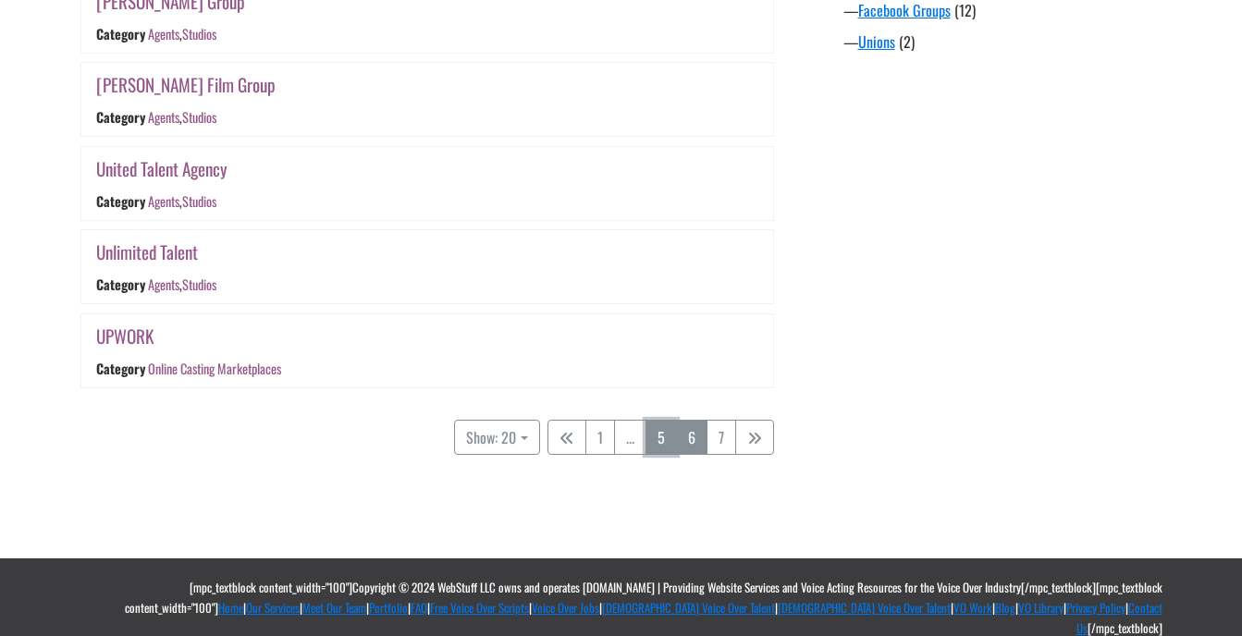
click at [668, 446] on link "5" at bounding box center [660, 437] width 31 height 35
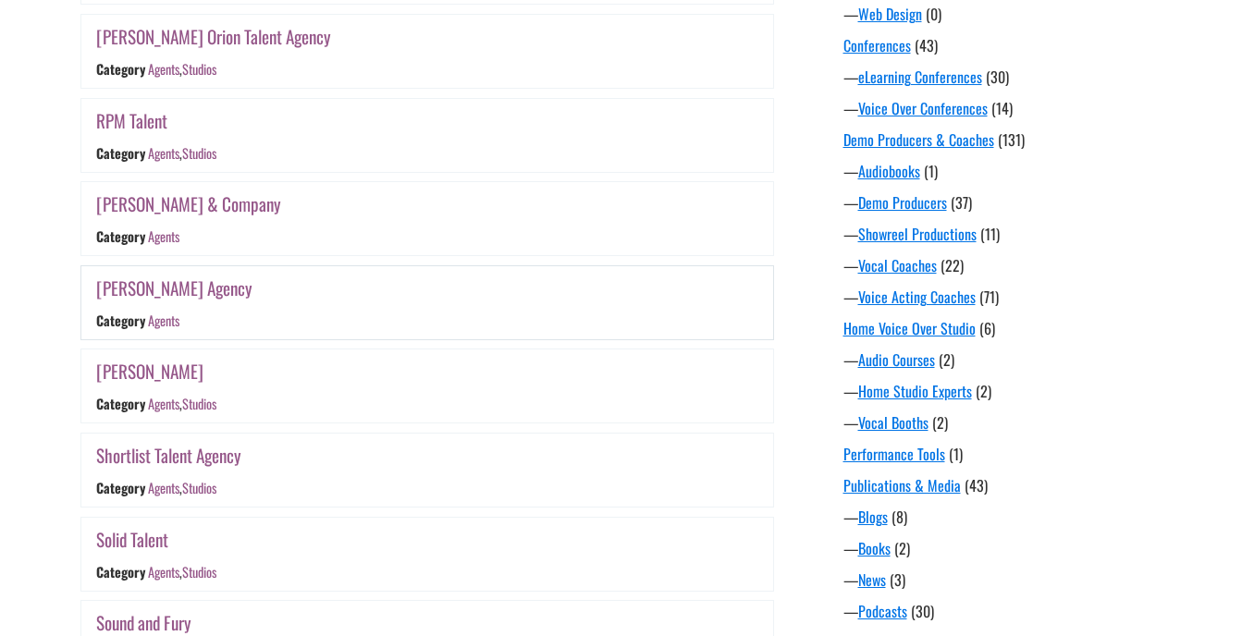
scroll to position [1030, 0]
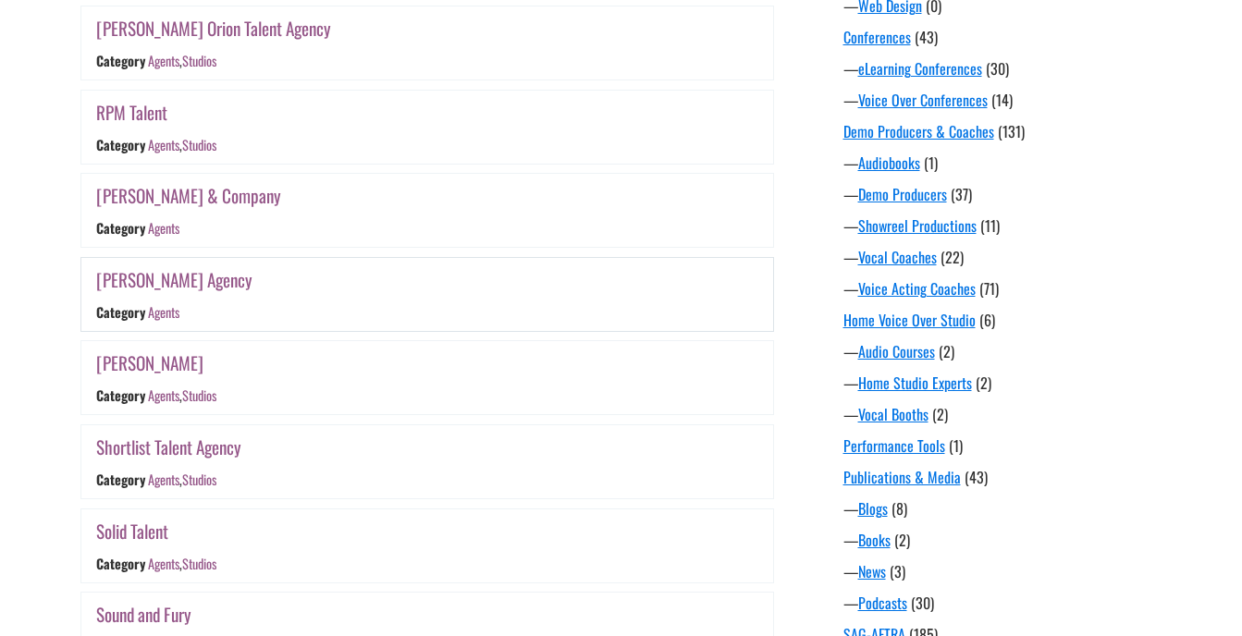
click at [174, 272] on link "Sheppard Agency" at bounding box center [174, 279] width 156 height 27
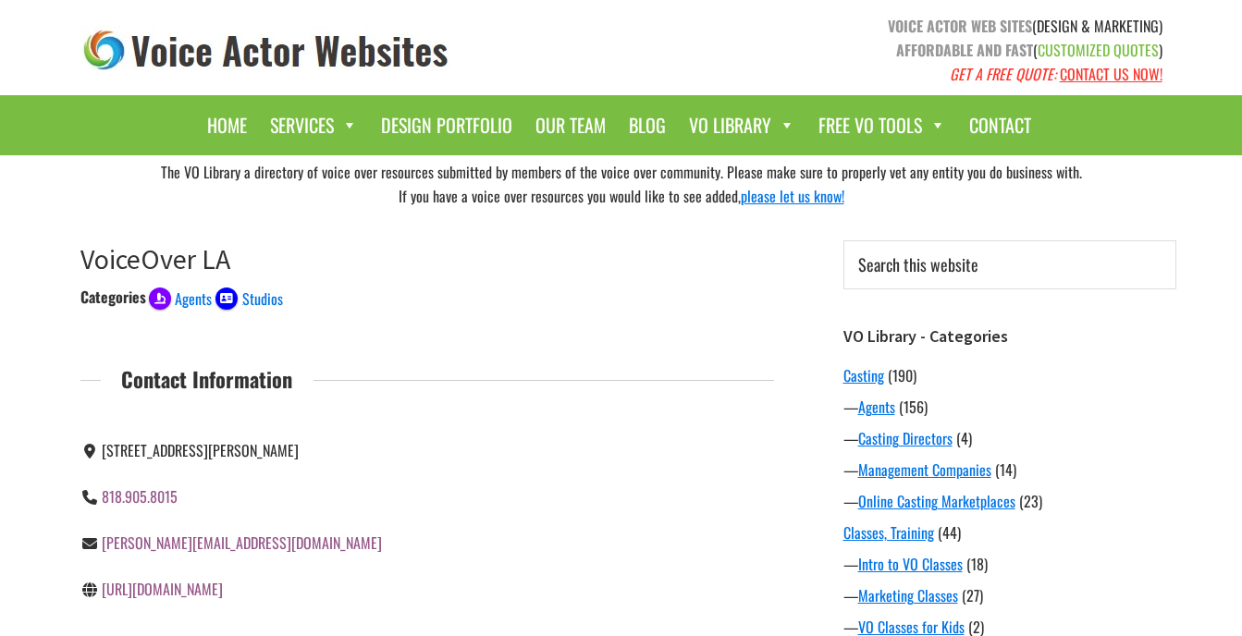
scroll to position [92, 0]
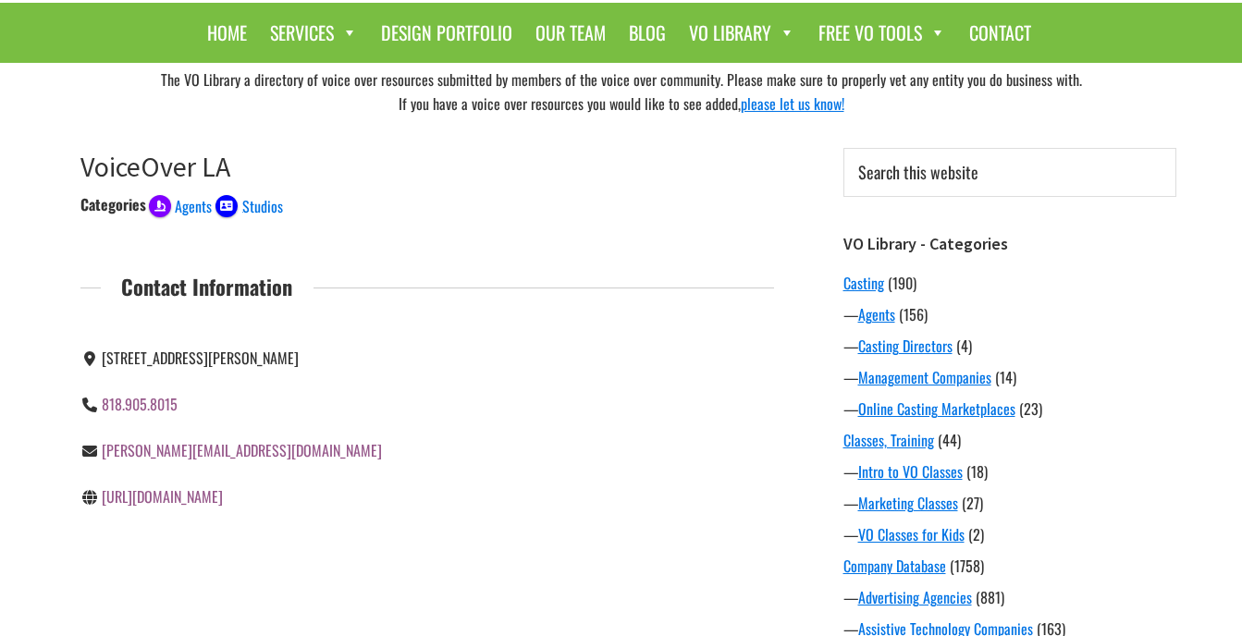
click at [196, 508] on link "http://www.voiceoverla.com" at bounding box center [162, 496] width 121 height 22
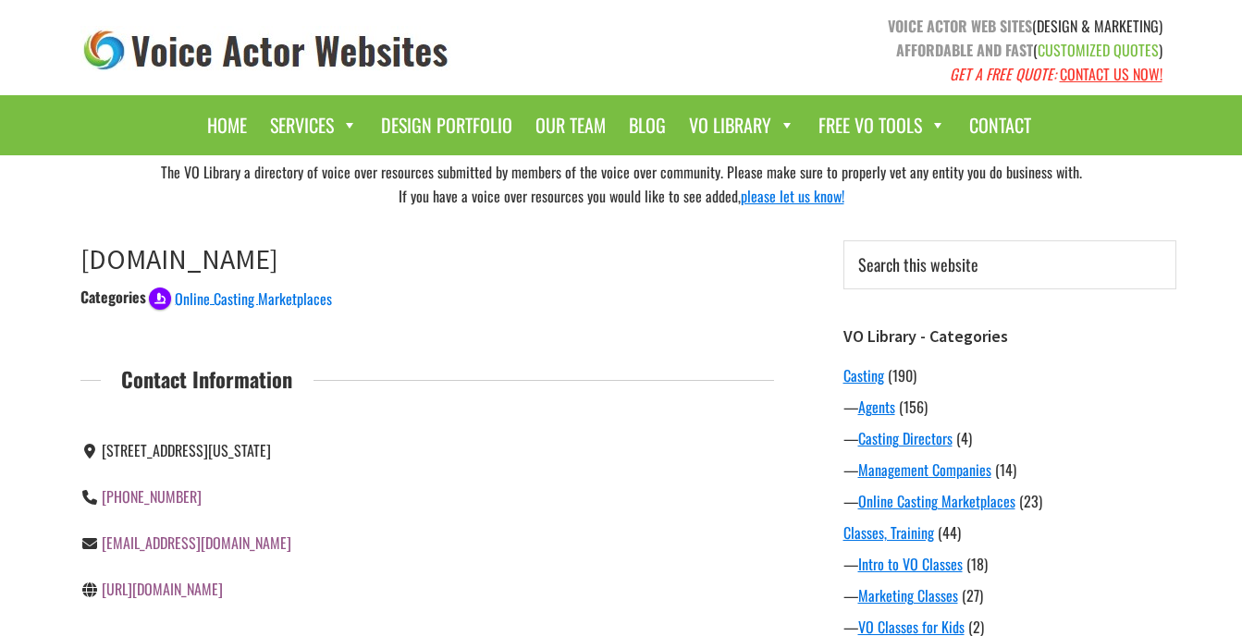
click at [215, 600] on link "[URL][DOMAIN_NAME]" at bounding box center [162, 589] width 121 height 22
click at [194, 589] on link "https://voiceovers.com/" at bounding box center [162, 589] width 121 height 22
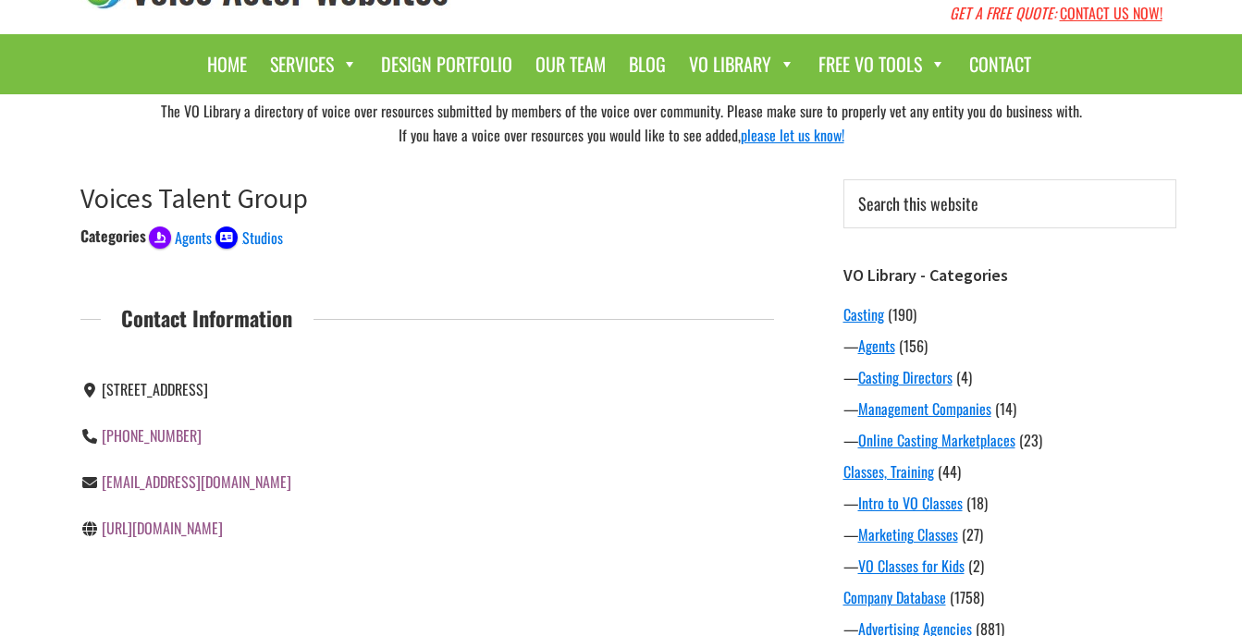
scroll to position [92, 0]
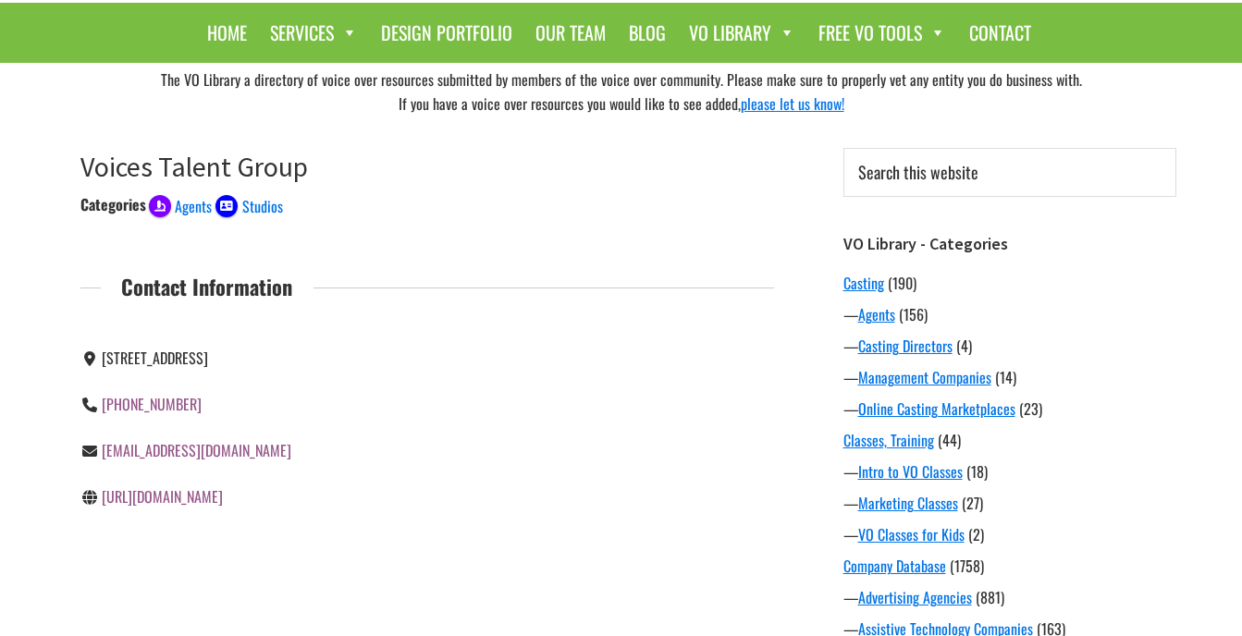
click at [219, 508] on link "[URL][DOMAIN_NAME]" at bounding box center [162, 496] width 121 height 22
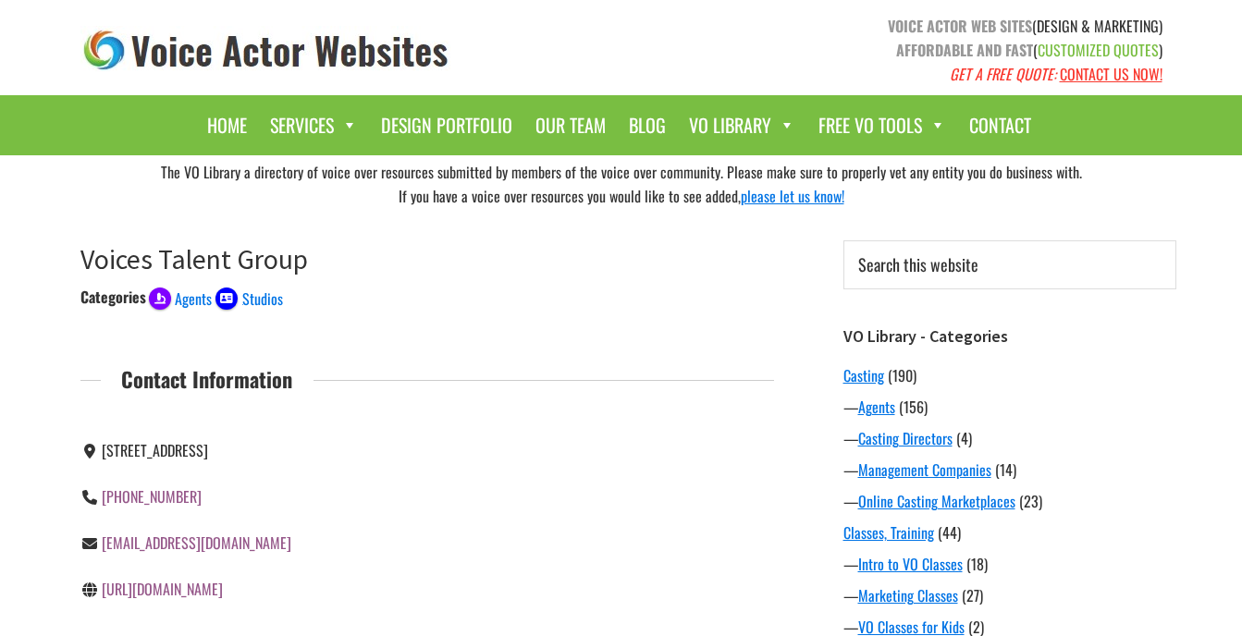
click at [223, 600] on link "http://www.voicestalentgroup.com" at bounding box center [162, 589] width 121 height 22
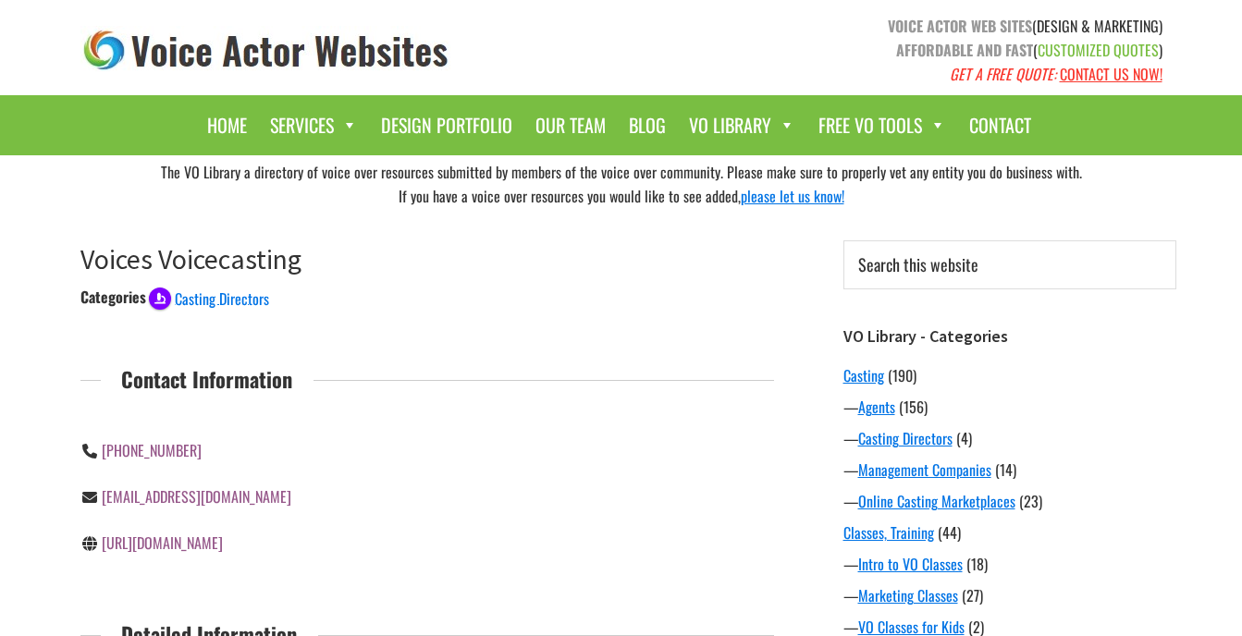
click at [223, 548] on link "[URL][DOMAIN_NAME]" at bounding box center [162, 543] width 121 height 22
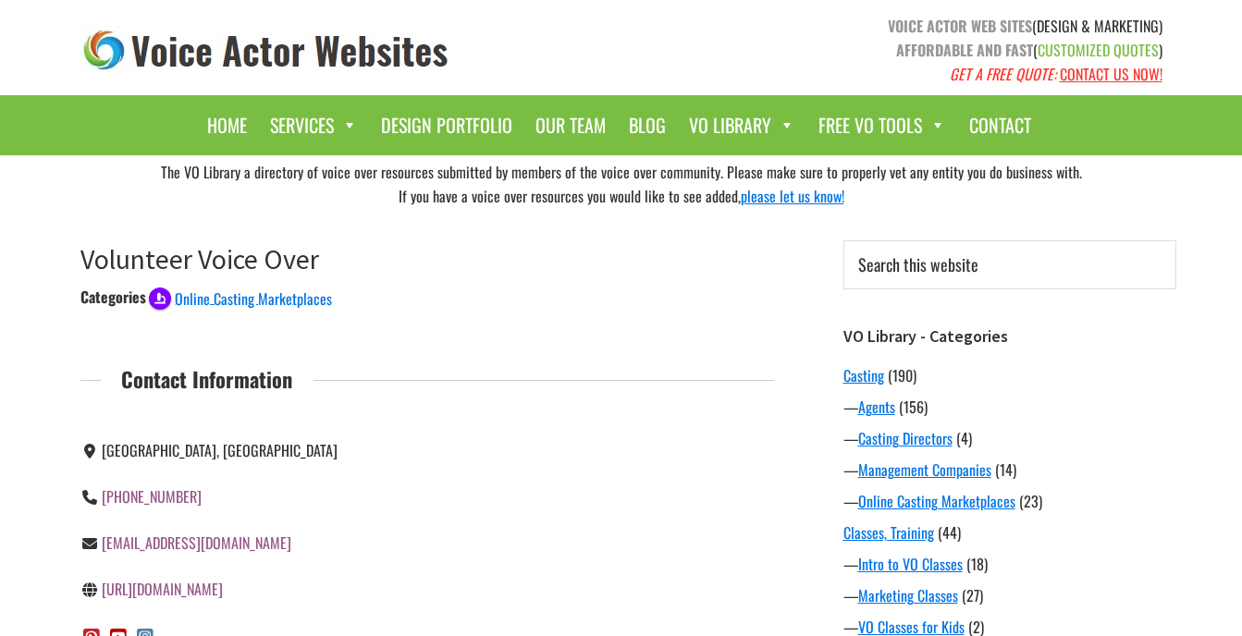
click at [223, 581] on link "[URL][DOMAIN_NAME]" at bounding box center [162, 589] width 121 height 22
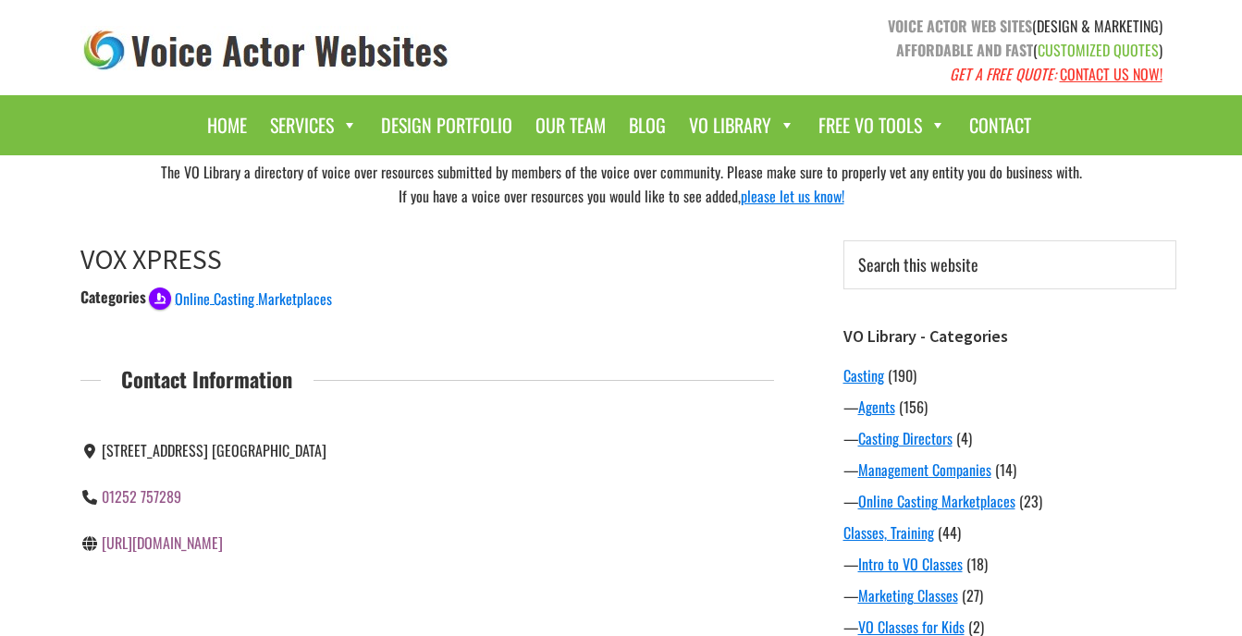
click at [219, 541] on link "https://www.voxxpress.com/" at bounding box center [162, 543] width 121 height 22
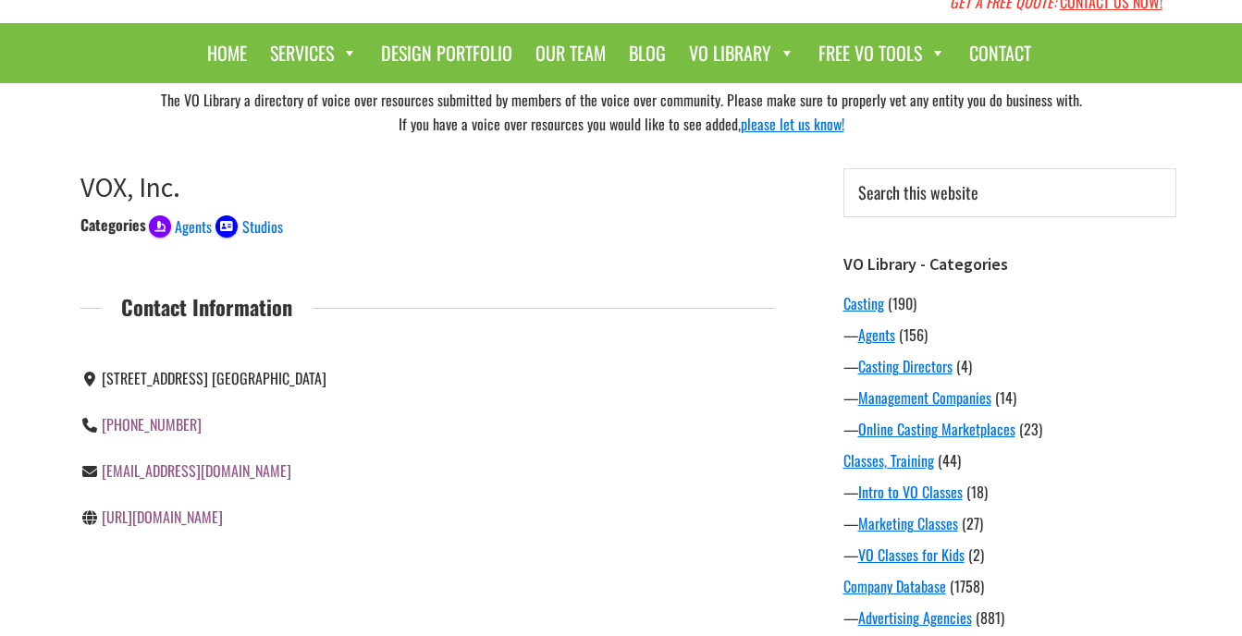
scroll to position [185, 0]
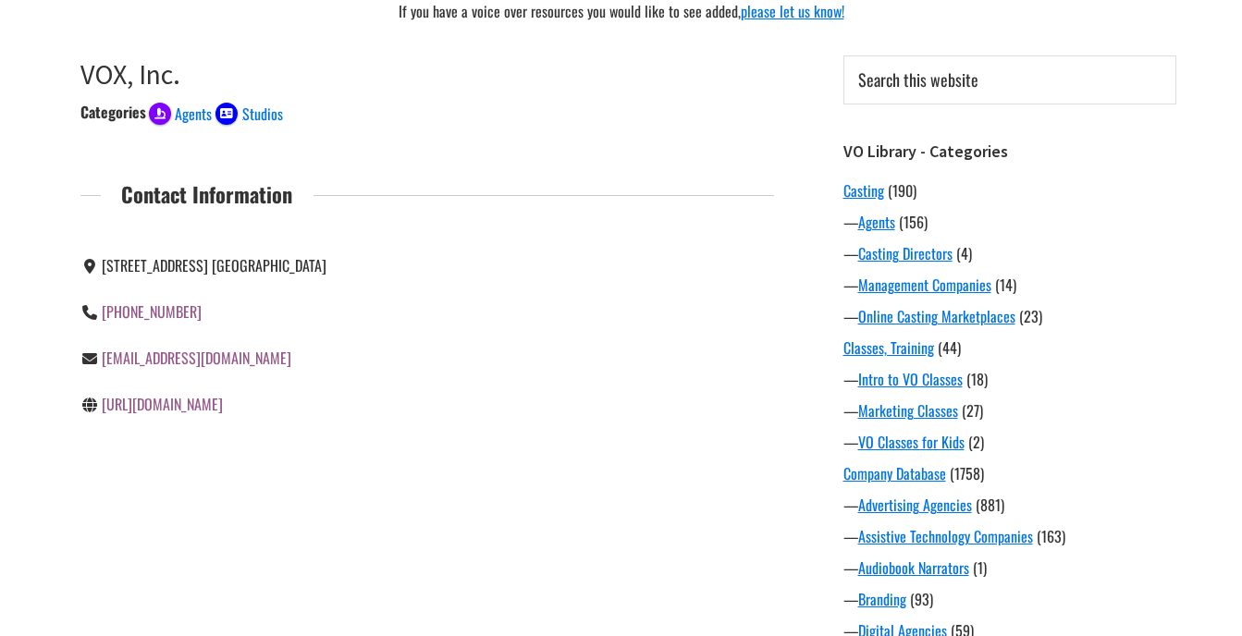
click at [180, 407] on link "[URL][DOMAIN_NAME]" at bounding box center [162, 404] width 121 height 22
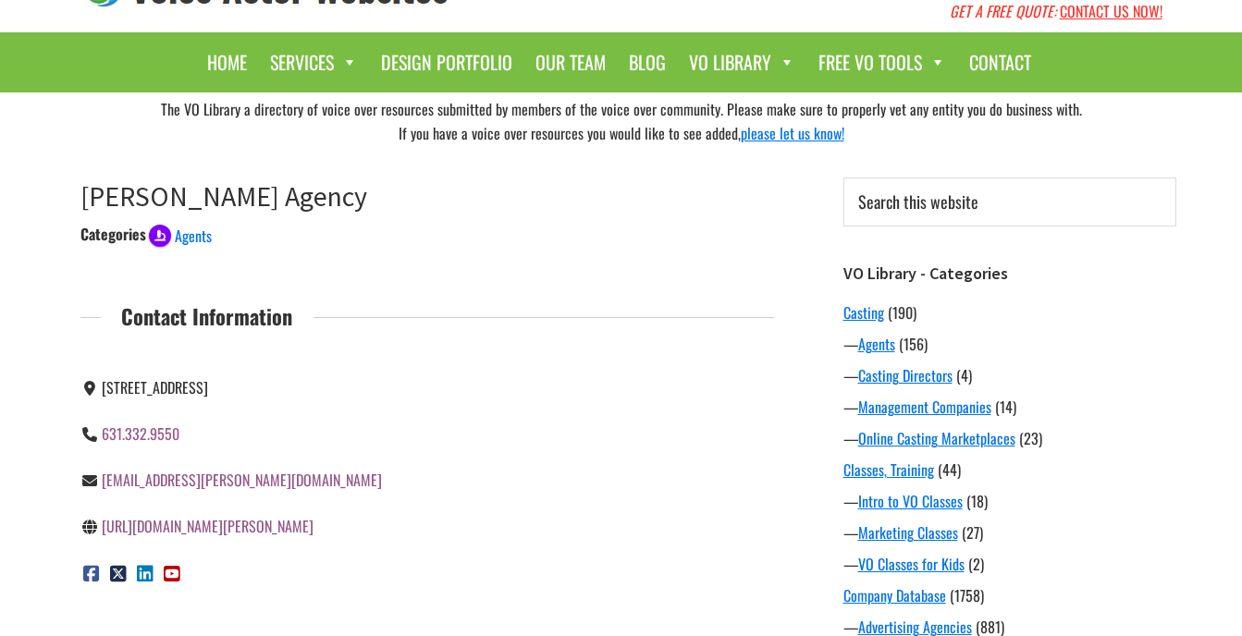
scroll to position [92, 0]
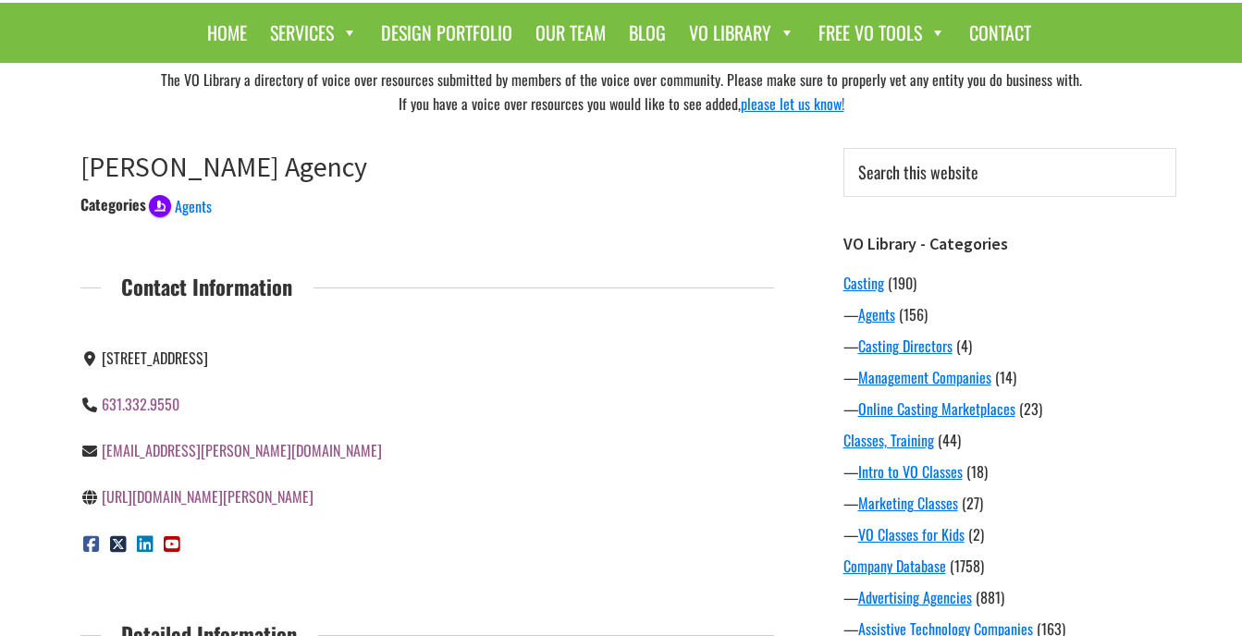
click at [241, 497] on link "https://www.sheppard.agency/" at bounding box center [208, 496] width 212 height 22
